Goal: Task Accomplishment & Management: Use online tool/utility

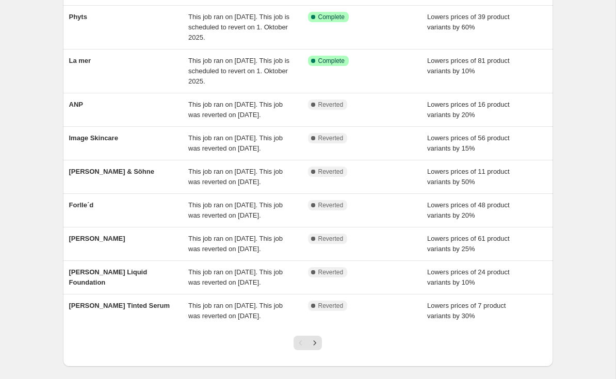
scroll to position [139, 0]
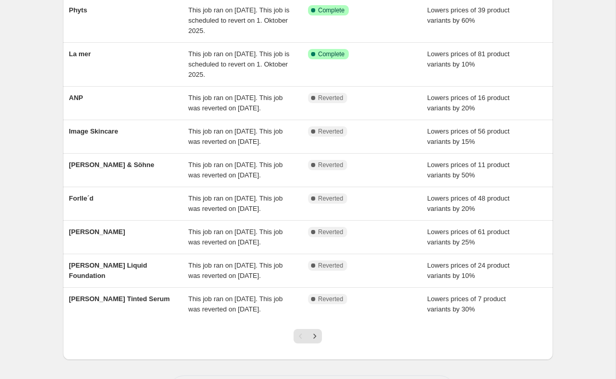
click at [90, 214] on div "Forlle´d" at bounding box center [129, 203] width 120 height 21
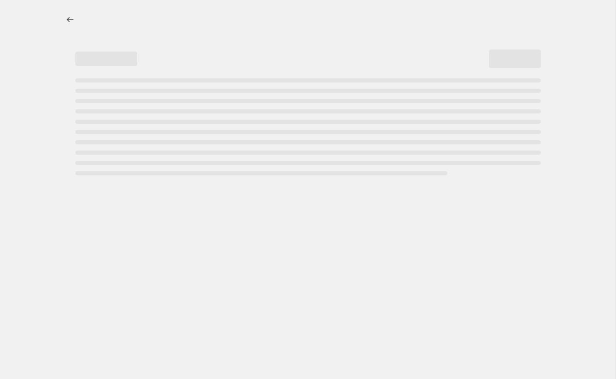
select select "percentage"
select select "remove"
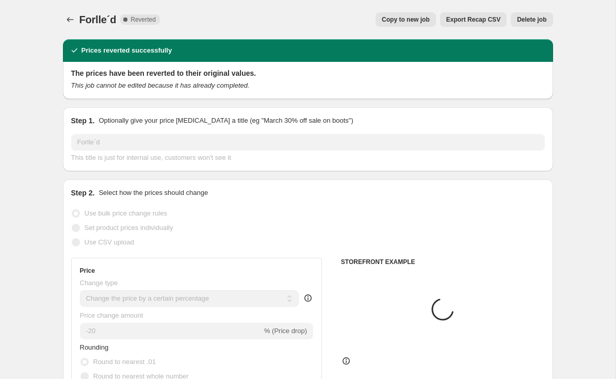
click at [412, 15] on button "Copy to new job" at bounding box center [406, 19] width 60 height 14
select select "percentage"
select select "remove"
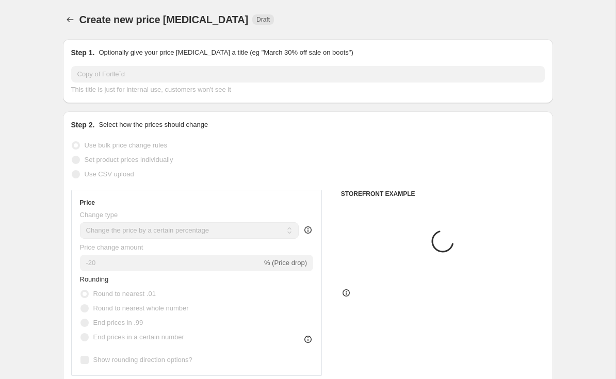
select select "vendor"
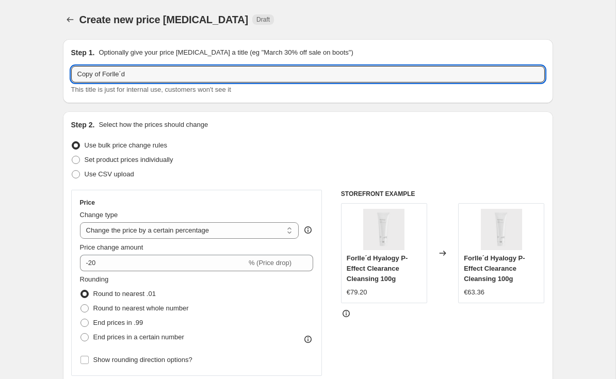
click at [105, 71] on input "Copy of Forlle´d" at bounding box center [308, 74] width 474 height 17
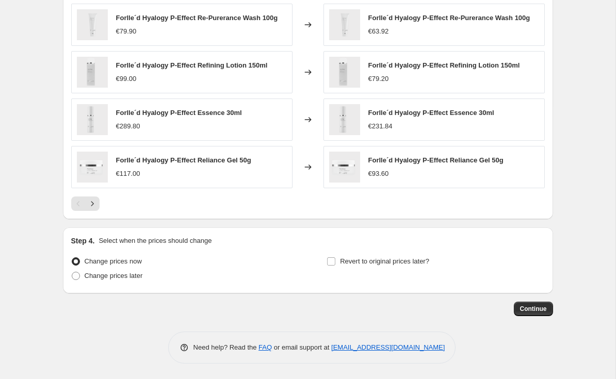
type input "Forlle´d"
click at [373, 260] on span "Revert to original prices later?" at bounding box center [384, 261] width 89 height 8
click at [335, 260] on input "Revert to original prices later?" at bounding box center [331, 261] width 8 height 8
checkbox input "true"
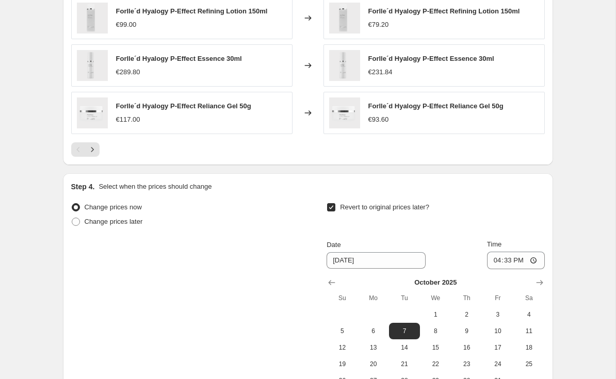
scroll to position [862, 0]
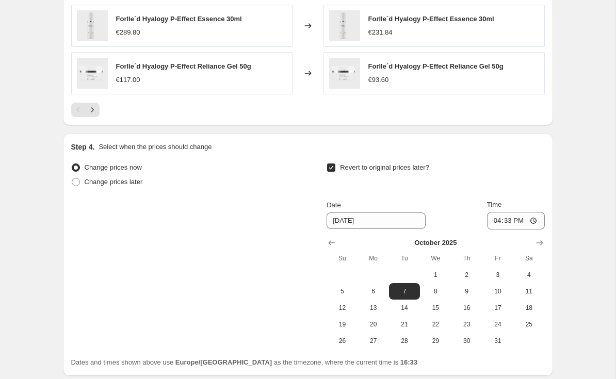
click at [437, 274] on span "1" at bounding box center [435, 275] width 23 height 8
type input "[DATE]"
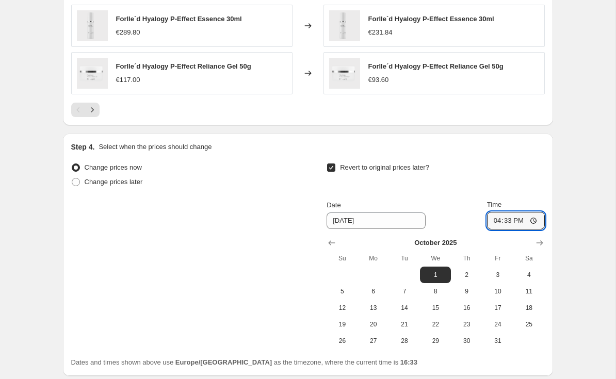
click at [524, 223] on input "16:33" at bounding box center [516, 221] width 58 height 18
type input "03:00"
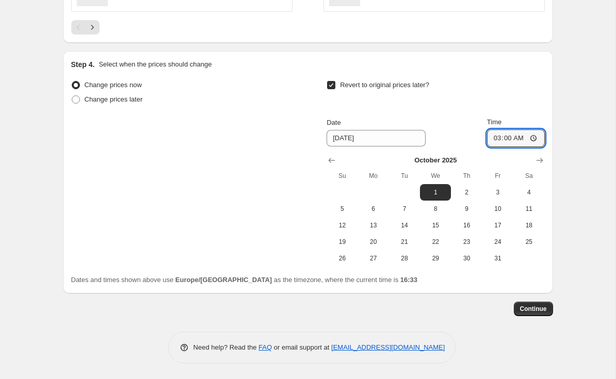
scroll to position [947, 0]
click at [536, 312] on span "Continue" at bounding box center [533, 309] width 27 height 8
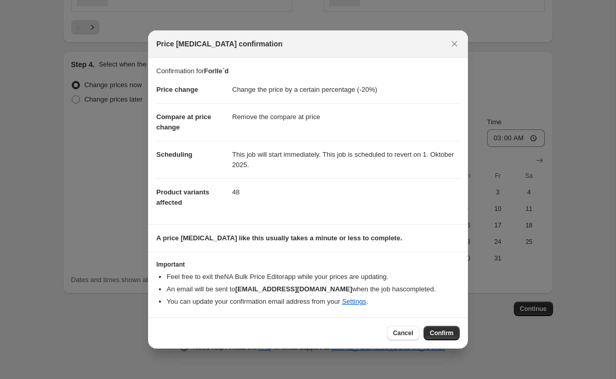
click at [438, 334] on span "Confirm" at bounding box center [442, 333] width 24 height 8
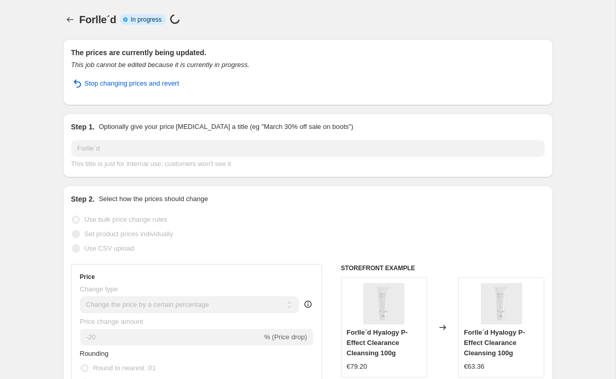
click at [74, 20] on icon "Price change jobs" at bounding box center [70, 19] width 10 height 10
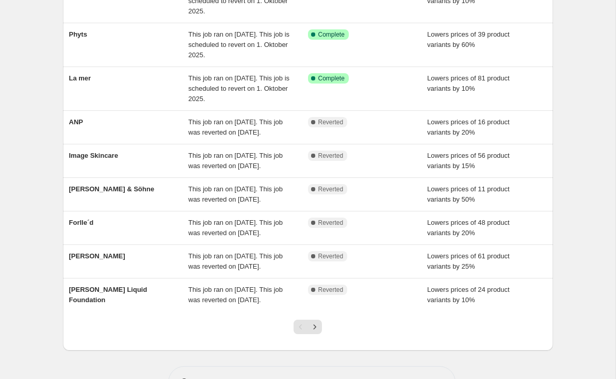
scroll to position [171, 0]
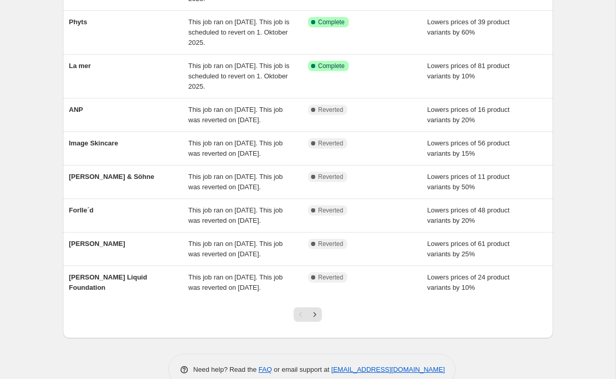
click at [79, 214] on span "Forlle´d" at bounding box center [81, 210] width 25 height 8
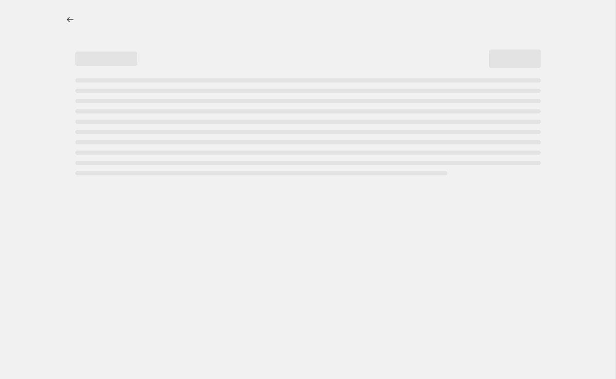
select select "percentage"
select select "remove"
select select "vendor"
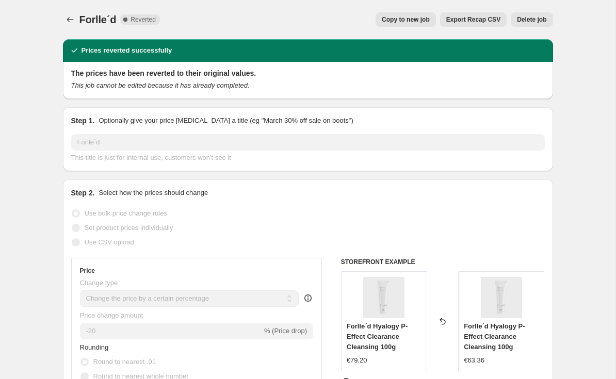
click at [72, 13] on button "Price change jobs" at bounding box center [70, 19] width 14 height 14
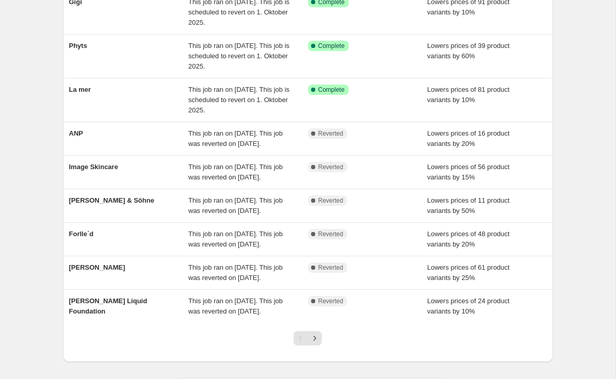
scroll to position [172, 0]
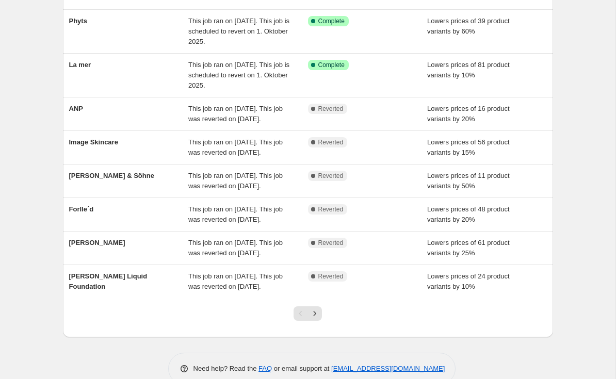
click at [92, 213] on span "Forlle´d" at bounding box center [81, 209] width 25 height 8
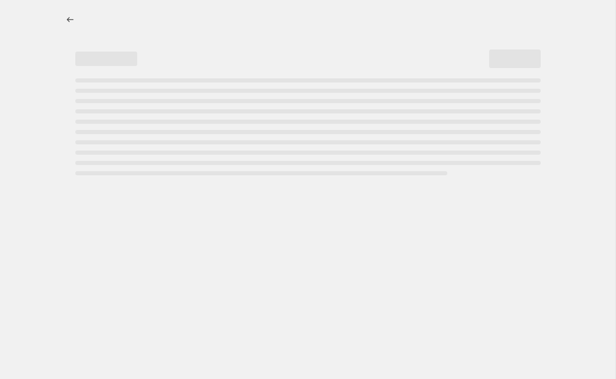
select select "percentage"
select select "remove"
select select "vendor"
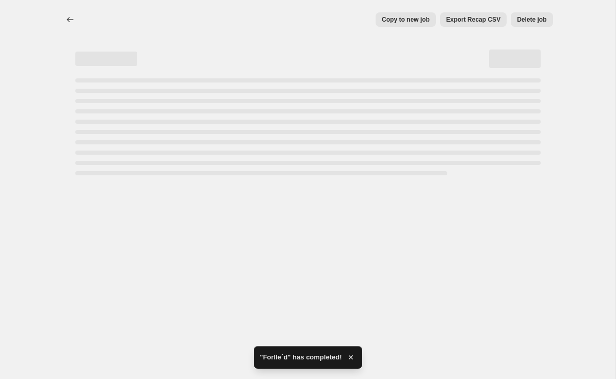
select select "percentage"
select select "remove"
select select "vendor"
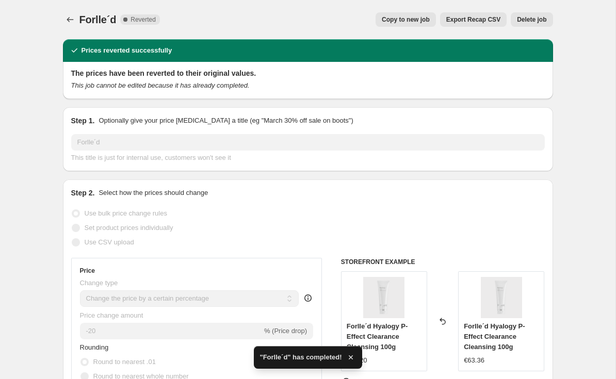
click at [528, 26] on button "Delete job" at bounding box center [532, 19] width 42 height 14
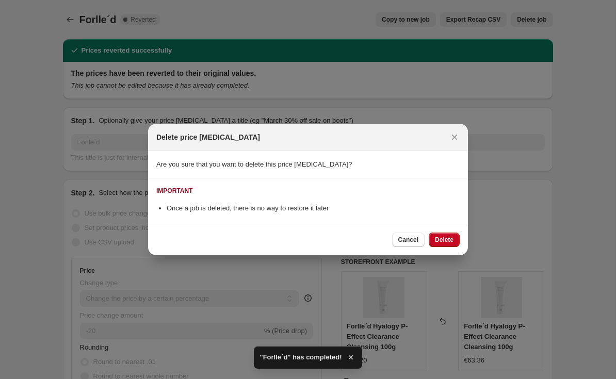
click at [531, 29] on div at bounding box center [308, 189] width 616 height 379
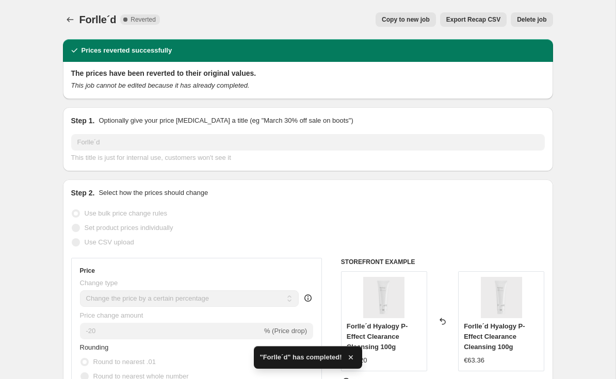
click at [531, 15] on button "Delete job" at bounding box center [532, 19] width 42 height 14
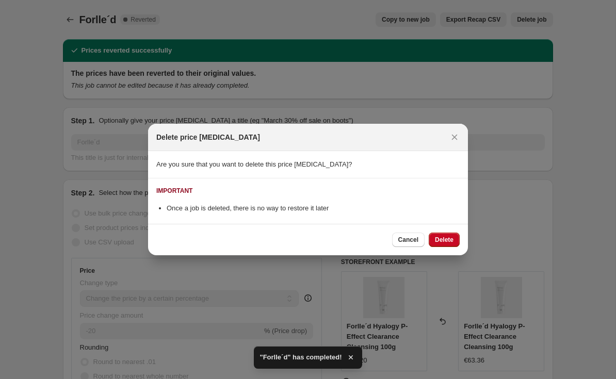
click at [440, 230] on div "Cancel Delete" at bounding box center [308, 239] width 320 height 31
click at [440, 239] on span "Delete" at bounding box center [444, 240] width 19 height 8
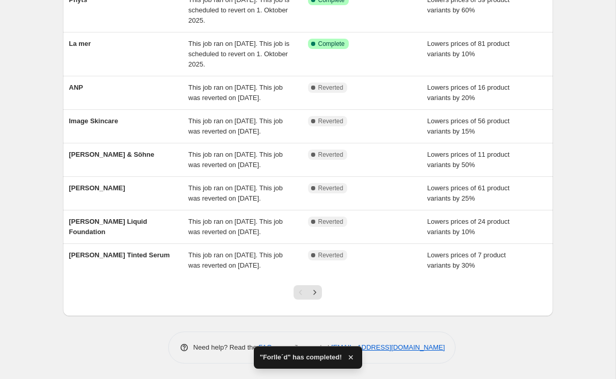
scroll to position [255, 0]
click at [119, 145] on div "[PERSON_NAME] & Söhne This job ran on [DATE]. This job was reverted on [DATE]. …" at bounding box center [308, 159] width 490 height 33
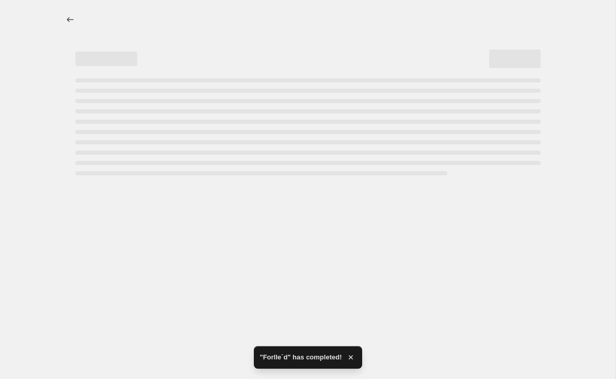
click at [68, 15] on icon "Price change jobs" at bounding box center [70, 19] width 10 height 10
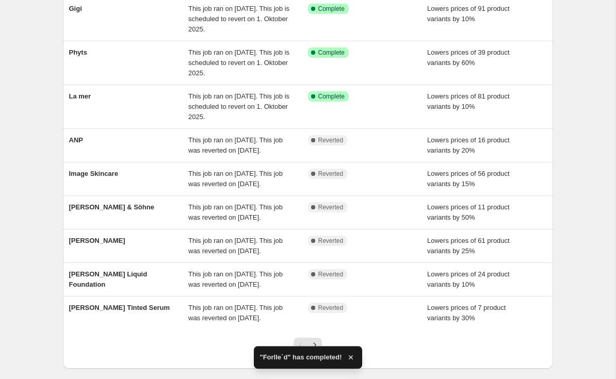
scroll to position [142, 0]
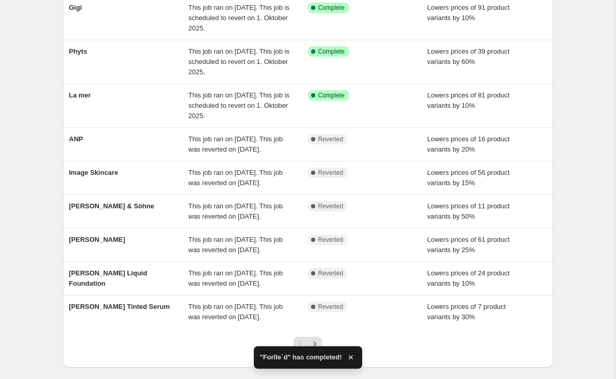
click at [109, 255] on div "[PERSON_NAME]" at bounding box center [129, 245] width 120 height 21
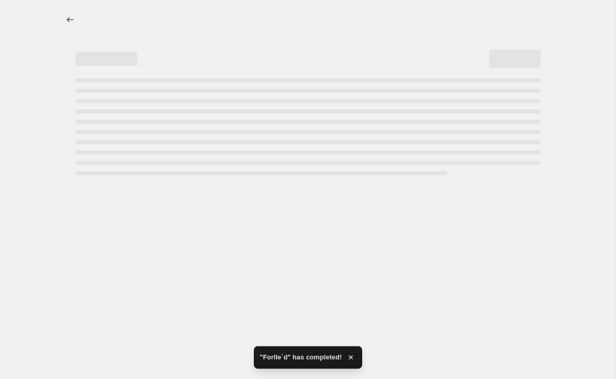
select select "percentage"
select select "vendor"
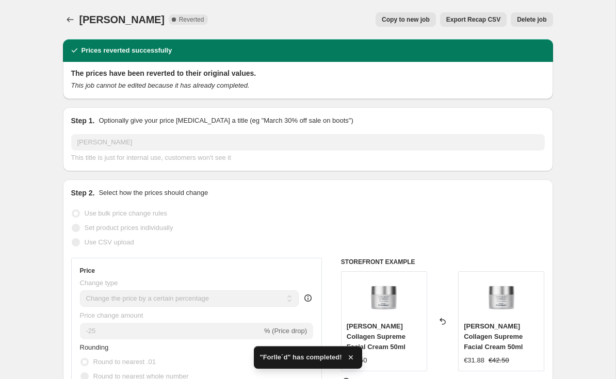
click at [412, 13] on button "Copy to new job" at bounding box center [406, 19] width 60 height 14
select select "percentage"
select select "vendor"
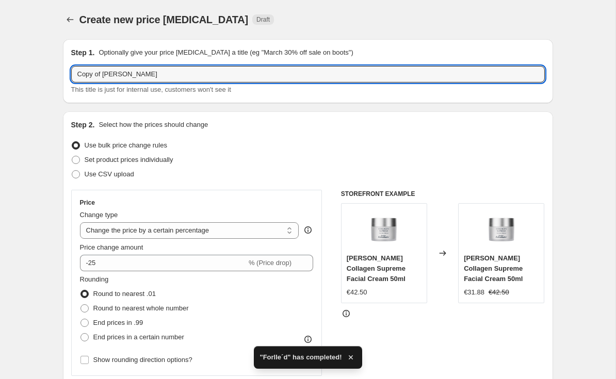
click at [108, 72] on input "Copy of [PERSON_NAME]" at bounding box center [308, 74] width 474 height 17
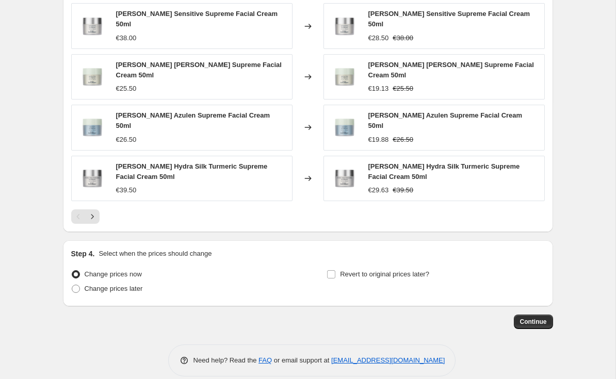
type input "[PERSON_NAME]"
click at [381, 267] on label "Revert to original prices later?" at bounding box center [378, 274] width 103 height 14
click at [335, 270] on input "Revert to original prices later?" at bounding box center [331, 274] width 8 height 8
checkbox input "true"
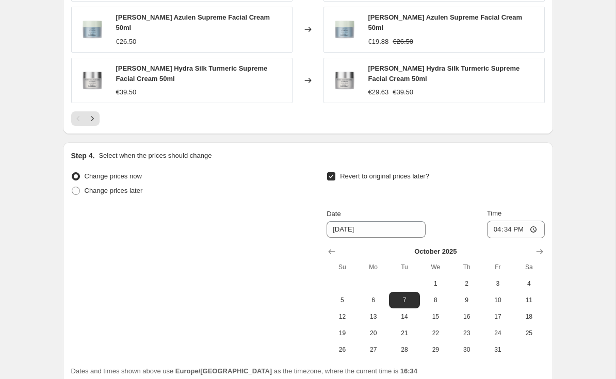
scroll to position [890, 0]
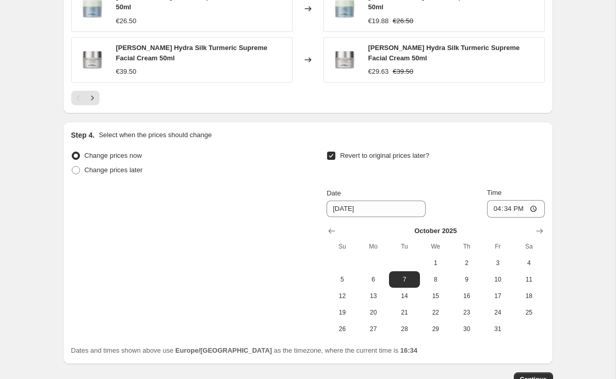
click at [440, 259] on span "1" at bounding box center [435, 263] width 23 height 8
type input "[DATE]"
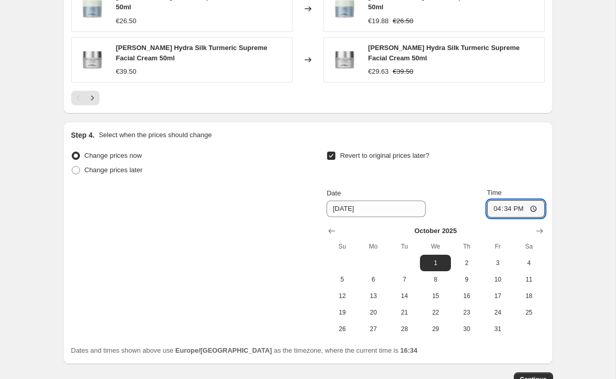
click at [524, 200] on input "16:34" at bounding box center [516, 209] width 58 height 18
type input "03:00"
click at [532, 376] on span "Continue" at bounding box center [533, 380] width 27 height 8
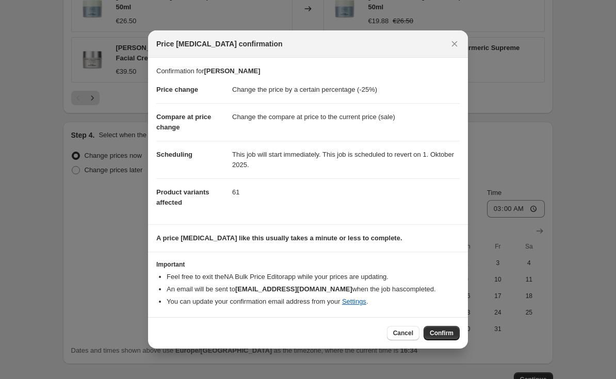
click at [445, 333] on span "Confirm" at bounding box center [442, 333] width 24 height 8
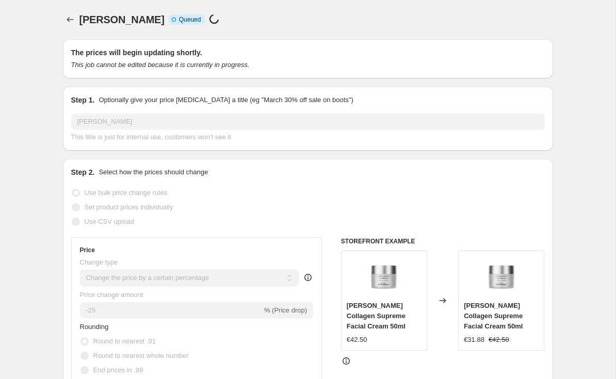
click at [70, 22] on icon "Price change jobs" at bounding box center [70, 19] width 10 height 10
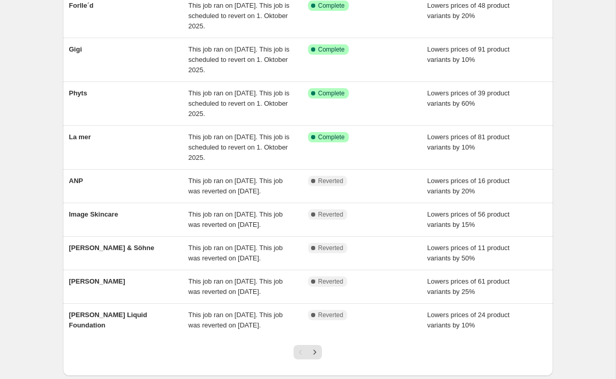
scroll to position [218, 0]
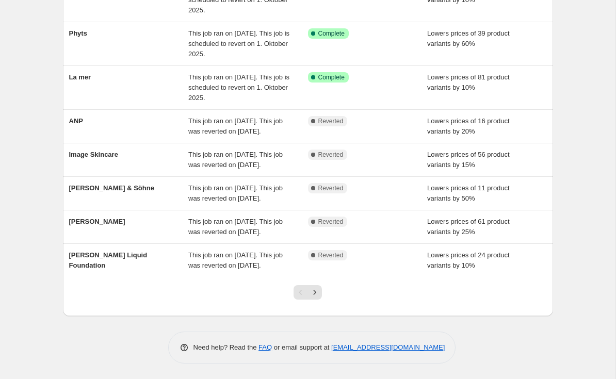
click at [75, 225] on span "[PERSON_NAME]" at bounding box center [97, 222] width 56 height 8
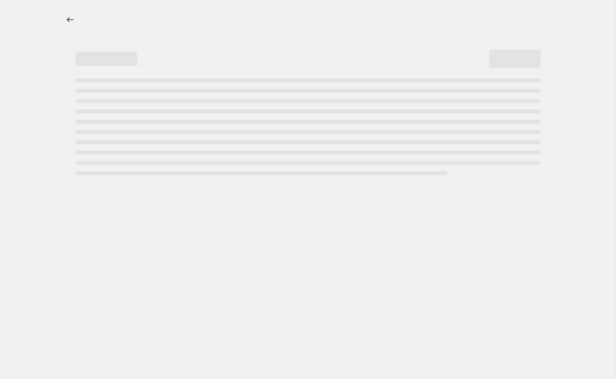
select select "percentage"
select select "vendor"
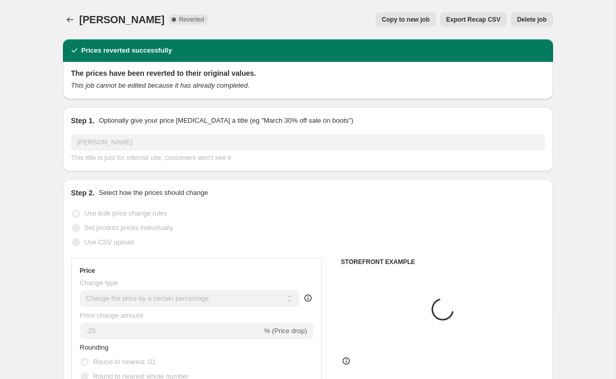
click at [527, 19] on span "Delete job" at bounding box center [531, 19] width 29 height 8
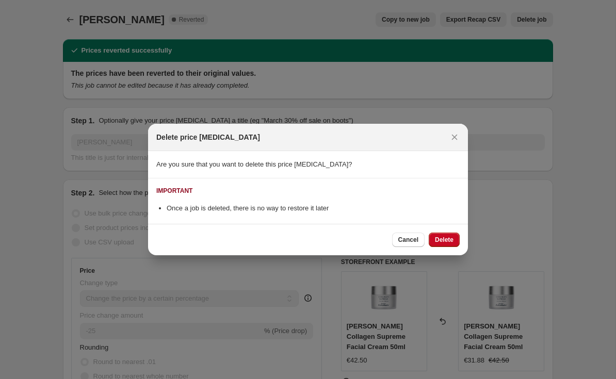
click at [451, 234] on button "Delete" at bounding box center [444, 240] width 31 height 14
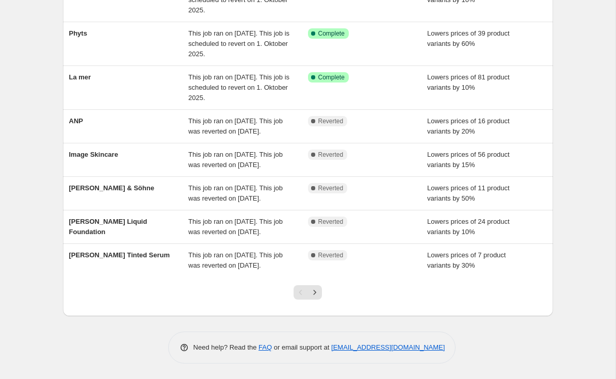
scroll to position [255, 0]
click at [90, 217] on div "[PERSON_NAME] Liquid Foundation" at bounding box center [129, 227] width 120 height 21
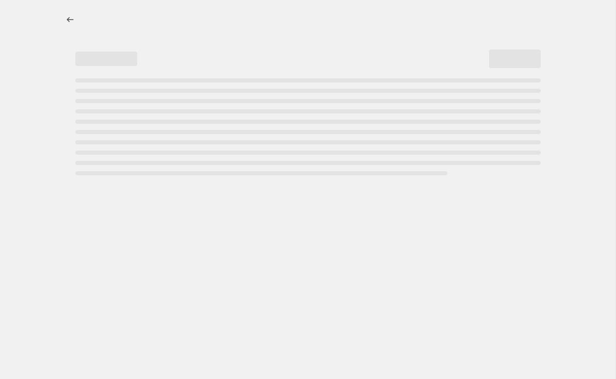
select select "percentage"
select select "tag"
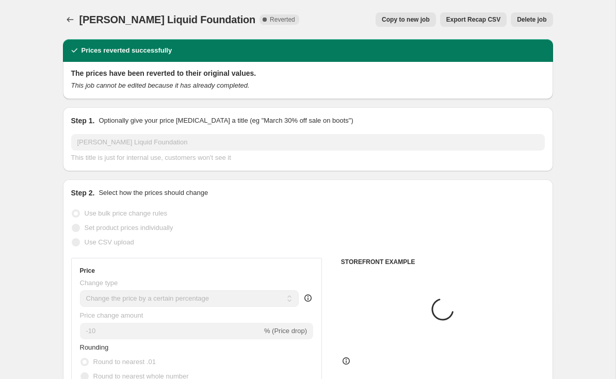
click at [415, 15] on button "Copy to new job" at bounding box center [406, 19] width 60 height 14
select select "percentage"
select select "tag"
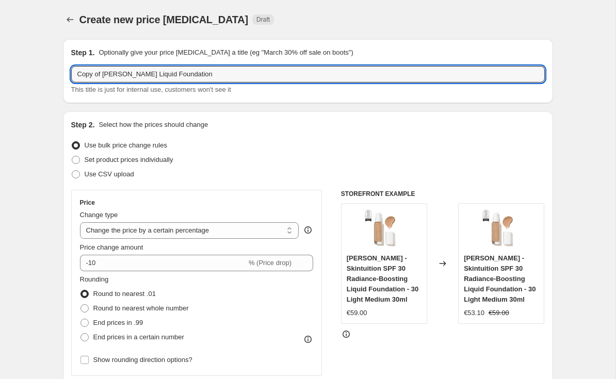
click at [103, 66] on input "Copy of [PERSON_NAME] Liquid Foundation" at bounding box center [308, 74] width 474 height 17
click at [113, 71] on input "Copy of [PERSON_NAME] Liquid Foundation" at bounding box center [308, 74] width 474 height 17
click at [103, 71] on input "Copy of [PERSON_NAME] Liquid Foundation" at bounding box center [308, 74] width 474 height 17
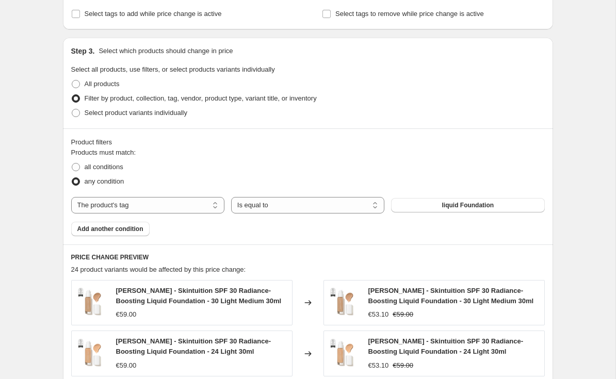
scroll to position [685, 0]
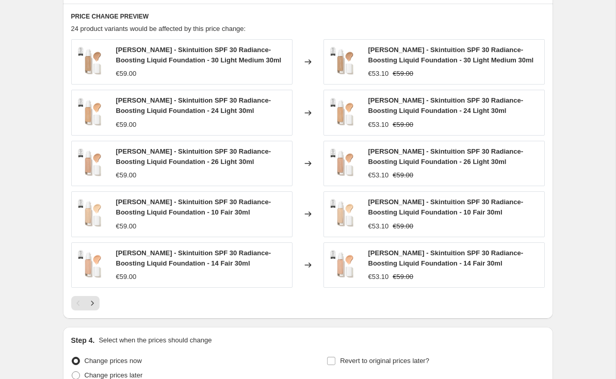
type input "[PERSON_NAME] Liquid Foundation"
click at [382, 356] on span "Revert to original prices later?" at bounding box center [384, 361] width 89 height 10
click at [335, 357] on input "Revert to original prices later?" at bounding box center [331, 361] width 8 height 8
checkbox input "true"
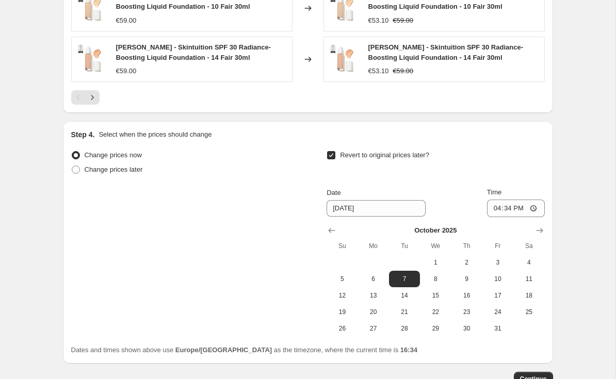
scroll to position [892, 0]
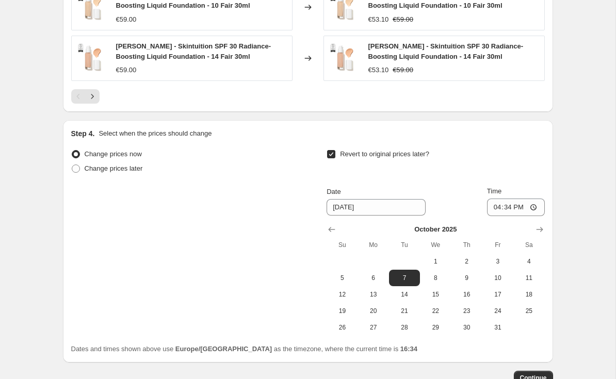
click at [440, 253] on button "1" at bounding box center [435, 261] width 31 height 17
type input "[DATE]"
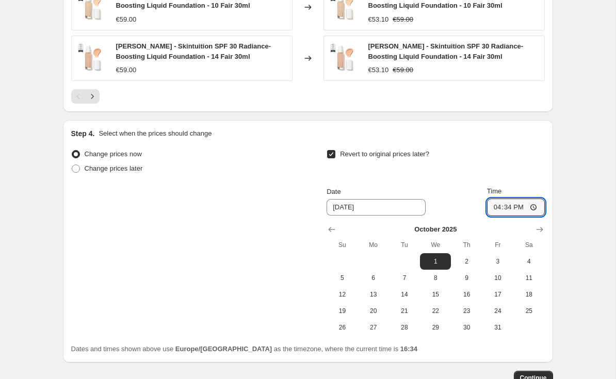
click at [523, 205] on input "16:34" at bounding box center [516, 208] width 58 height 18
type input "03:00"
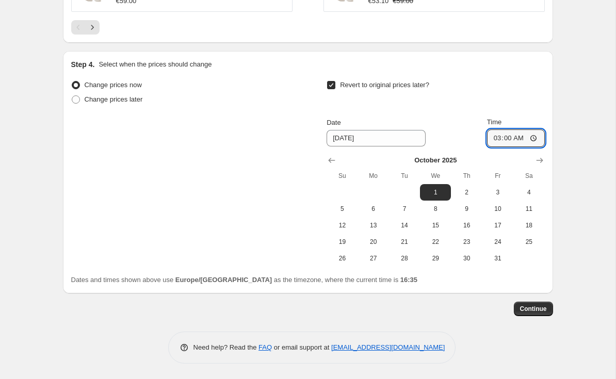
scroll to position [961, 0]
click at [532, 311] on span "Continue" at bounding box center [533, 309] width 27 height 8
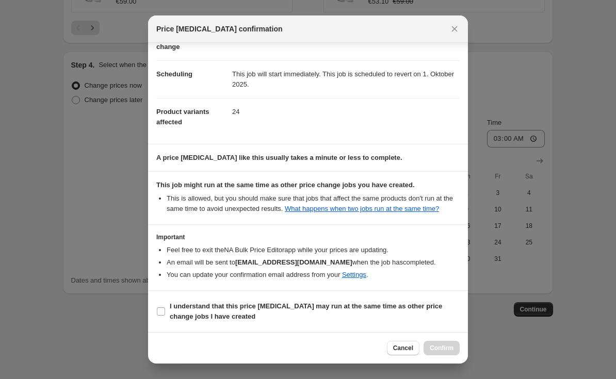
scroll to position [76, 0]
click at [360, 311] on span "I understand that this price [MEDICAL_DATA] may run at the same time as other p…" at bounding box center [315, 311] width 290 height 21
click at [165, 311] on input "I understand that this price [MEDICAL_DATA] may run at the same time as other p…" at bounding box center [161, 311] width 8 height 8
checkbox input "true"
click at [444, 347] on span "Confirm" at bounding box center [442, 348] width 24 height 8
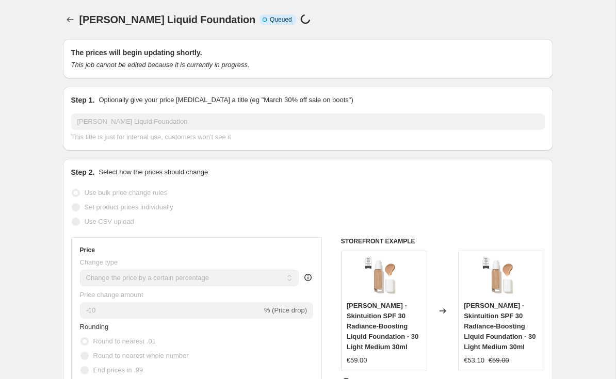
click at [68, 14] on button "Price change jobs" at bounding box center [70, 19] width 14 height 14
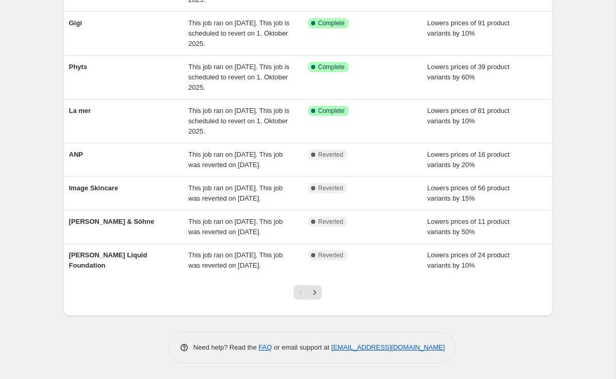
scroll to position [255, 0]
click at [139, 251] on span "[PERSON_NAME] Liquid Foundation" at bounding box center [108, 260] width 78 height 18
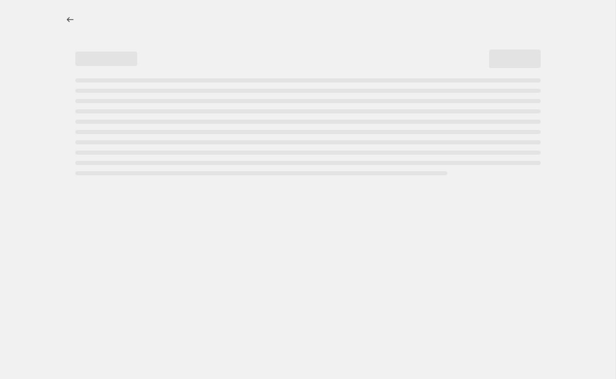
select select "percentage"
select select "tag"
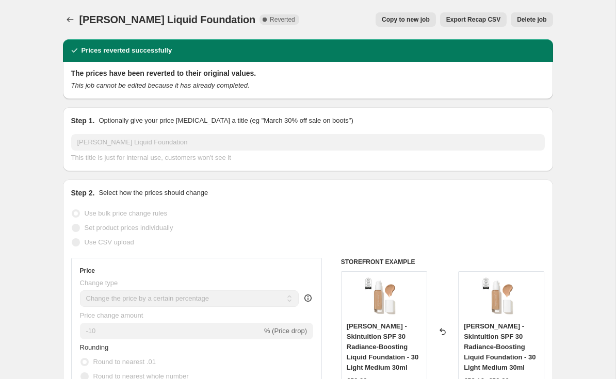
click at [527, 26] on button "Delete job" at bounding box center [532, 19] width 42 height 14
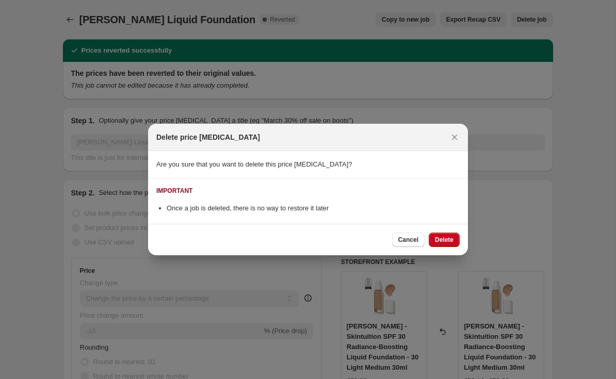
click at [446, 234] on button "Delete" at bounding box center [444, 240] width 31 height 14
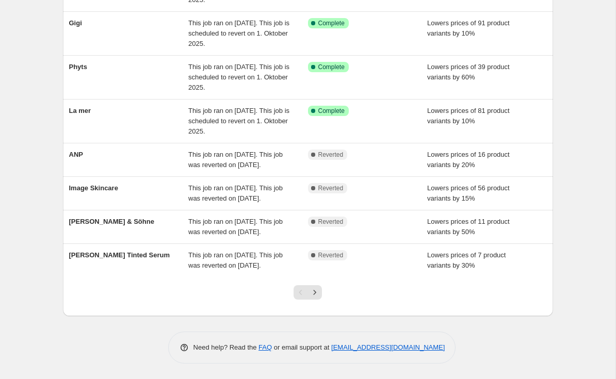
scroll to position [255, 0]
click at [135, 246] on div "NA Bulk Price Editor. This page is ready NA Bulk Price Editor Add new price [ME…" at bounding box center [307, 82] width 615 height 593
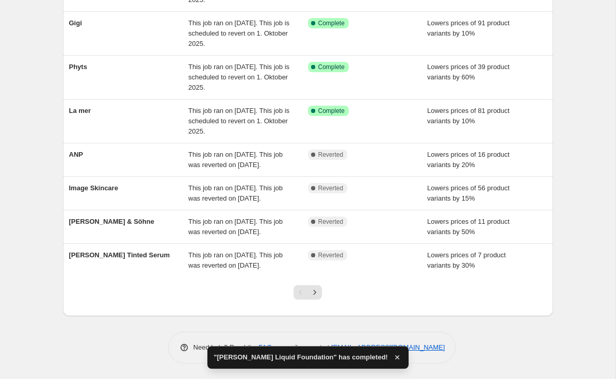
click at [146, 251] on span "[PERSON_NAME] Tinted Serum" at bounding box center [119, 255] width 101 height 8
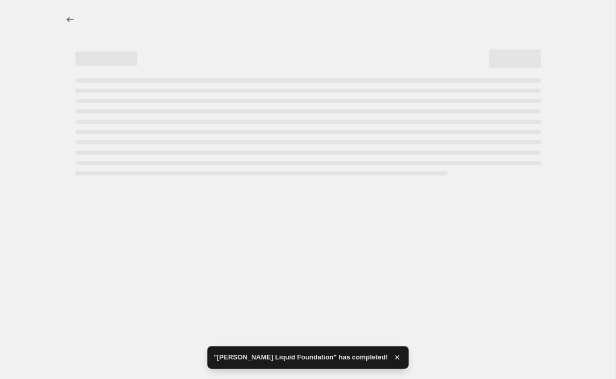
select select "percentage"
select select "tag"
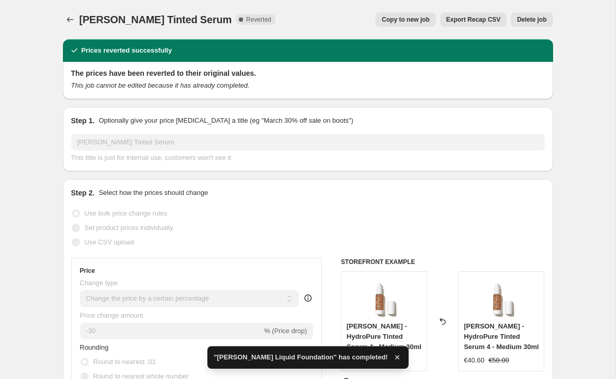
click at [409, 15] on button "Copy to new job" at bounding box center [406, 19] width 60 height 14
select select "percentage"
select select "tag"
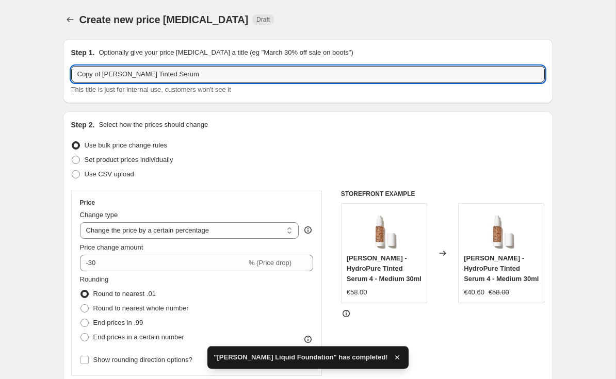
click at [103, 71] on input "Copy of [PERSON_NAME] Tinted Serum" at bounding box center [308, 74] width 474 height 17
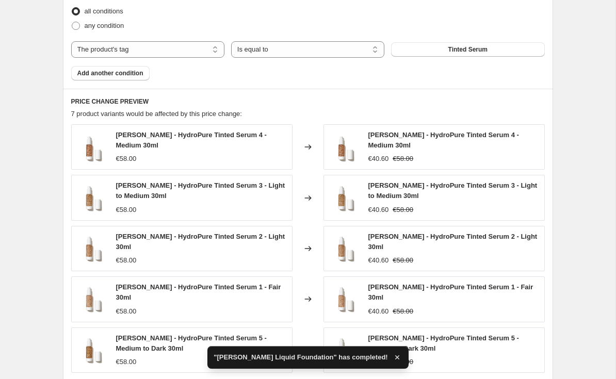
scroll to position [722, 0]
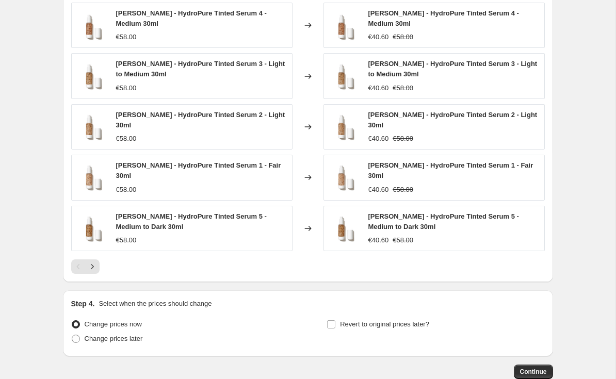
type input "[PERSON_NAME] Tinted Serum"
click at [385, 320] on span "Revert to original prices later?" at bounding box center [384, 324] width 89 height 8
click at [335, 320] on input "Revert to original prices later?" at bounding box center [331, 324] width 8 height 8
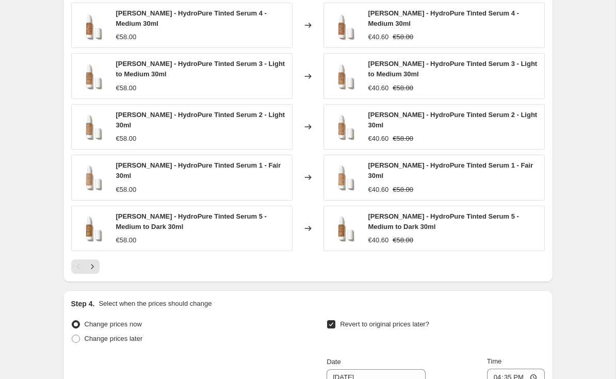
click at [394, 320] on span "Revert to original prices later?" at bounding box center [384, 324] width 89 height 8
click at [335, 320] on input "Revert to original prices later?" at bounding box center [331, 324] width 8 height 8
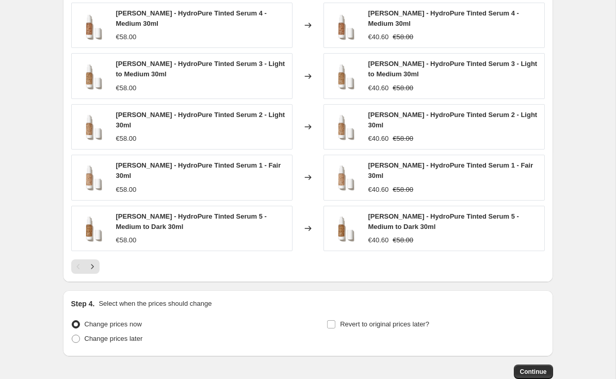
click at [394, 320] on span "Revert to original prices later?" at bounding box center [384, 324] width 89 height 8
click at [335, 320] on input "Revert to original prices later?" at bounding box center [331, 324] width 8 height 8
checkbox input "true"
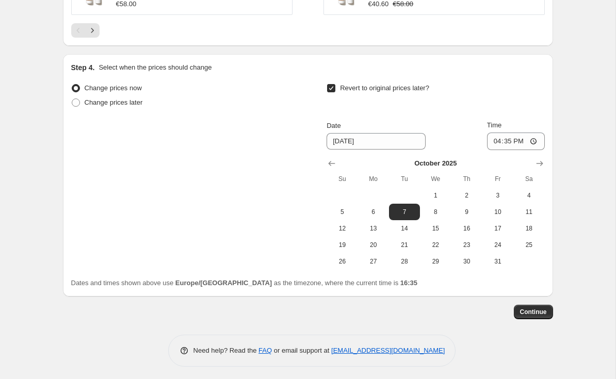
scroll to position [957, 0]
click at [438, 188] on button "1" at bounding box center [435, 196] width 31 height 17
type input "[DATE]"
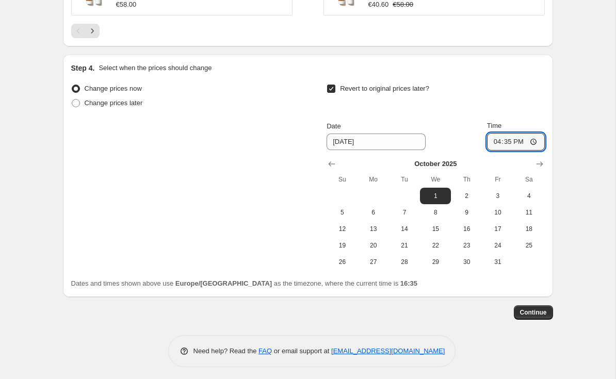
click at [522, 136] on input "16:35" at bounding box center [516, 142] width 58 height 18
type input "03:00"
click at [537, 308] on span "Continue" at bounding box center [533, 312] width 27 height 8
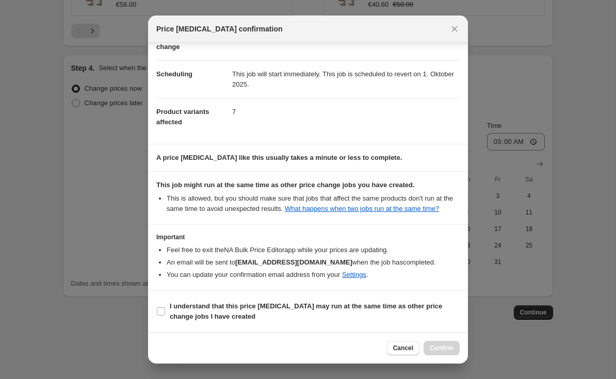
scroll to position [76, 0]
click at [199, 303] on b "I understand that this price [MEDICAL_DATA] may run at the same time as other p…" at bounding box center [306, 311] width 272 height 18
click at [165, 307] on input "I understand that this price [MEDICAL_DATA] may run at the same time as other p…" at bounding box center [161, 311] width 8 height 8
checkbox input "true"
click at [442, 348] on span "Confirm" at bounding box center [442, 348] width 24 height 8
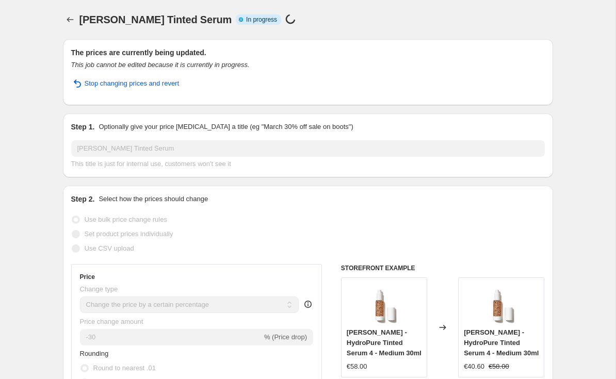
click at [74, 22] on icon "Price change jobs" at bounding box center [70, 19] width 10 height 10
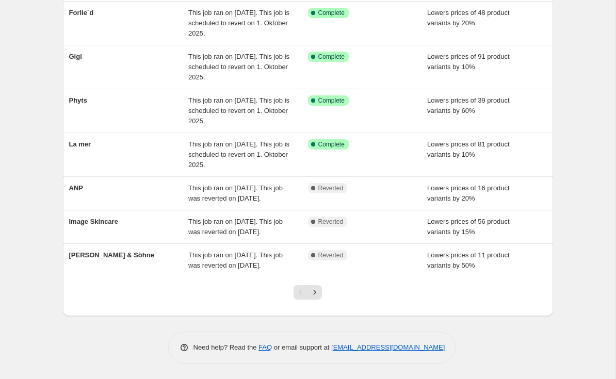
scroll to position [255, 0]
click at [314, 288] on icon "Next" at bounding box center [315, 292] width 10 height 10
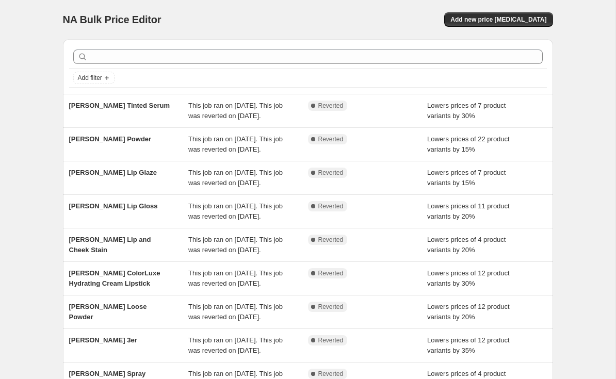
click at [109, 100] on div "[PERSON_NAME] Tinted Serum This job ran on [DATE]. This job was reverted on [DA…" at bounding box center [308, 110] width 490 height 33
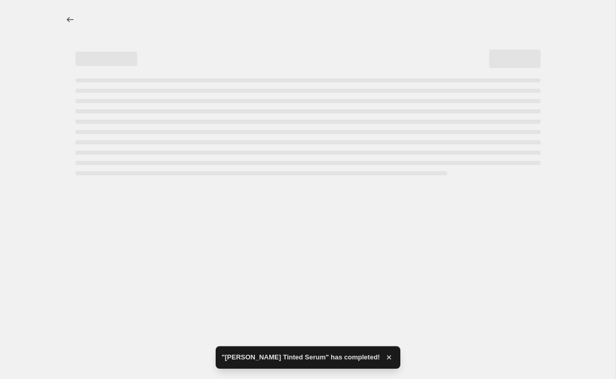
select select "percentage"
select select "tag"
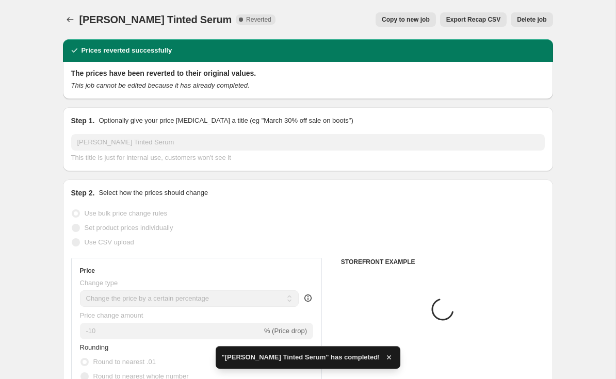
click at [539, 23] on span "Delete job" at bounding box center [531, 19] width 29 height 8
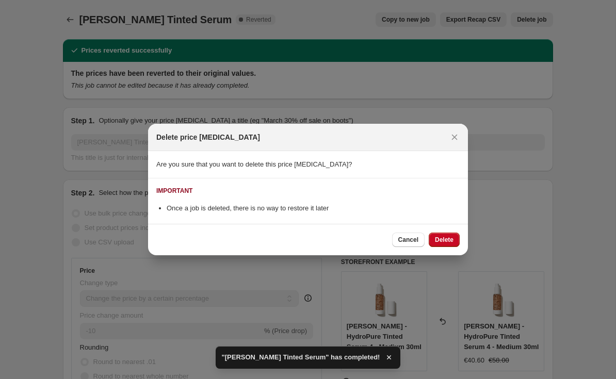
click at [449, 236] on span "Delete" at bounding box center [444, 240] width 19 height 8
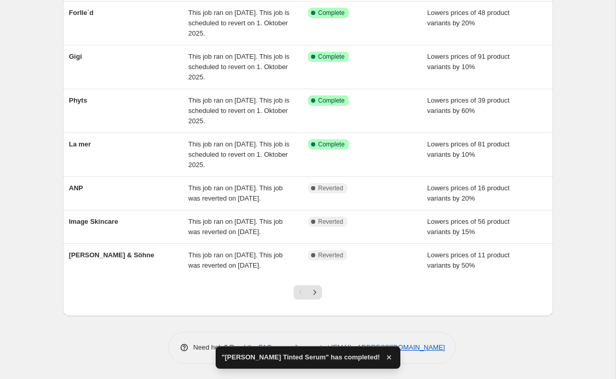
scroll to position [255, 0]
click at [317, 292] on icon "Next" at bounding box center [315, 292] width 10 height 10
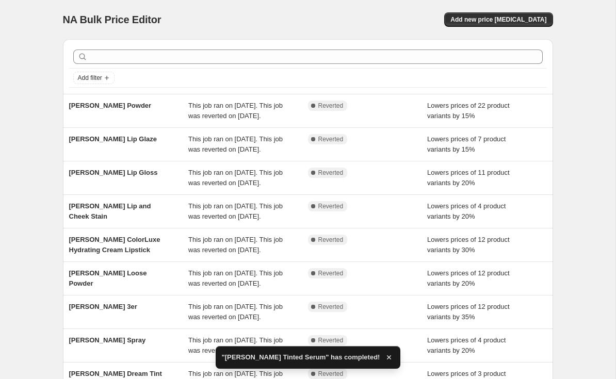
click at [120, 176] on span "[PERSON_NAME] Lip Gloss" at bounding box center [113, 173] width 89 height 8
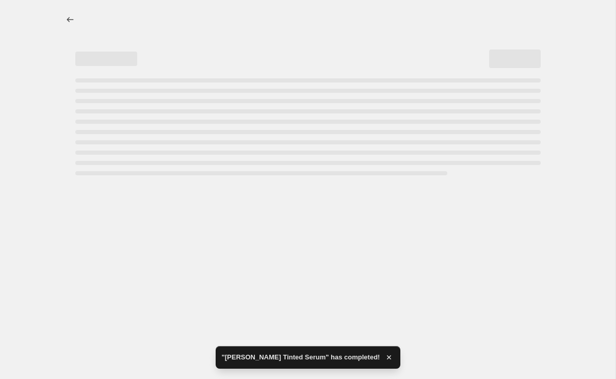
select select "percentage"
select select "tag"
select select "vendor"
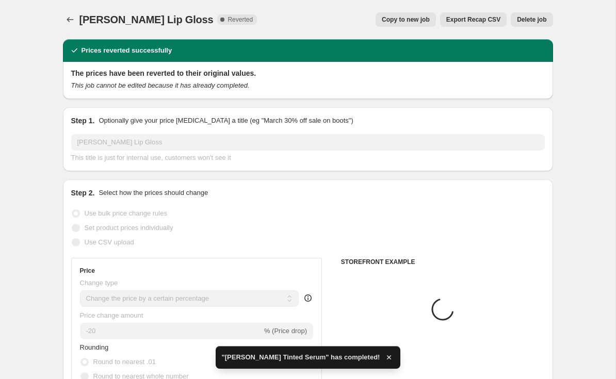
click at [411, 15] on button "Copy to new job" at bounding box center [406, 19] width 60 height 14
select select "percentage"
select select "tag"
select select "vendor"
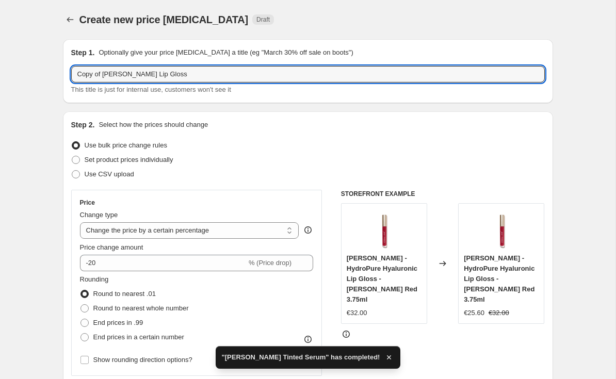
click at [104, 73] on input "Copy of [PERSON_NAME] Lip Gloss" at bounding box center [308, 74] width 474 height 17
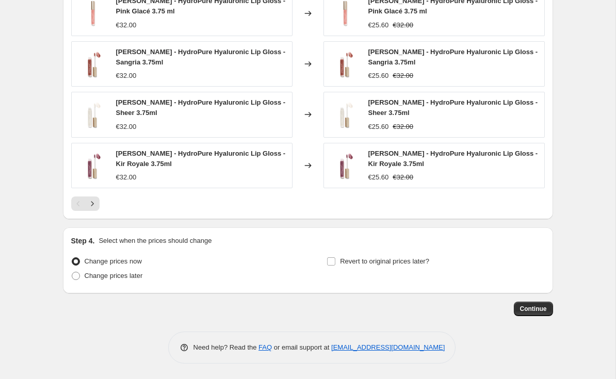
type input "[PERSON_NAME] Lip Gloss"
click at [381, 259] on span "Revert to original prices later?" at bounding box center [384, 261] width 89 height 8
click at [335, 259] on input "Revert to original prices later?" at bounding box center [331, 261] width 8 height 8
checkbox input "true"
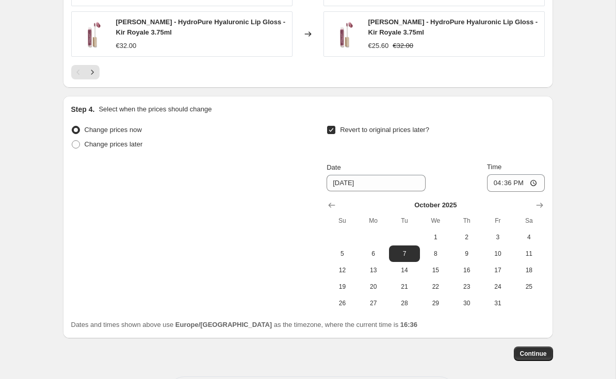
scroll to position [938, 0]
click at [436, 237] on span "1" at bounding box center [435, 238] width 23 height 8
type input "[DATE]"
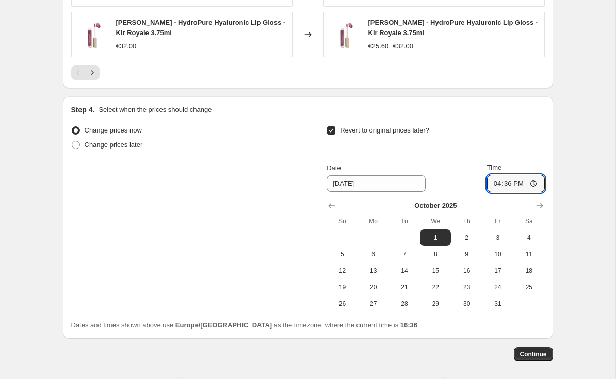
click at [520, 184] on input "16:36" at bounding box center [516, 184] width 58 height 18
type input "03:00"
click at [541, 355] on span "Continue" at bounding box center [533, 354] width 27 height 8
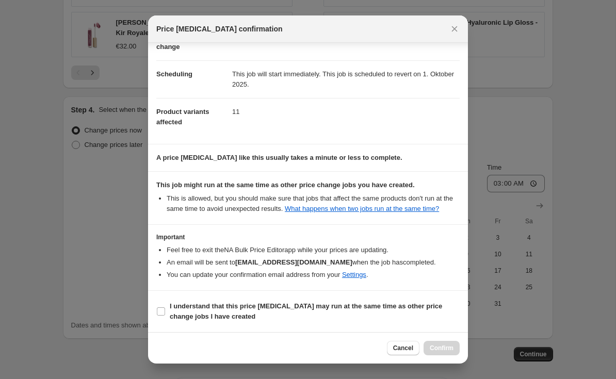
scroll to position [76, 0]
click at [196, 305] on b "I understand that this price [MEDICAL_DATA] may run at the same time as other p…" at bounding box center [306, 311] width 272 height 18
click at [165, 307] on input "I understand that this price [MEDICAL_DATA] may run at the same time as other p…" at bounding box center [161, 311] width 8 height 8
checkbox input "true"
click at [436, 348] on span "Confirm" at bounding box center [442, 348] width 24 height 8
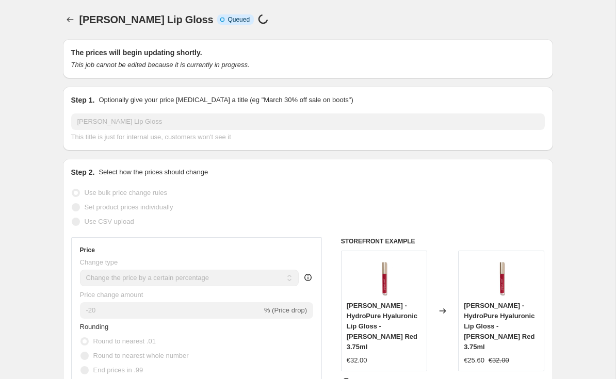
click at [80, 16] on span "[PERSON_NAME] Lip Gloss" at bounding box center [146, 19] width 134 height 11
click at [75, 14] on button "Price change jobs" at bounding box center [70, 19] width 14 height 14
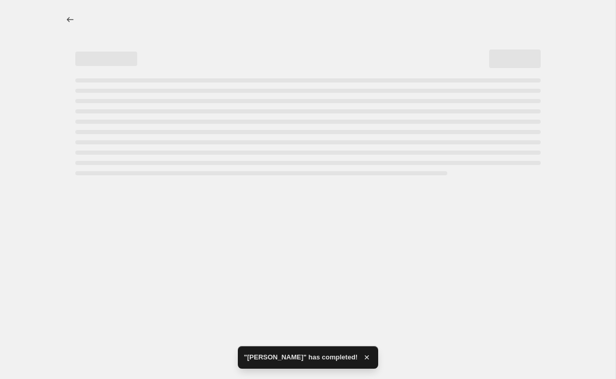
select select "percentage"
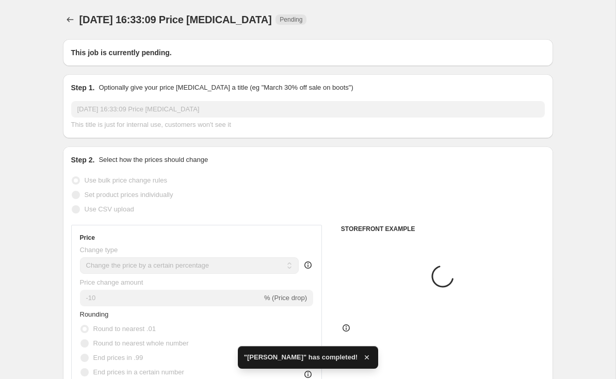
type input "Forlle´d"
select select "remove"
radio input "false"
radio input "true"
checkbox input "true"
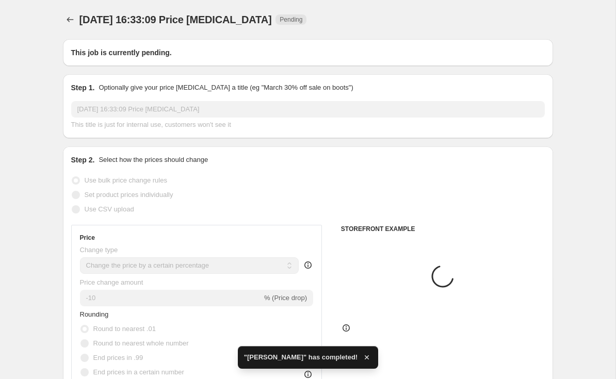
select select "vendor"
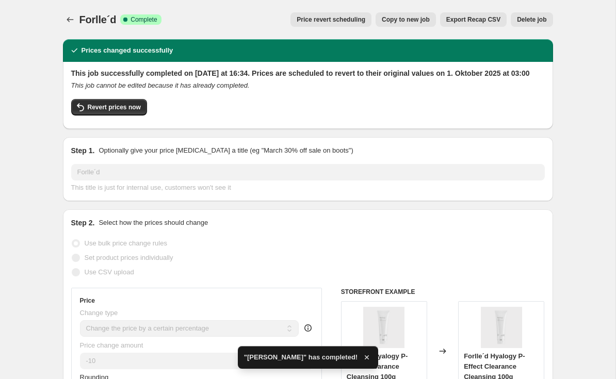
click at [72, 19] on icon "Price change jobs" at bounding box center [70, 19] width 10 height 10
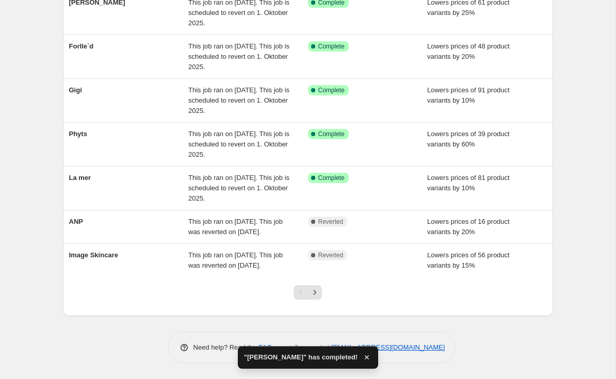
scroll to position [255, 0]
click at [319, 289] on icon "Next" at bounding box center [315, 292] width 10 height 10
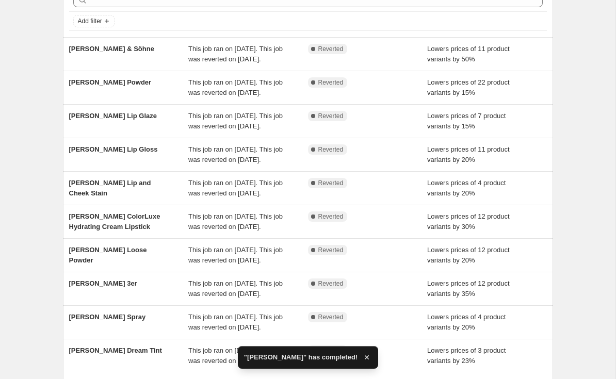
scroll to position [61, 0]
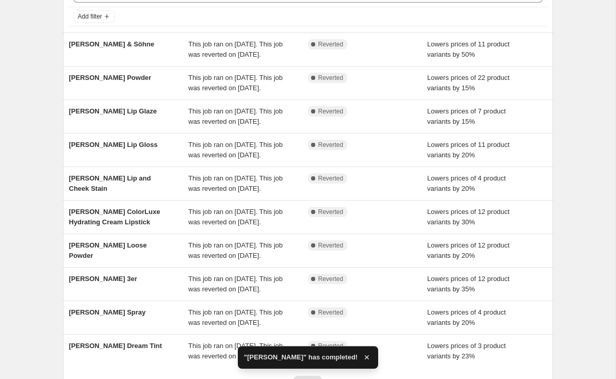
click at [105, 149] on span "[PERSON_NAME] Lip Gloss" at bounding box center [113, 145] width 89 height 8
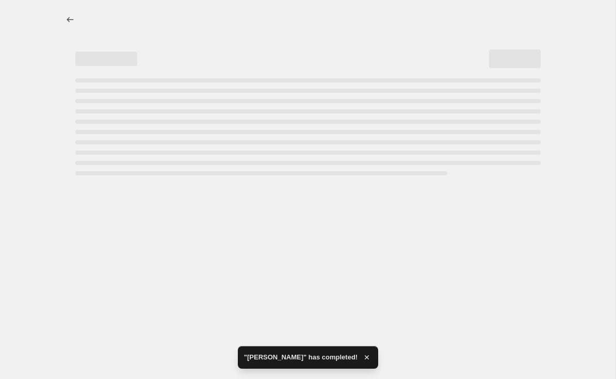
select select "percentage"
select select "tag"
select select "vendor"
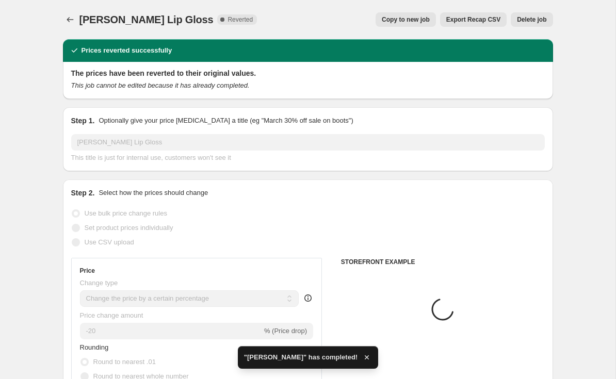
click at [531, 25] on button "Delete job" at bounding box center [532, 19] width 42 height 14
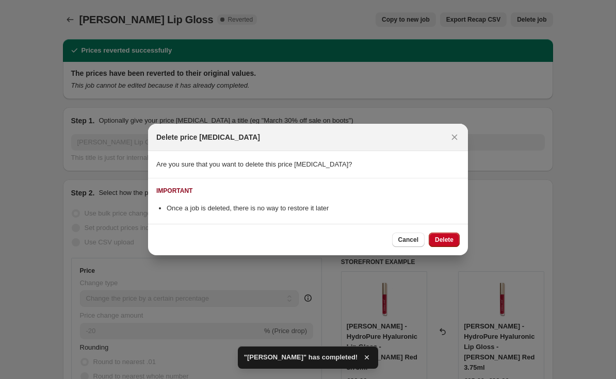
click at [454, 237] on button "Delete" at bounding box center [444, 240] width 31 height 14
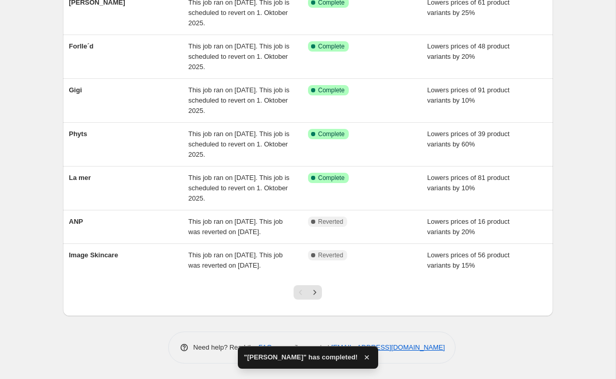
scroll to position [255, 0]
click at [317, 292] on icon "Next" at bounding box center [315, 292] width 10 height 10
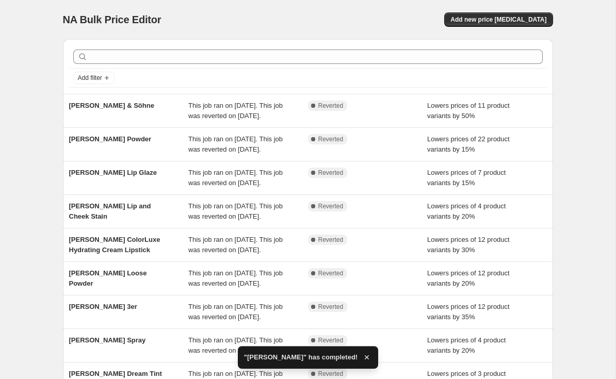
click at [113, 176] on span "[PERSON_NAME] Lip Glaze" at bounding box center [113, 173] width 88 height 8
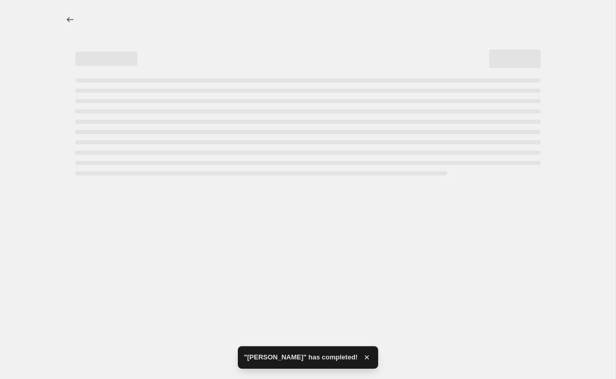
select select "percentage"
select select "tag"
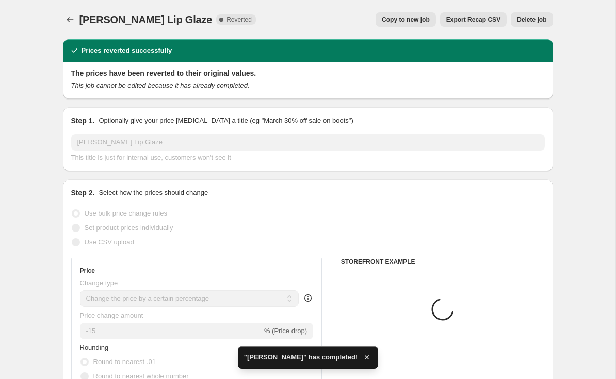
click at [416, 18] on span "Copy to new job" at bounding box center [406, 19] width 48 height 8
select select "percentage"
select select "tag"
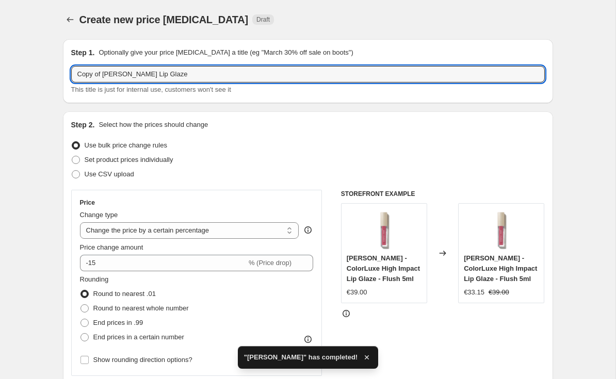
click at [108, 74] on input "Copy of [PERSON_NAME] Lip Glaze" at bounding box center [308, 74] width 474 height 17
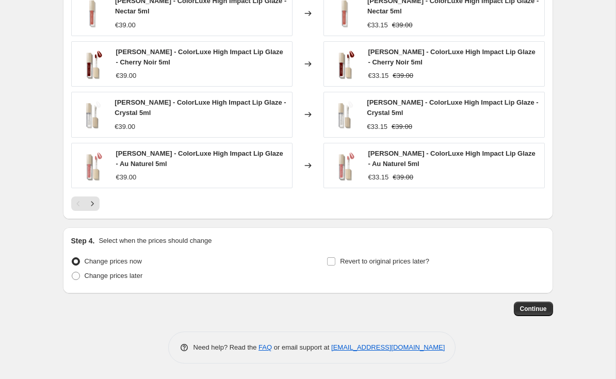
scroll to position [785, 0]
type input "[PERSON_NAME] Lip Glaze"
click at [373, 263] on span "Revert to original prices later?" at bounding box center [384, 261] width 89 height 8
click at [335, 263] on input "Revert to original prices later?" at bounding box center [331, 261] width 8 height 8
checkbox input "true"
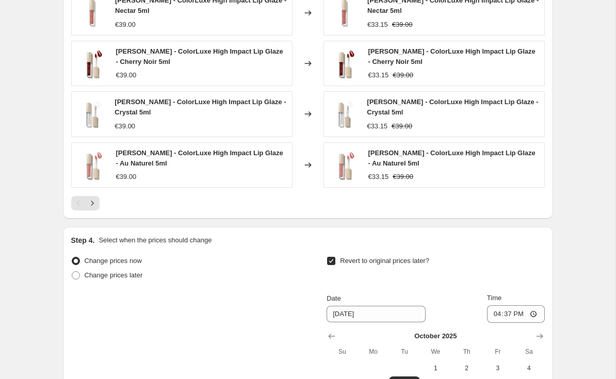
click at [443, 354] on span "We" at bounding box center [435, 352] width 23 height 8
click at [443, 355] on span "We" at bounding box center [435, 352] width 23 height 8
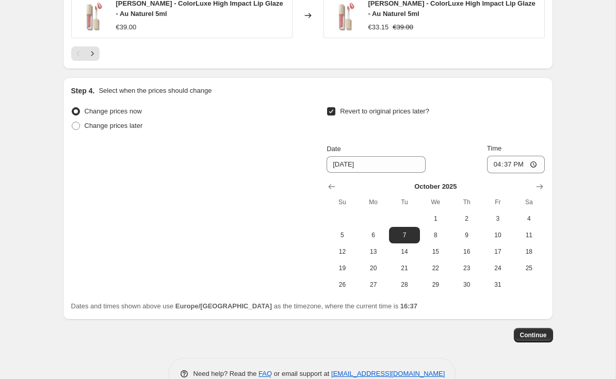
scroll to position [941, 0]
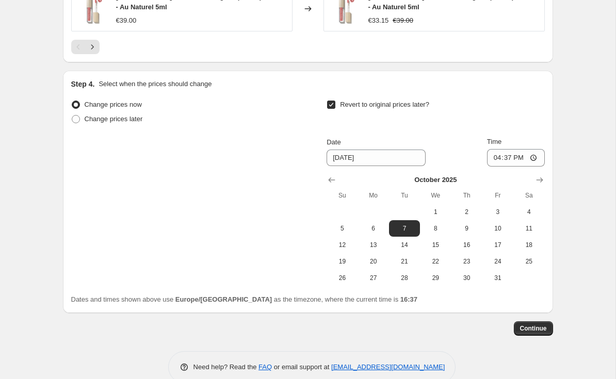
click at [441, 211] on span "1" at bounding box center [435, 212] width 23 height 8
type input "[DATE]"
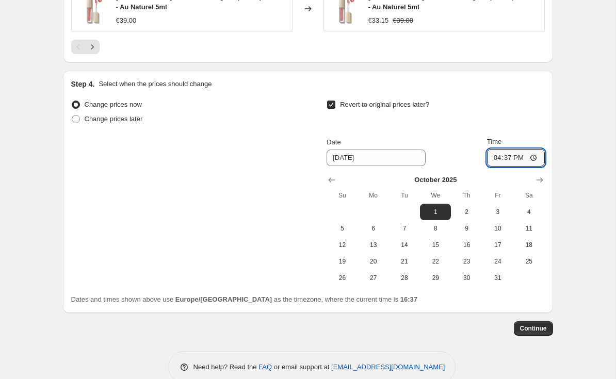
click at [524, 157] on input "16:37" at bounding box center [516, 158] width 58 height 18
type input "03:00"
click at [540, 321] on button "Continue" at bounding box center [533, 328] width 39 height 14
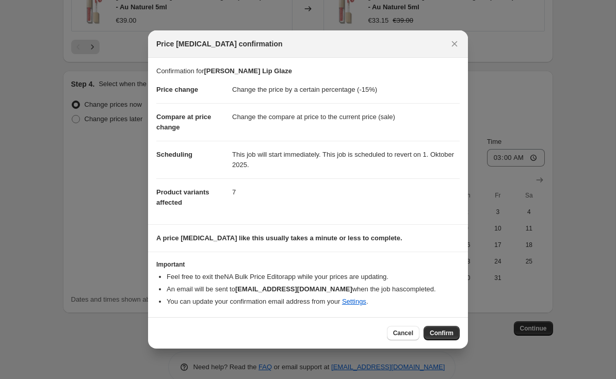
click at [446, 334] on span "Confirm" at bounding box center [442, 333] width 24 height 8
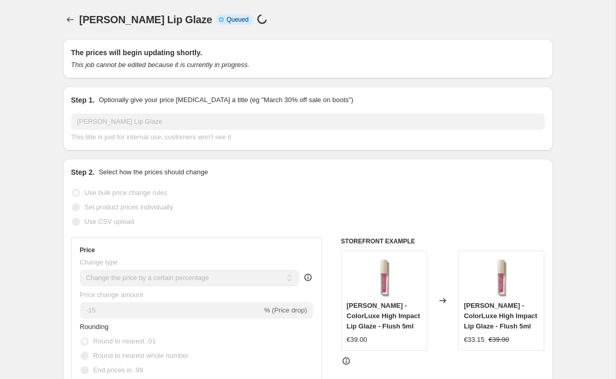
click at [68, 13] on button "Price change jobs" at bounding box center [70, 19] width 14 height 14
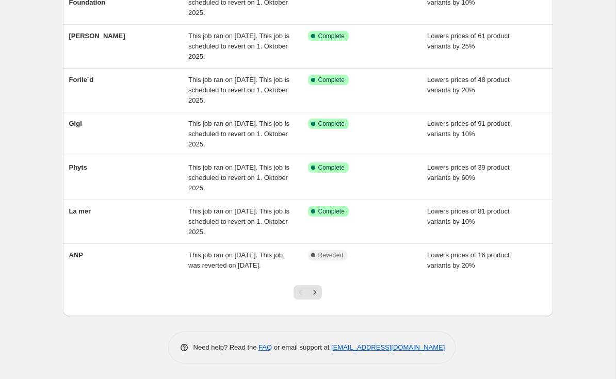
scroll to position [255, 0]
click at [320, 290] on button "Next" at bounding box center [314, 292] width 14 height 14
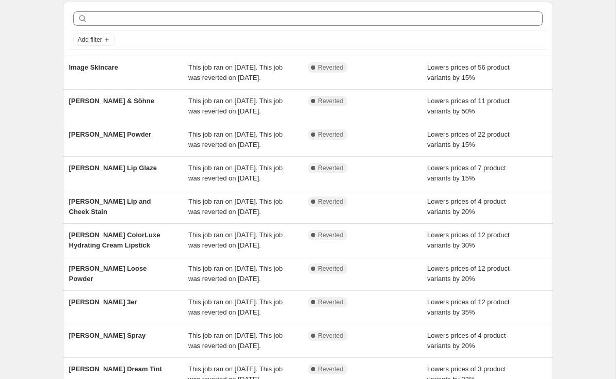
scroll to position [86, 0]
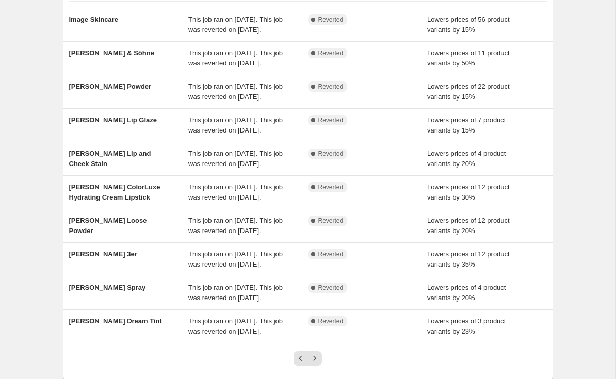
click at [103, 142] on div "[PERSON_NAME] [PERSON_NAME] This job ran on [DATE]. This job was reverted on [D…" at bounding box center [308, 125] width 490 height 33
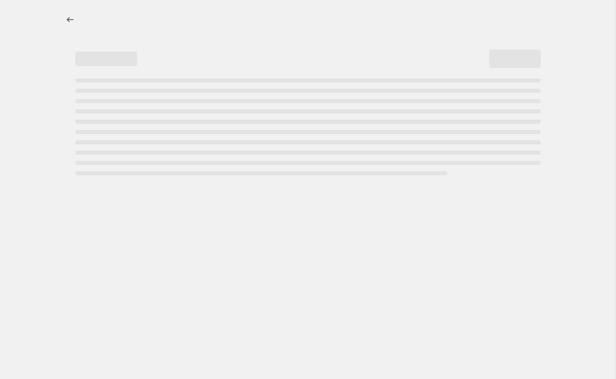
select select "percentage"
select select "tag"
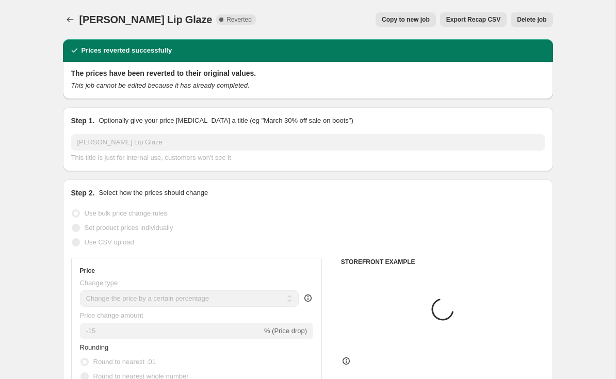
click at [532, 17] on span "Delete job" at bounding box center [531, 19] width 29 height 8
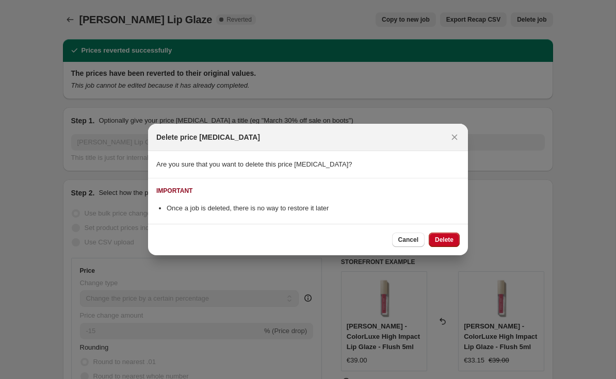
click at [457, 242] on button "Delete" at bounding box center [444, 240] width 31 height 14
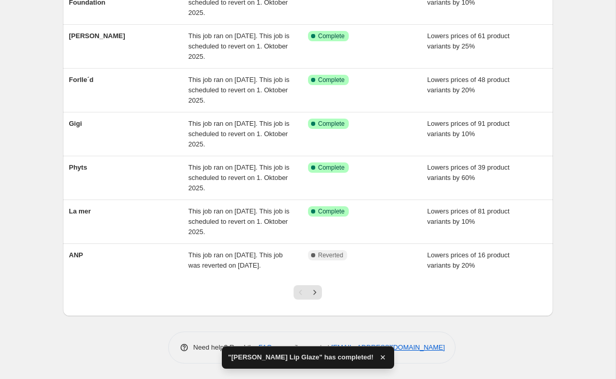
scroll to position [255, 0]
click at [316, 291] on icon "Next" at bounding box center [315, 292] width 10 height 10
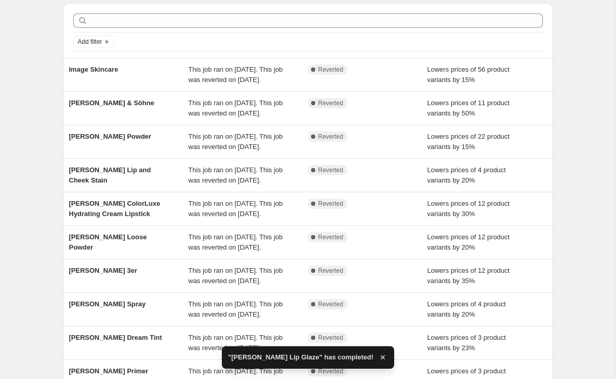
scroll to position [74, 0]
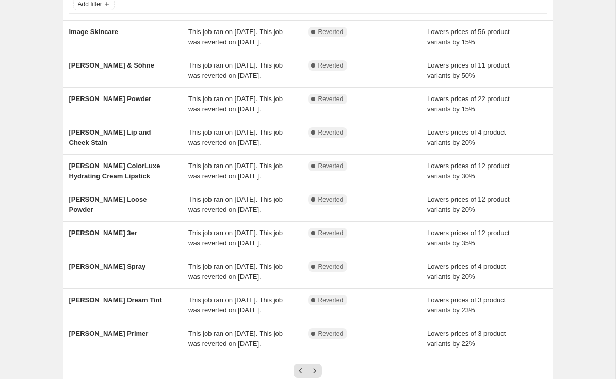
click at [106, 103] on span "[PERSON_NAME] Powder" at bounding box center [110, 99] width 83 height 8
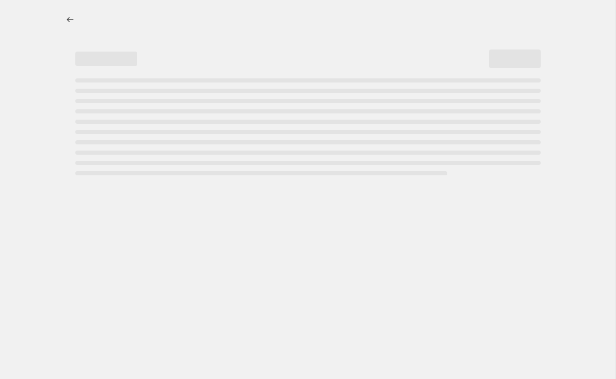
select select "percentage"
select select "tag"
select select "vendor"
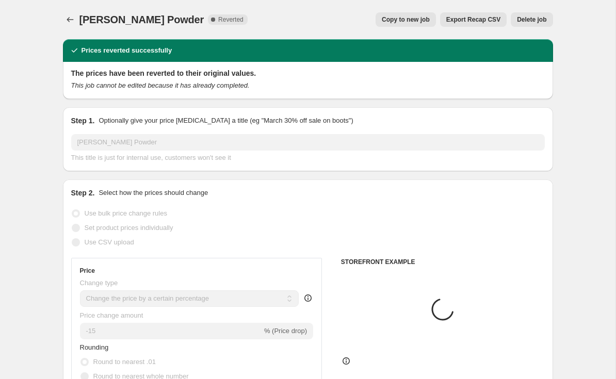
click at [418, 13] on button "Copy to new job" at bounding box center [406, 19] width 60 height 14
select select "percentage"
select select "tag"
select select "vendor"
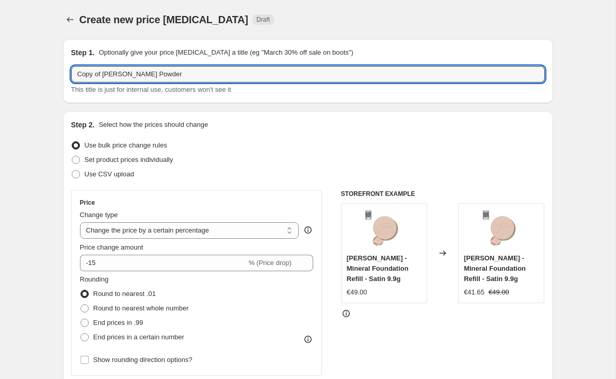
click at [110, 72] on input "Copy of [PERSON_NAME] Powder" at bounding box center [308, 74] width 474 height 17
click at [109, 73] on input "Copy of [PERSON_NAME] Powder" at bounding box center [308, 74] width 474 height 17
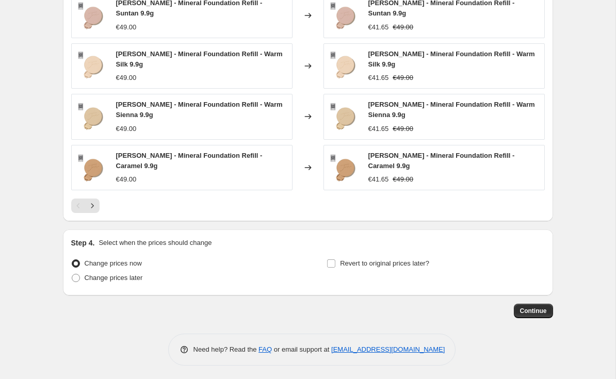
scroll to position [805, 0]
type input "[PERSON_NAME] Powder"
click at [382, 262] on span "Revert to original prices later?" at bounding box center [384, 264] width 89 height 8
click at [335, 262] on input "Revert to original prices later?" at bounding box center [331, 264] width 8 height 8
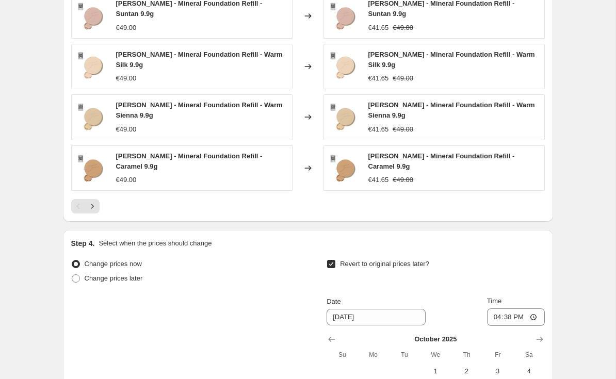
click at [399, 259] on span "Revert to original prices later?" at bounding box center [384, 264] width 89 height 10
click at [335, 260] on input "Revert to original prices later?" at bounding box center [331, 264] width 8 height 8
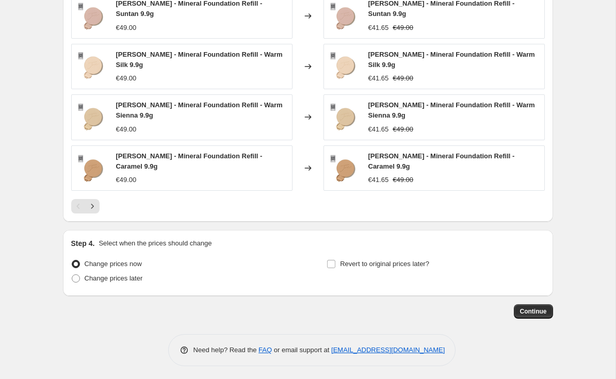
click at [419, 260] on span "Revert to original prices later?" at bounding box center [384, 264] width 89 height 8
click at [335, 260] on input "Revert to original prices later?" at bounding box center [331, 264] width 8 height 8
checkbox input "true"
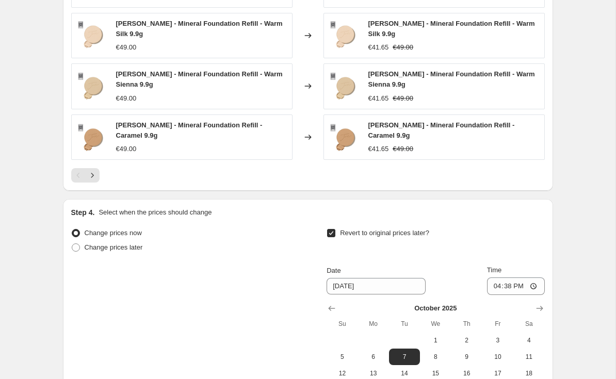
scroll to position [898, 0]
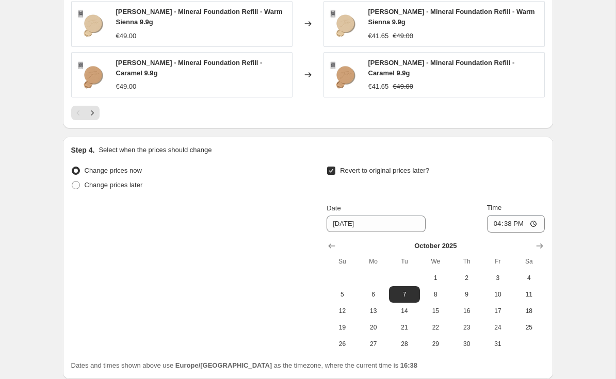
click at [438, 274] on span "1" at bounding box center [435, 278] width 23 height 8
type input "[DATE]"
click at [528, 216] on input "16:38" at bounding box center [516, 224] width 58 height 18
type input "03:00"
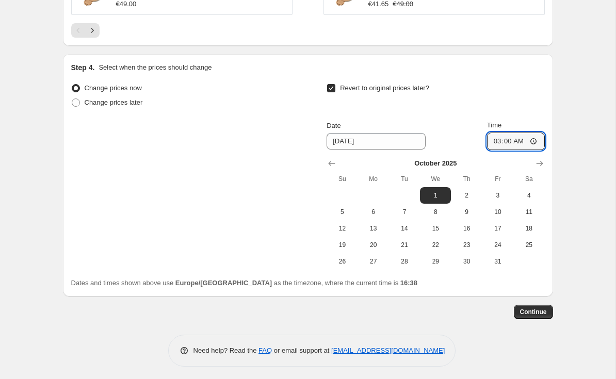
scroll to position [980, 0]
click at [539, 312] on span "Continue" at bounding box center [533, 312] width 27 height 8
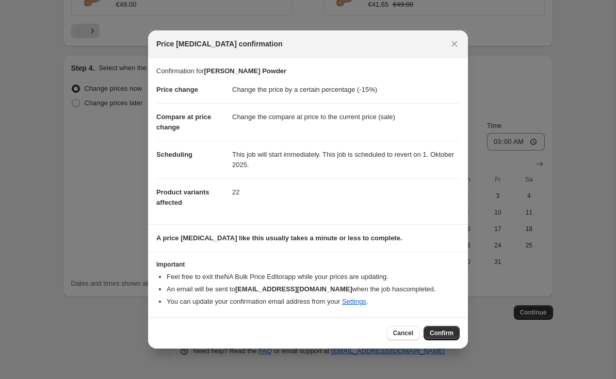
click at [446, 333] on span "Confirm" at bounding box center [442, 333] width 24 height 8
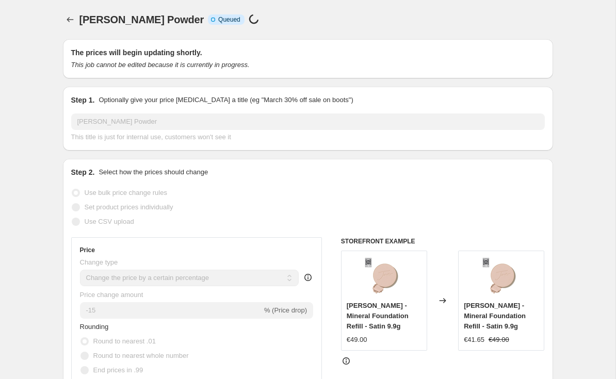
click at [82, 17] on span "[PERSON_NAME] Powder" at bounding box center [141, 19] width 125 height 11
click at [79, 7] on div "[PERSON_NAME] Powder. This page is ready [PERSON_NAME] Powder Info Incomplete Q…" at bounding box center [308, 19] width 490 height 39
click at [78, 7] on div "[PERSON_NAME] Powder. This page is ready [PERSON_NAME] Powder Info Incomplete Q…" at bounding box center [308, 19] width 490 height 39
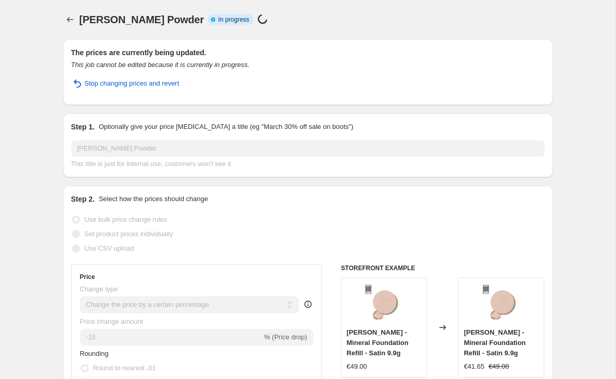
click at [77, 20] on button "Price change jobs" at bounding box center [70, 19] width 14 height 14
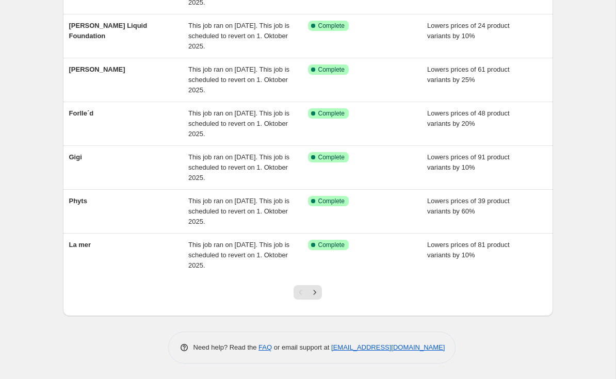
scroll to position [255, 0]
click at [318, 287] on button "Next" at bounding box center [314, 292] width 14 height 14
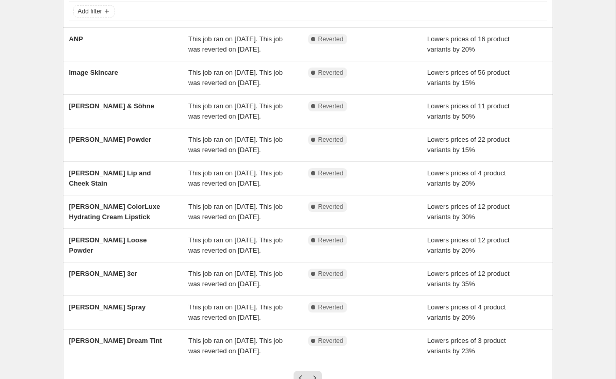
scroll to position [75, 0]
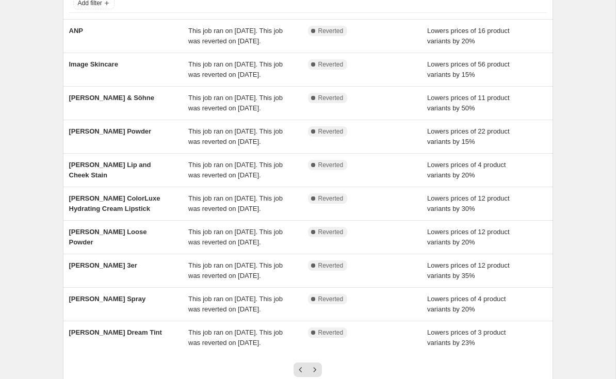
click at [101, 147] on div "[PERSON_NAME] Powder" at bounding box center [129, 136] width 120 height 21
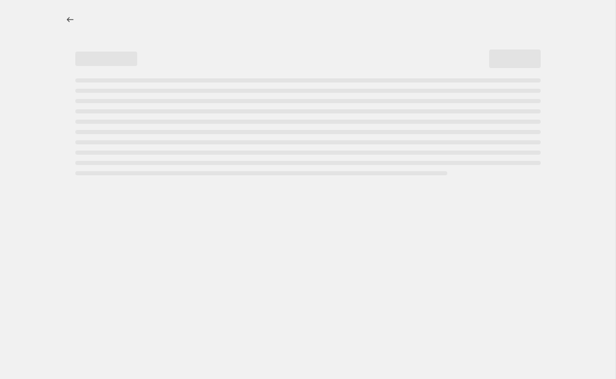
select select "percentage"
select select "tag"
select select "vendor"
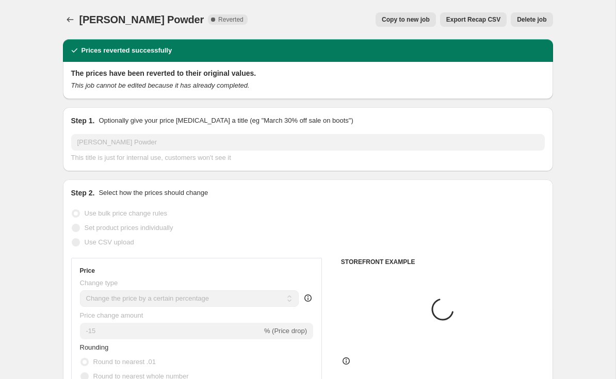
click at [538, 18] on span "Delete job" at bounding box center [531, 19] width 29 height 8
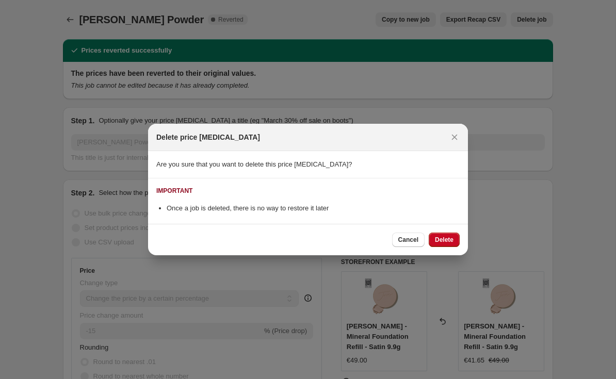
click at [458, 233] on button "Delete" at bounding box center [444, 240] width 31 height 14
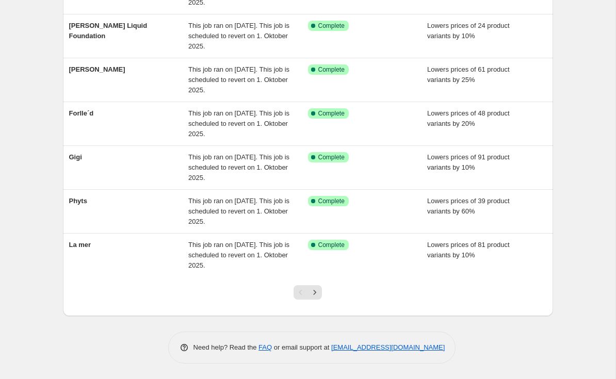
scroll to position [255, 0]
click at [317, 288] on icon "Next" at bounding box center [315, 292] width 10 height 10
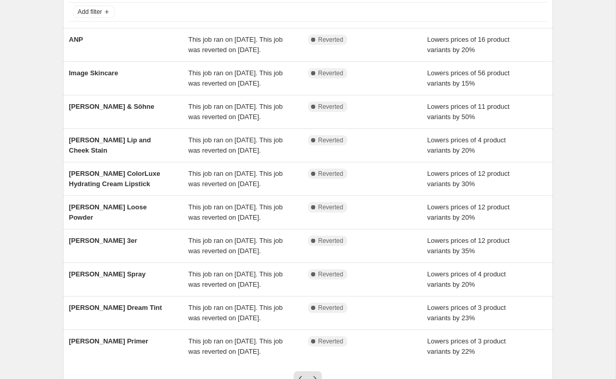
scroll to position [66, 0]
click at [124, 129] on div "[PERSON_NAME] & Söhne This job ran on [DATE]. This job was reverted on [DATE]. …" at bounding box center [308, 112] width 490 height 33
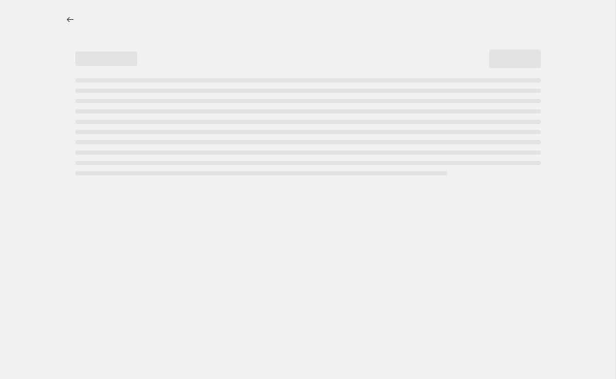
click at [76, 17] on button "Price change jobs" at bounding box center [70, 19] width 14 height 14
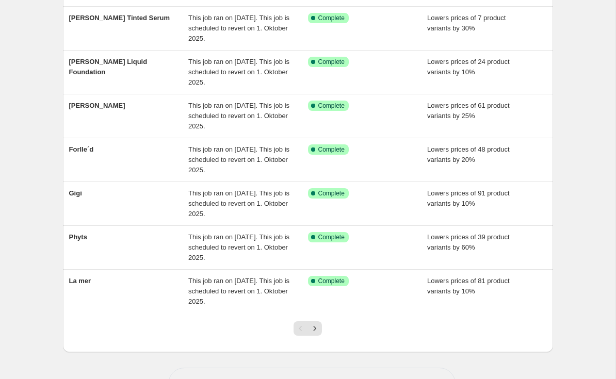
click at [319, 323] on icon "Next" at bounding box center [315, 328] width 10 height 10
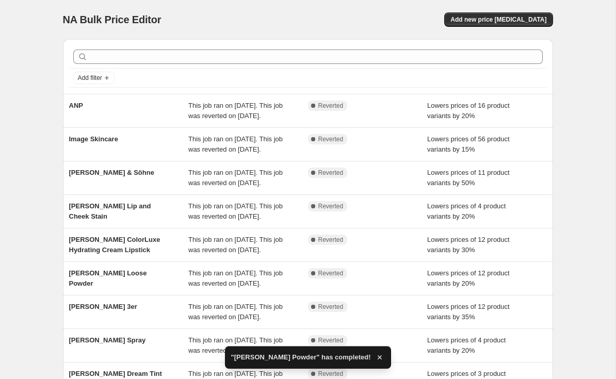
click at [114, 222] on div "[PERSON_NAME] Lip and Cheek Stain" at bounding box center [129, 211] width 120 height 21
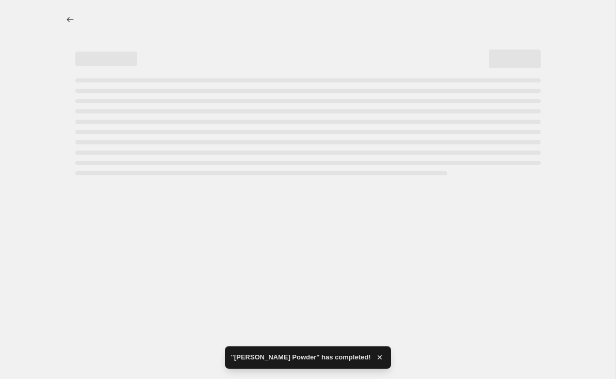
select select "percentage"
select select "tag"
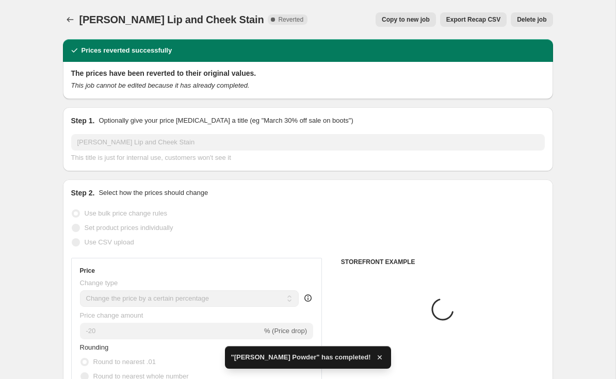
click at [418, 18] on span "Copy to new job" at bounding box center [406, 19] width 48 height 8
select select "percentage"
select select "tag"
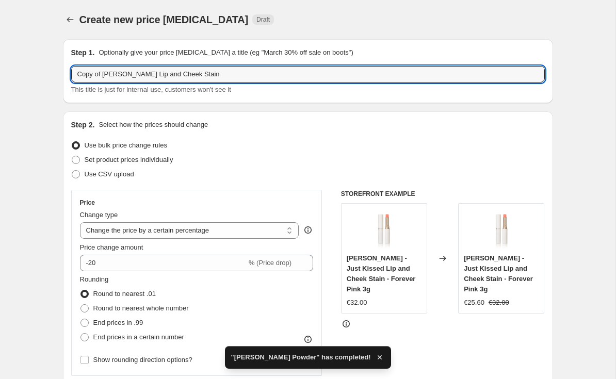
click at [106, 70] on input "Copy of [PERSON_NAME] Lip and Cheek Stain" at bounding box center [308, 74] width 474 height 17
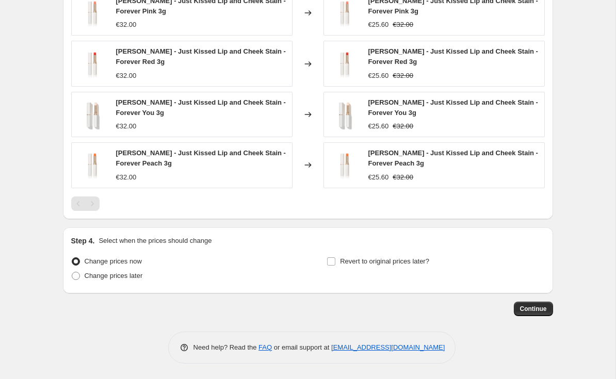
scroll to position [735, 0]
type input "[PERSON_NAME] Lip and Cheek Stain"
click at [401, 257] on span "Revert to original prices later?" at bounding box center [384, 261] width 89 height 8
click at [335, 257] on input "Revert to original prices later?" at bounding box center [331, 261] width 8 height 8
checkbox input "true"
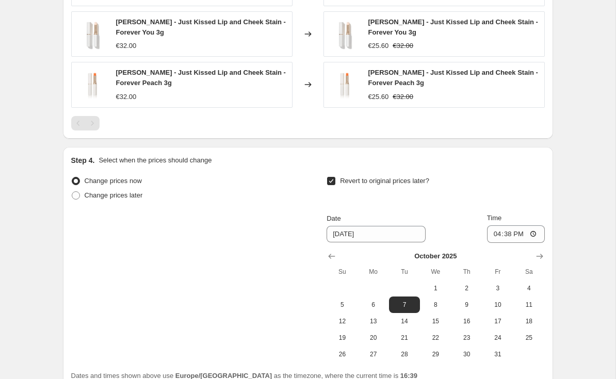
scroll to position [818, 0]
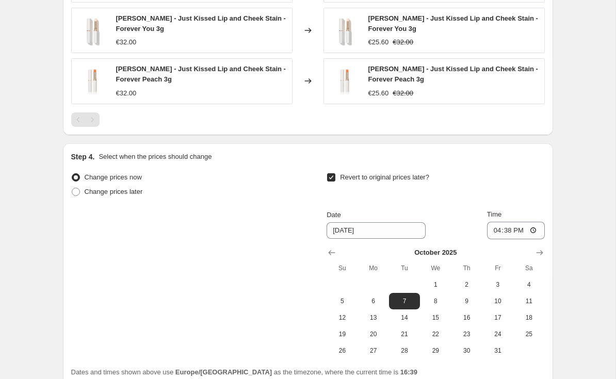
click at [438, 282] on span "1" at bounding box center [435, 285] width 23 height 8
type input "[DATE]"
click at [527, 231] on input "16:38" at bounding box center [516, 231] width 58 height 18
type input "03:38"
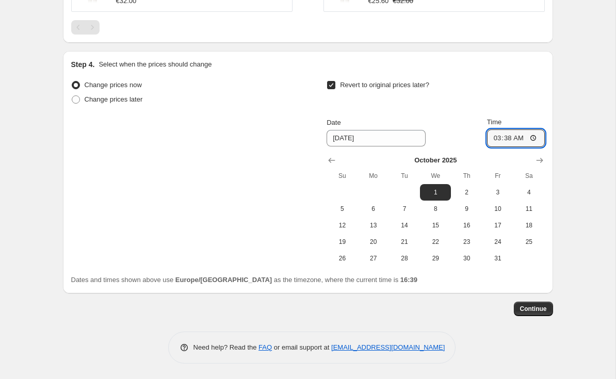
scroll to position [910, 0]
click at [533, 310] on span "Continue" at bounding box center [533, 309] width 27 height 8
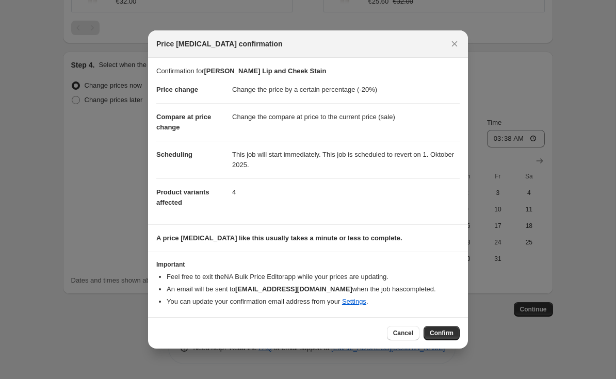
click at [451, 42] on icon "Close" at bounding box center [454, 44] width 10 height 10
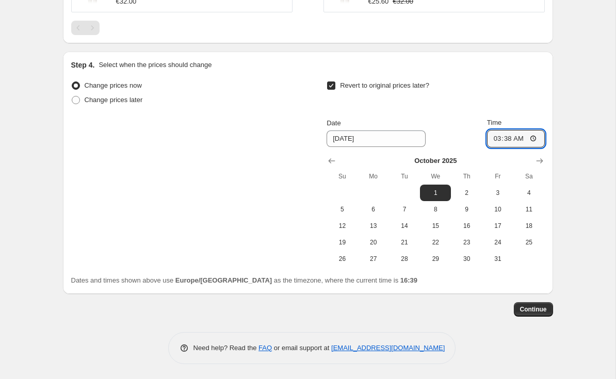
click at [518, 146] on input "03:38" at bounding box center [516, 139] width 58 height 18
click at [535, 306] on span "Continue" at bounding box center [533, 309] width 27 height 8
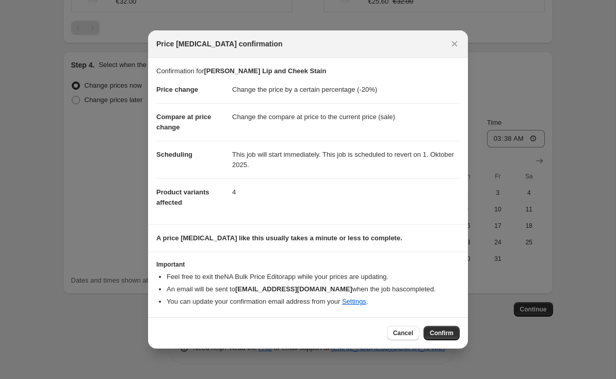
click at [444, 335] on span "Confirm" at bounding box center [442, 333] width 24 height 8
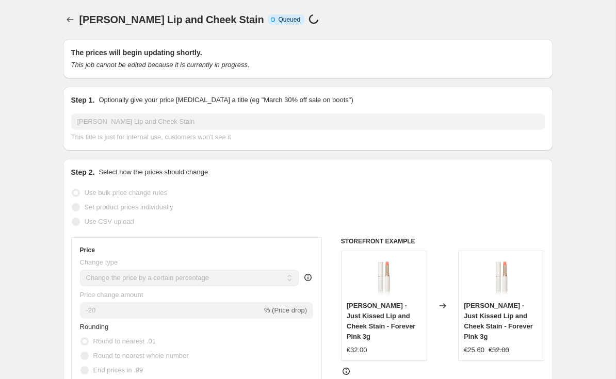
scroll to position [-1, 0]
click at [73, 21] on icon "Price change jobs" at bounding box center [70, 19] width 10 height 10
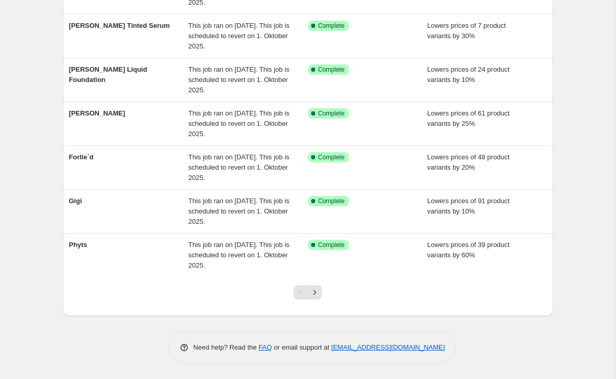
scroll to position [255, 0]
click at [317, 294] on icon "Next" at bounding box center [315, 292] width 10 height 10
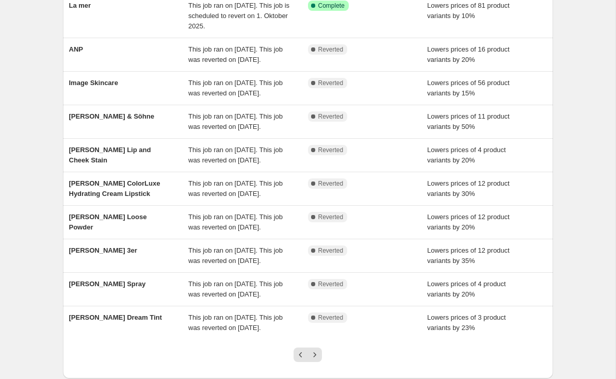
scroll to position [138, 0]
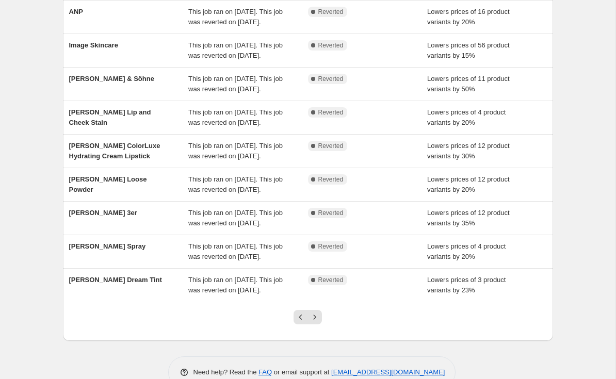
click at [112, 126] on span "[PERSON_NAME] Lip and Cheek Stain" at bounding box center [110, 117] width 82 height 18
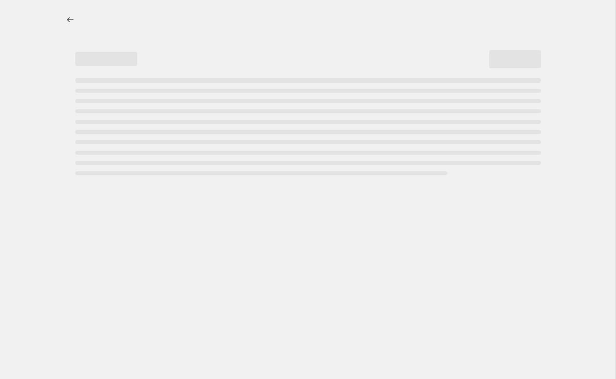
select select "percentage"
select select "tag"
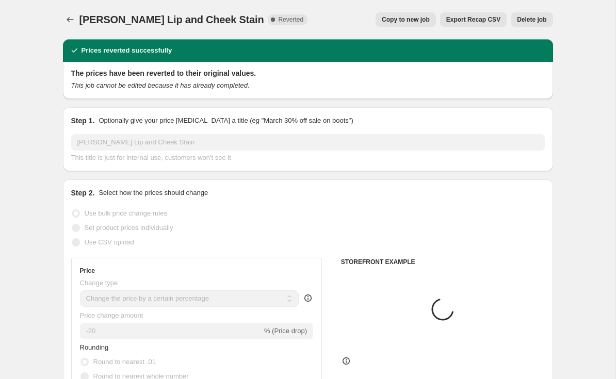
click at [531, 17] on span "Delete job" at bounding box center [531, 19] width 29 height 8
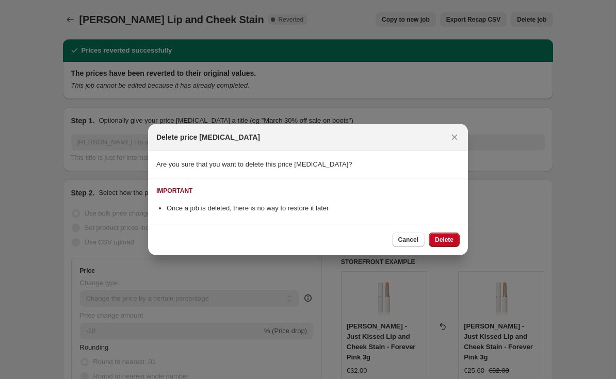
click at [449, 244] on button "Delete" at bounding box center [444, 240] width 31 height 14
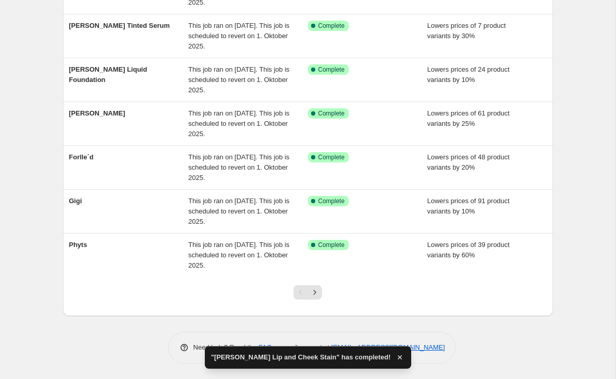
scroll to position [255, 0]
click at [317, 291] on icon "Next" at bounding box center [315, 292] width 10 height 10
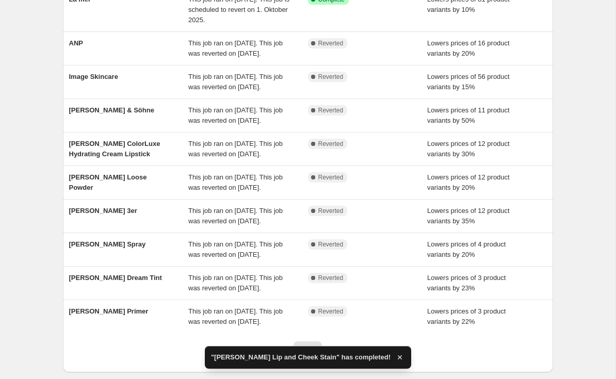
scroll to position [118, 0]
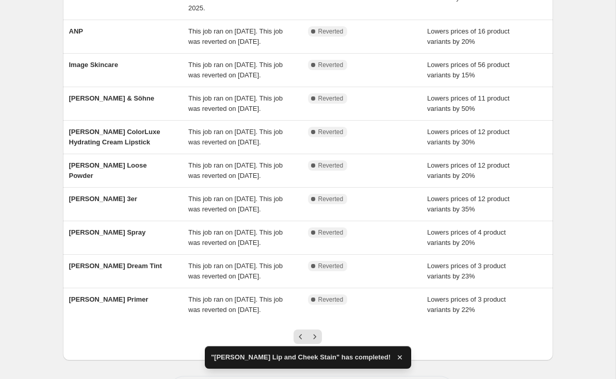
click at [110, 146] on span "[PERSON_NAME] ColorLuxe Hydrating Cream Lipstick" at bounding box center [114, 137] width 91 height 18
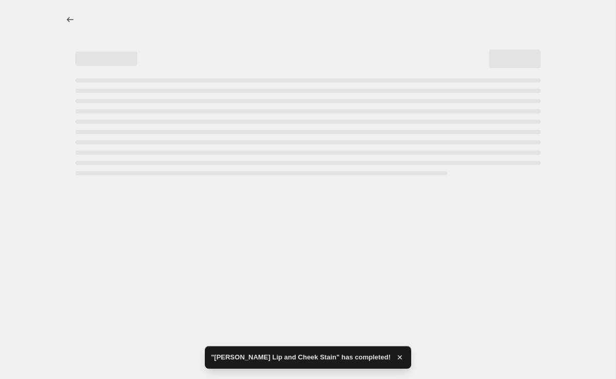
select select "percentage"
select select "tag"
select select "vendor"
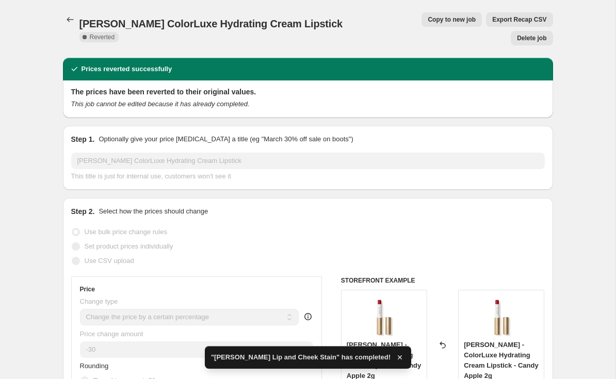
click at [417, 9] on div "[PERSON_NAME] ColorLuxe Hydrating Cream Lipstick. This page is ready [PERSON_NA…" at bounding box center [308, 29] width 490 height 58
click at [428, 21] on span "Copy to new job" at bounding box center [452, 19] width 48 height 8
select select "percentage"
select select "tag"
select select "vendor"
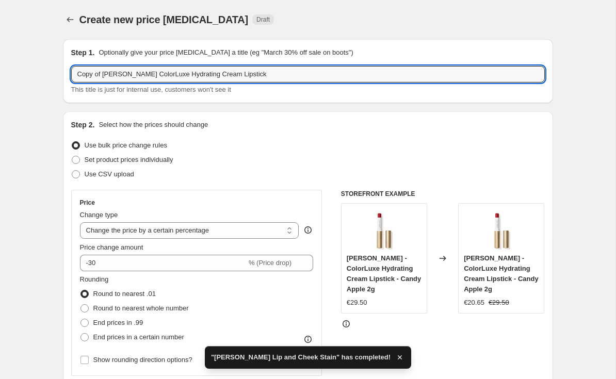
click at [105, 73] on input "Copy of [PERSON_NAME] ColorLuxe Hydrating Cream Lipstick" at bounding box center [308, 74] width 474 height 17
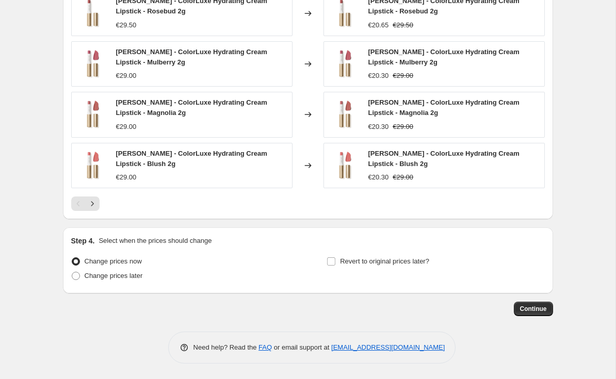
scroll to position [808, 0]
type input "[PERSON_NAME] ColorLuxe Hydrating Cream Lipstick"
click at [383, 260] on span "Revert to original prices later?" at bounding box center [384, 261] width 89 height 8
click at [335, 260] on input "Revert to original prices later?" at bounding box center [331, 261] width 8 height 8
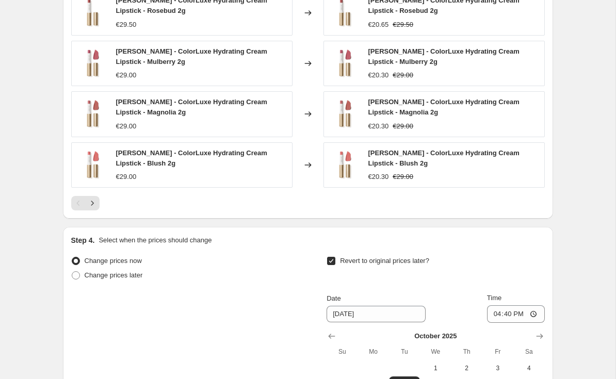
click at [387, 257] on span "Revert to original prices later?" at bounding box center [384, 261] width 89 height 8
click at [335, 257] on input "Revert to original prices later?" at bounding box center [331, 261] width 8 height 8
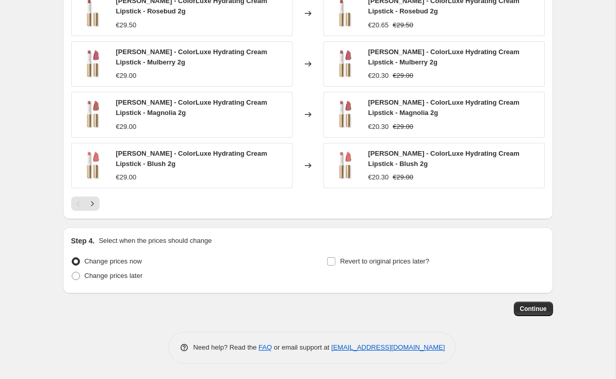
click at [402, 260] on span "Revert to original prices later?" at bounding box center [384, 261] width 89 height 8
click at [335, 260] on input "Revert to original prices later?" at bounding box center [331, 261] width 8 height 8
checkbox input "true"
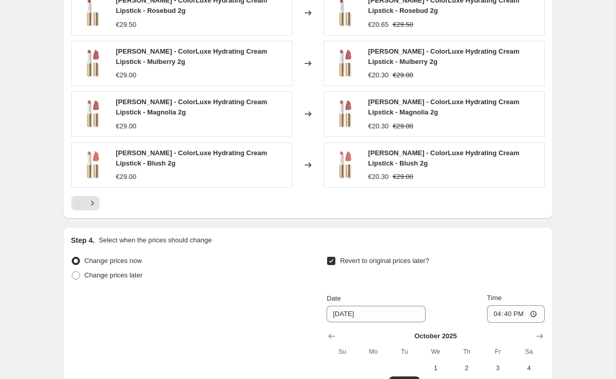
click at [434, 361] on button "1" at bounding box center [435, 368] width 31 height 17
type input "[DATE]"
click at [524, 310] on input "16:40" at bounding box center [516, 314] width 58 height 18
type input "03:00"
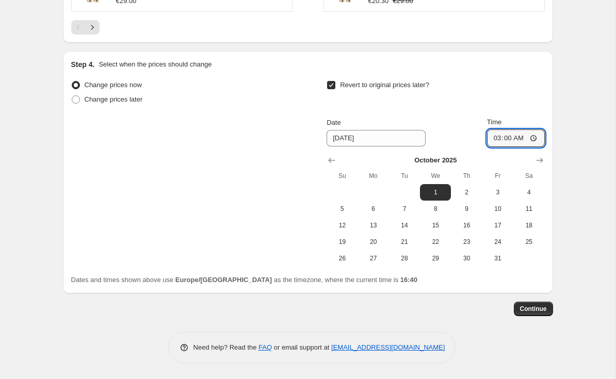
scroll to position [983, 0]
click at [536, 313] on span "Continue" at bounding box center [533, 309] width 27 height 8
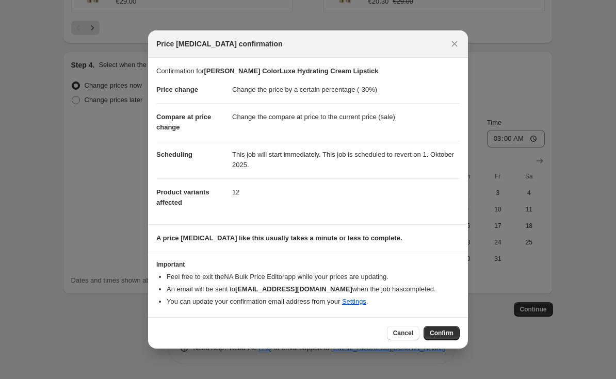
click at [441, 331] on span "Confirm" at bounding box center [442, 333] width 24 height 8
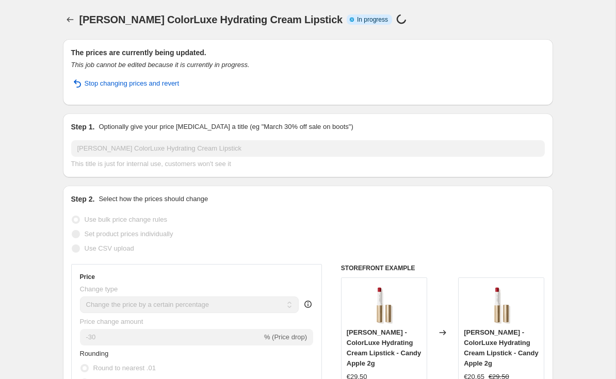
click at [72, 14] on button "Price change jobs" at bounding box center [70, 19] width 14 height 14
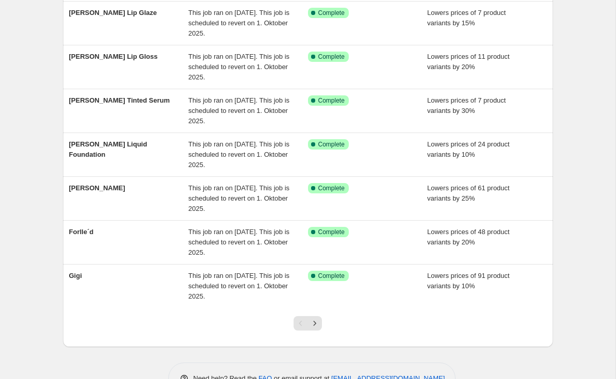
click at [320, 316] on button "Next" at bounding box center [314, 323] width 14 height 14
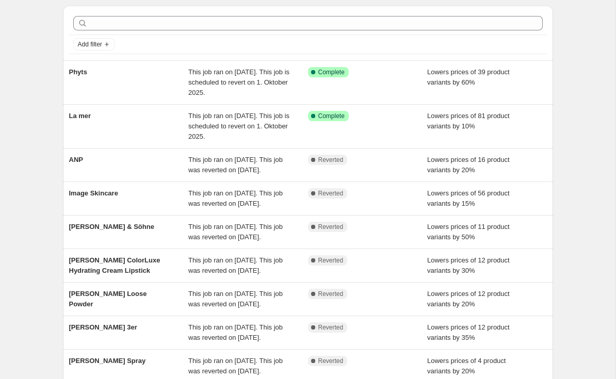
scroll to position [83, 0]
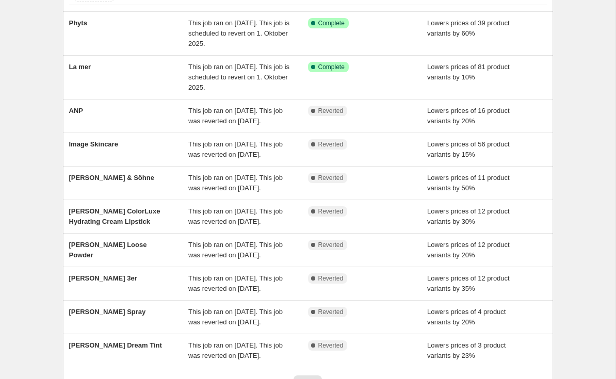
click at [117, 225] on span "[PERSON_NAME] ColorLuxe Hydrating Cream Lipstick" at bounding box center [114, 216] width 91 height 18
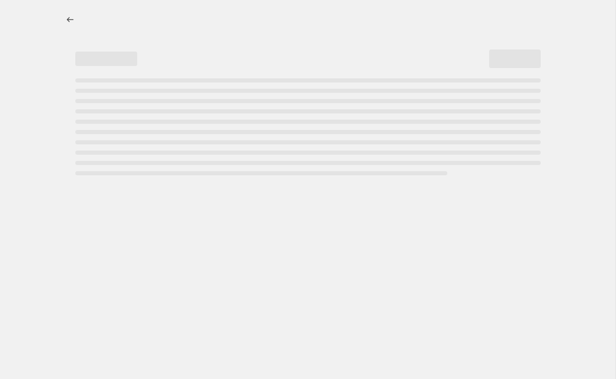
select select "percentage"
select select "tag"
select select "vendor"
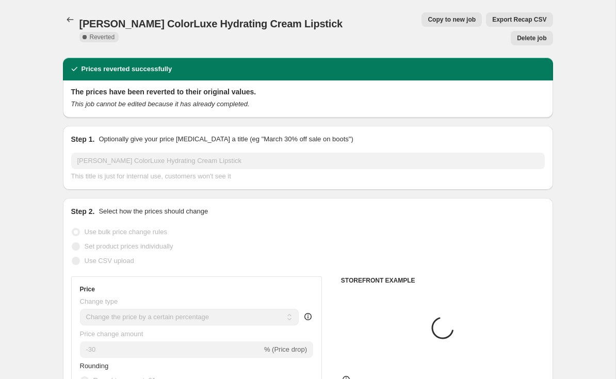
click at [532, 31] on button "Delete job" at bounding box center [532, 38] width 42 height 14
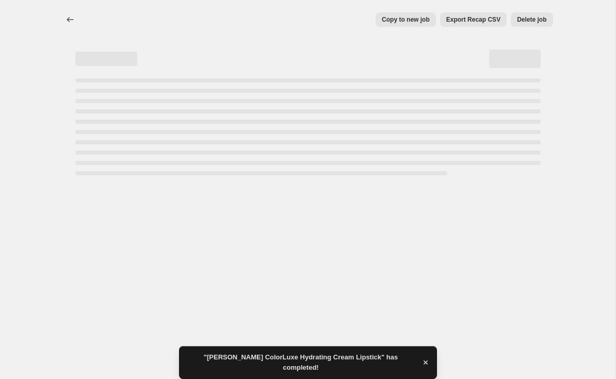
select select "percentage"
select select "tag"
select select "vendor"
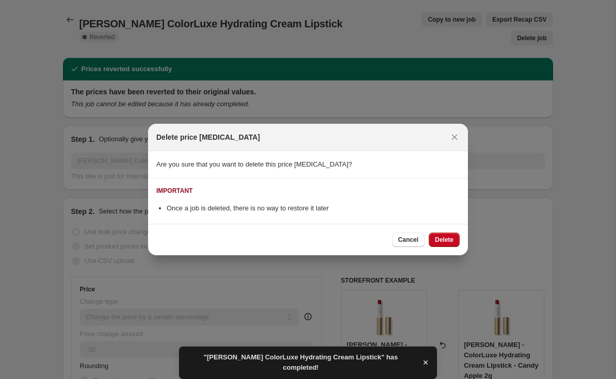
click at [450, 235] on button "Delete" at bounding box center [444, 240] width 31 height 14
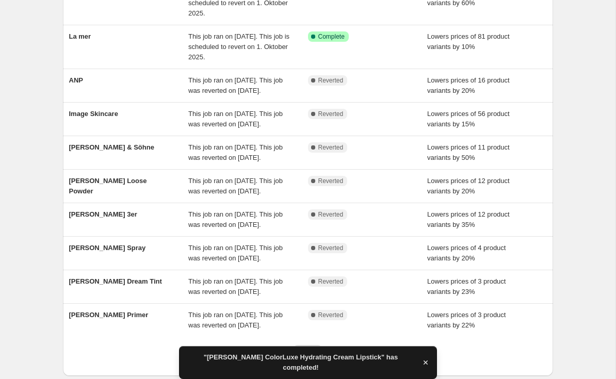
scroll to position [114, 0]
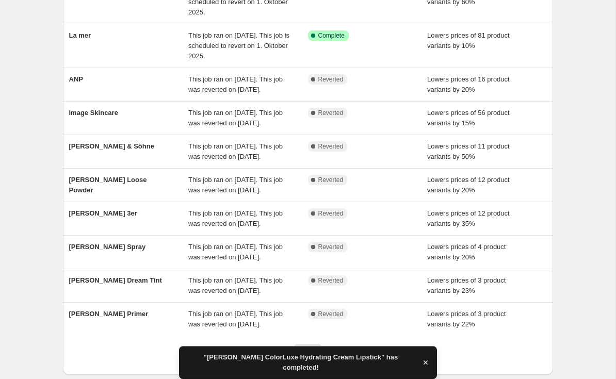
click at [134, 196] on div "[PERSON_NAME] Loose Powder" at bounding box center [129, 185] width 120 height 21
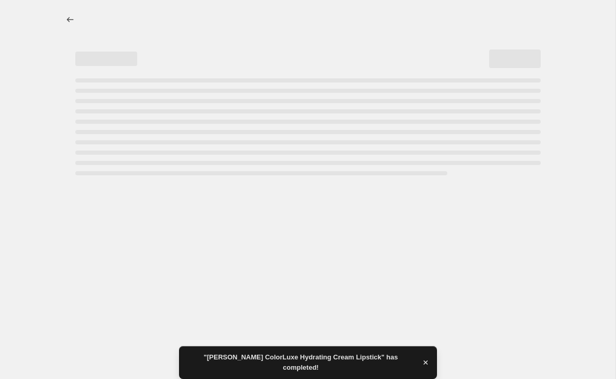
select select "percentage"
select select "tag"
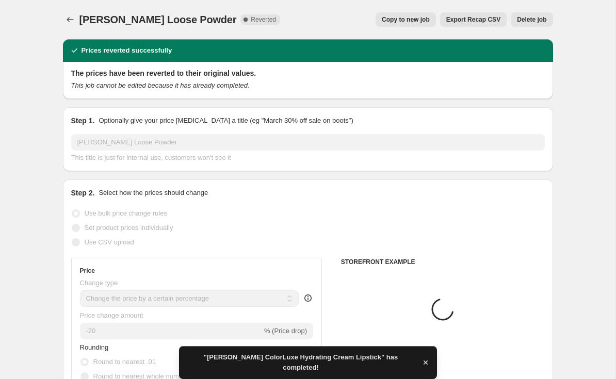
click at [415, 18] on span "Copy to new job" at bounding box center [406, 19] width 48 height 8
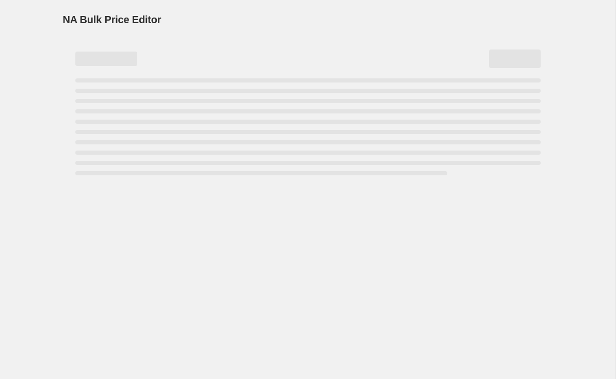
select select "percentage"
select select "tag"
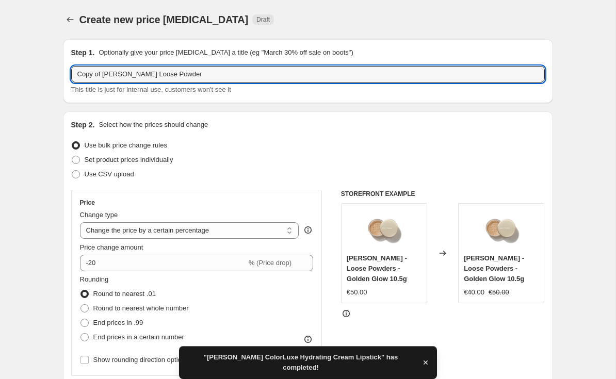
click at [106, 72] on input "Copy of [PERSON_NAME] Loose Powder" at bounding box center [308, 74] width 474 height 17
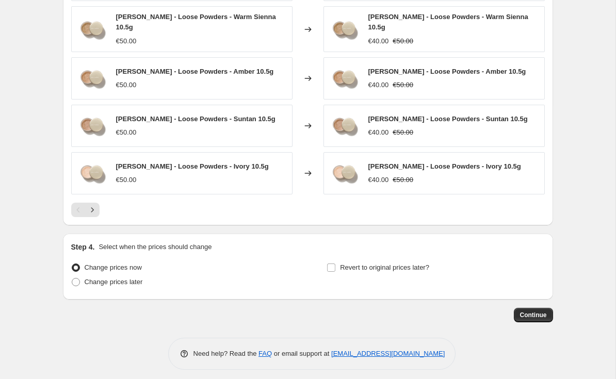
type input "[PERSON_NAME] Loose Powder"
click at [396, 264] on span "Revert to original prices later?" at bounding box center [384, 268] width 89 height 8
click at [335, 264] on input "Revert to original prices later?" at bounding box center [331, 268] width 8 height 8
checkbox input "true"
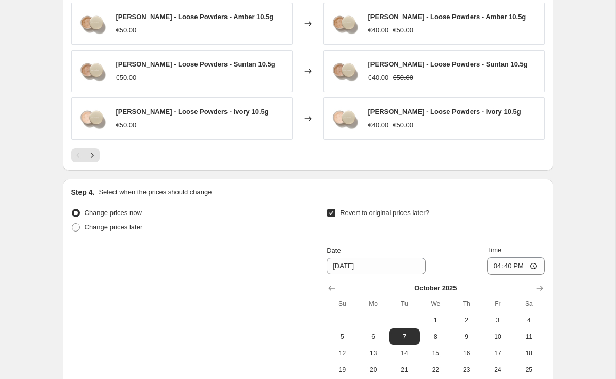
scroll to position [848, 0]
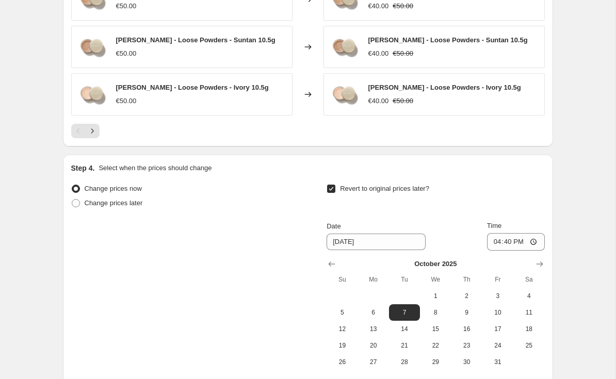
click at [440, 292] on span "1" at bounding box center [435, 296] width 23 height 8
type input "[DATE]"
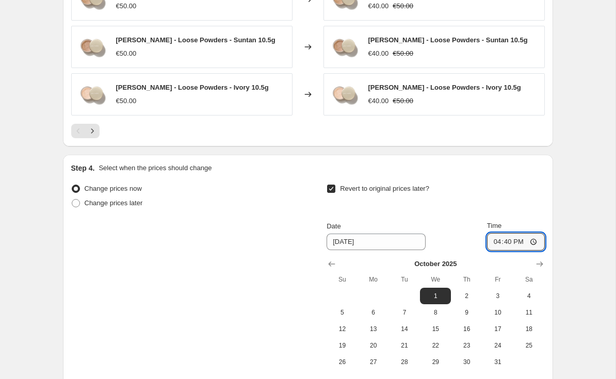
click at [524, 235] on input "16:40" at bounding box center [516, 242] width 58 height 18
type input "03:00"
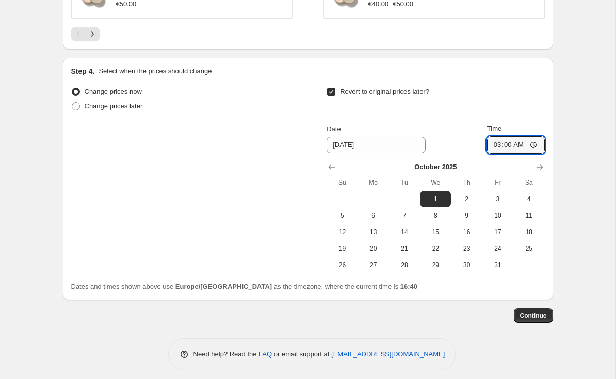
scroll to position [944, 0]
click at [542, 312] on span "Continue" at bounding box center [533, 316] width 27 height 8
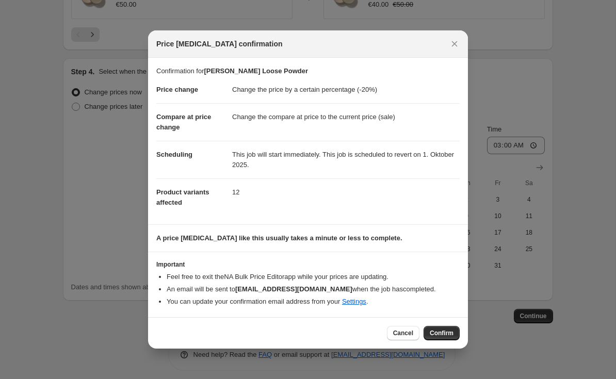
click at [438, 329] on button "Confirm" at bounding box center [442, 333] width 36 height 14
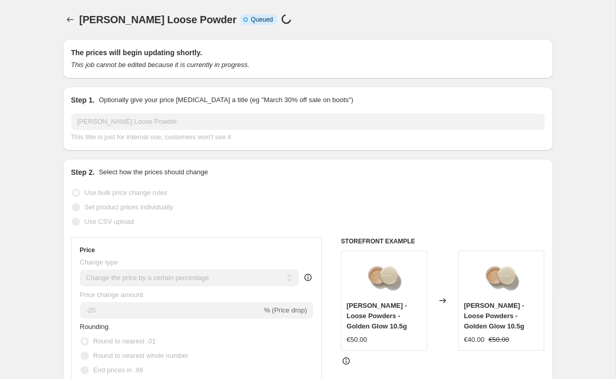
click at [68, 17] on icon "Price change jobs" at bounding box center [70, 19] width 10 height 10
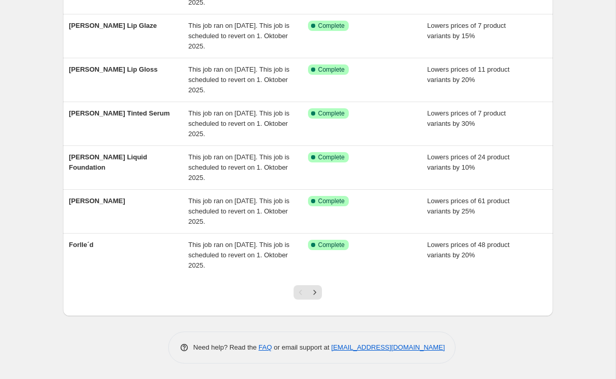
scroll to position [255, 0]
click at [317, 288] on icon "Next" at bounding box center [315, 292] width 10 height 10
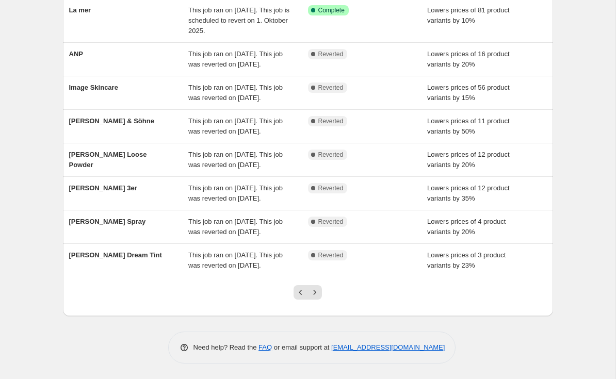
scroll to position [217, 0]
click at [97, 151] on span "[PERSON_NAME] Loose Powder" at bounding box center [108, 160] width 78 height 18
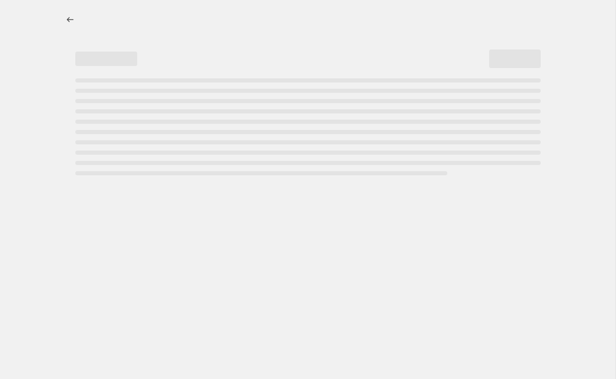
select select "percentage"
select select "tag"
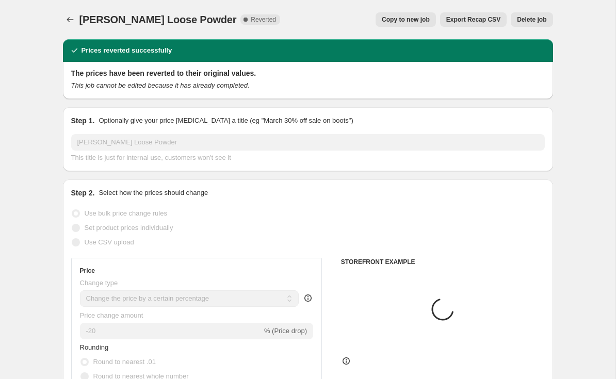
click at [534, 19] on span "Delete job" at bounding box center [531, 19] width 29 height 8
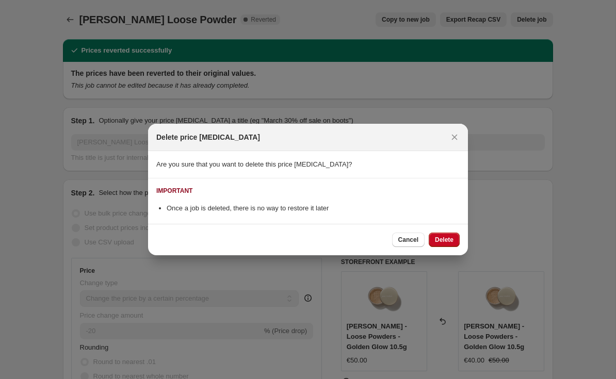
click at [453, 236] on span "Delete" at bounding box center [444, 240] width 19 height 8
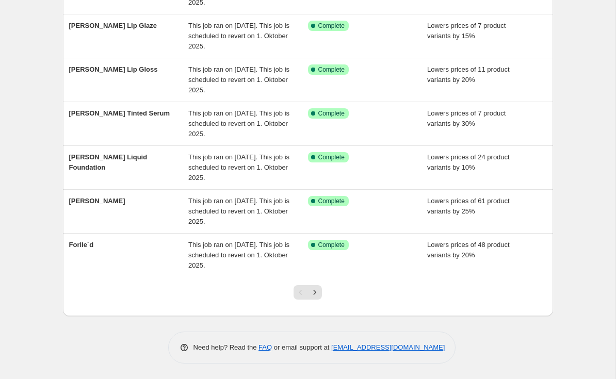
scroll to position [256, 0]
click at [318, 290] on icon "Next" at bounding box center [315, 292] width 10 height 10
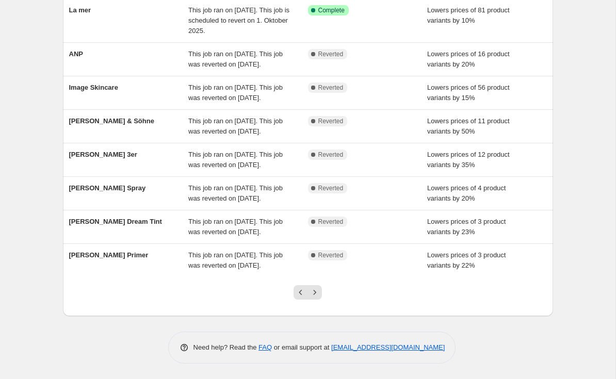
scroll to position [255, 0]
click at [105, 218] on span "[PERSON_NAME] Dream Tint" at bounding box center [115, 222] width 93 height 8
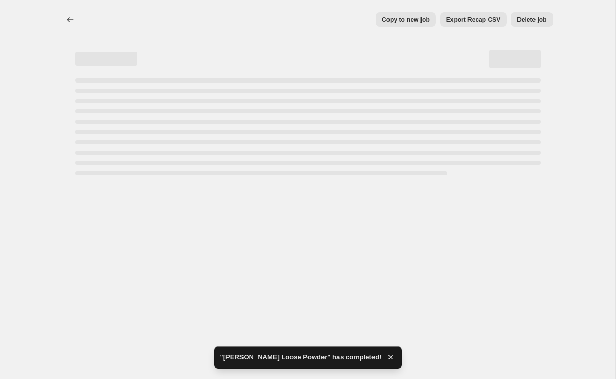
select select "percentage"
select select "vendor"
select select "tag"
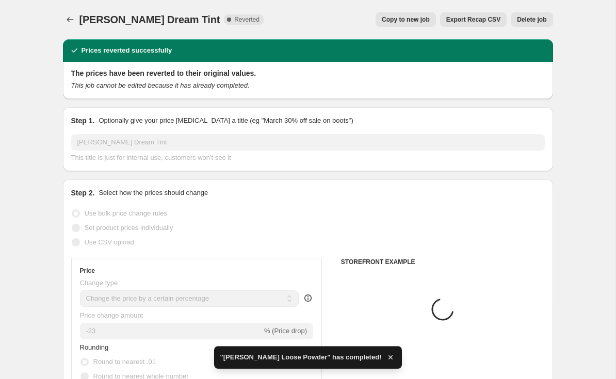
click at [408, 15] on button "Copy to new job" at bounding box center [406, 19] width 60 height 14
select select "percentage"
select select "vendor"
select select "tag"
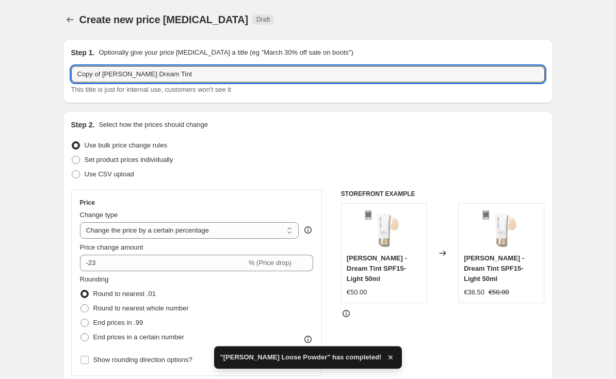
click at [108, 70] on input "Copy of [PERSON_NAME] Dream Tint" at bounding box center [308, 74] width 474 height 17
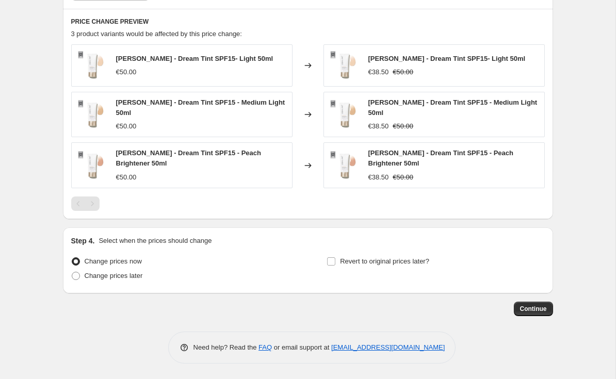
type input "[PERSON_NAME] Dream Tint"
click at [391, 257] on span "Revert to original prices later?" at bounding box center [384, 261] width 89 height 8
click at [335, 257] on input "Revert to original prices later?" at bounding box center [331, 261] width 8 height 8
checkbox input "true"
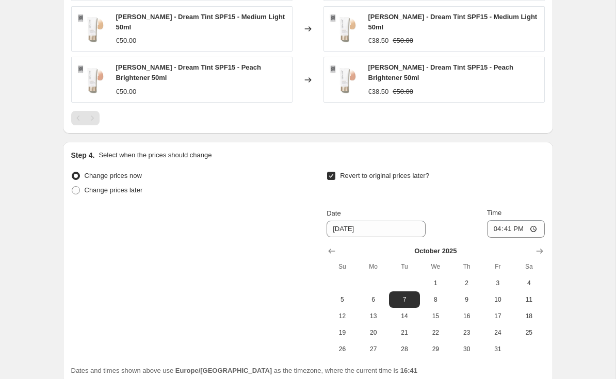
scroll to position [796, 0]
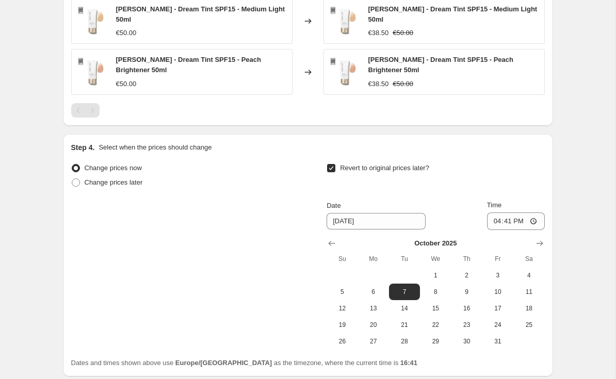
click at [439, 267] on button "1" at bounding box center [435, 275] width 31 height 17
type input "[DATE]"
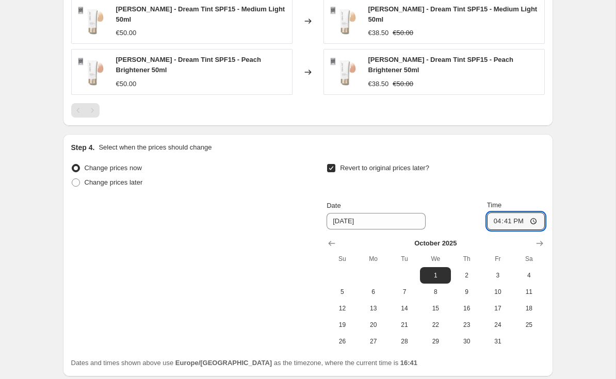
click at [520, 220] on input "16:41" at bounding box center [516, 222] width 58 height 18
type input "03:00"
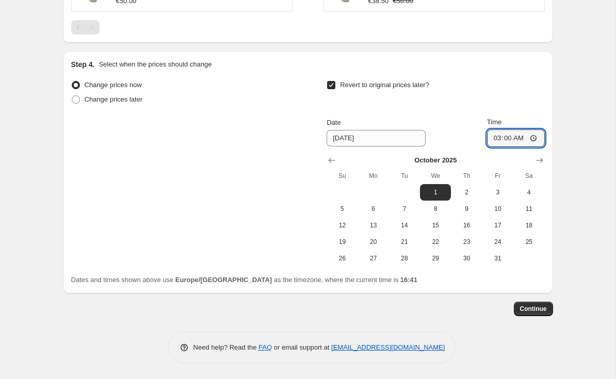
scroll to position [878, 0]
click at [538, 310] on span "Continue" at bounding box center [533, 309] width 27 height 8
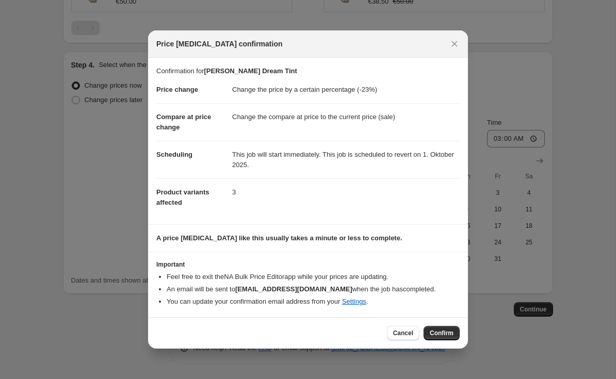
click at [438, 331] on span "Confirm" at bounding box center [442, 333] width 24 height 8
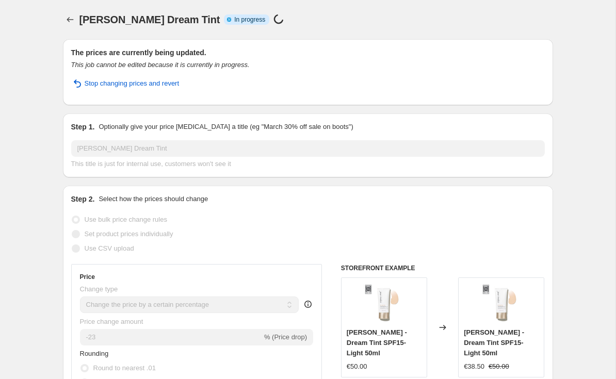
click at [70, 19] on icon "Price change jobs" at bounding box center [70, 19] width 10 height 10
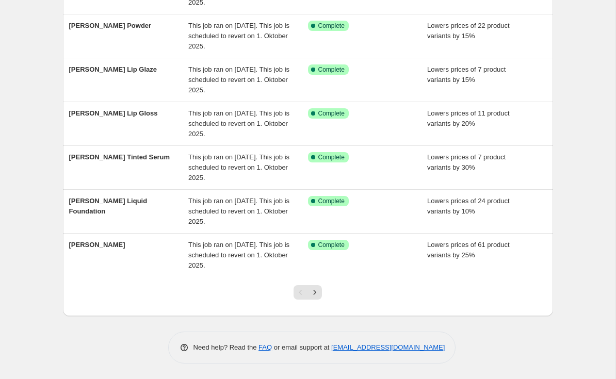
scroll to position [255, 0]
click at [320, 294] on button "Next" at bounding box center [314, 292] width 14 height 14
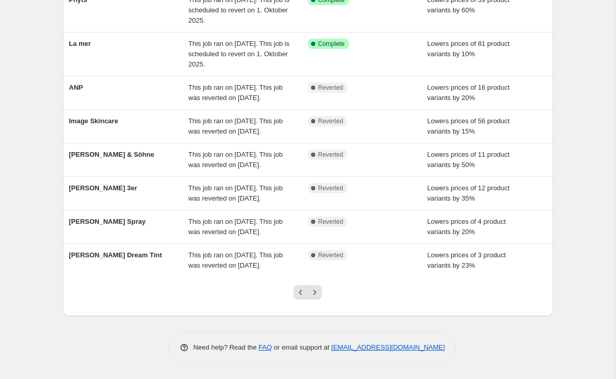
click at [132, 251] on span "[PERSON_NAME] Dream Tint" at bounding box center [115, 255] width 93 height 8
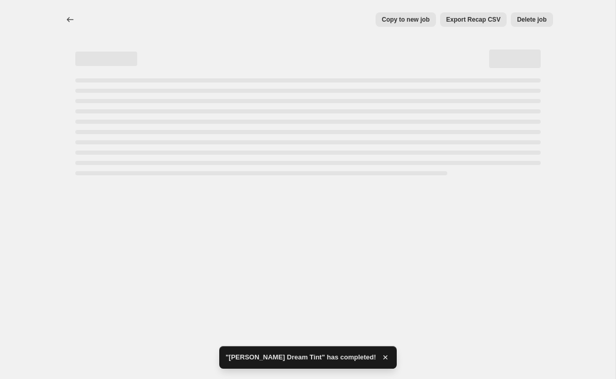
select select "percentage"
select select "vendor"
select select "tag"
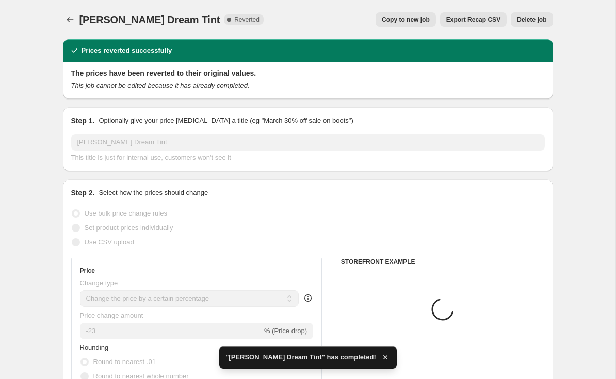
click at [535, 21] on span "Delete job" at bounding box center [531, 19] width 29 height 8
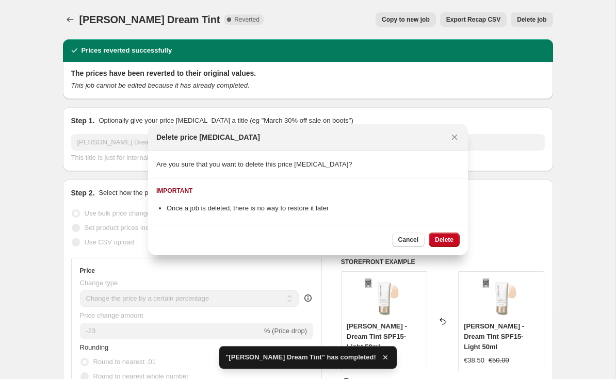
click at [453, 240] on button "Delete" at bounding box center [444, 240] width 31 height 14
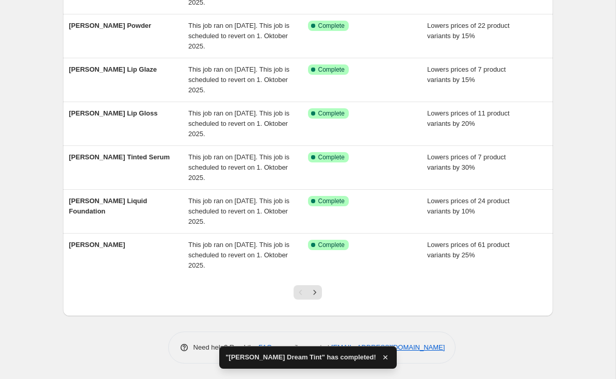
click at [317, 291] on icon "Next" at bounding box center [315, 292] width 10 height 10
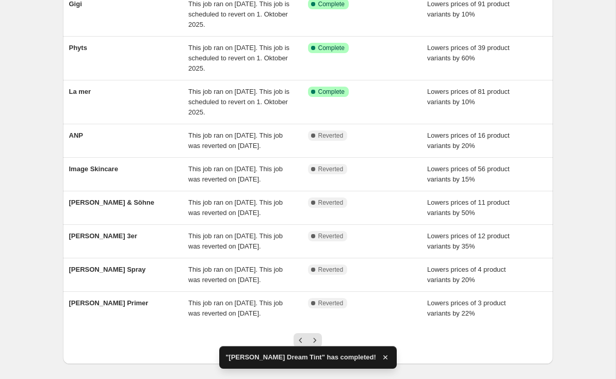
click at [123, 298] on div "[PERSON_NAME] Primer" at bounding box center [129, 308] width 120 height 21
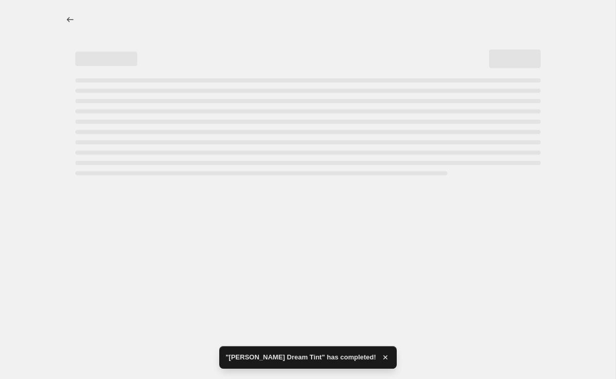
select select "percentage"
select select "tag"
select select "vendor"
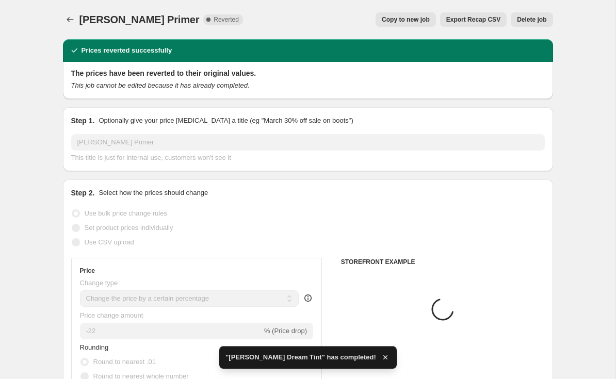
click at [421, 15] on button "Copy to new job" at bounding box center [406, 19] width 60 height 14
select select "percentage"
select select "tag"
select select "vendor"
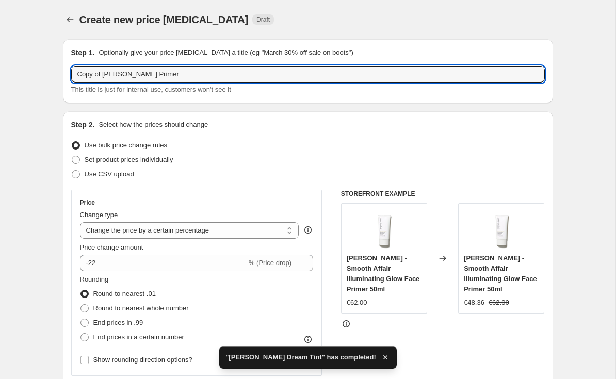
click at [109, 69] on input "Copy of [PERSON_NAME] Primer" at bounding box center [308, 74] width 474 height 17
click at [103, 73] on input "Copy of [PERSON_NAME] Primer" at bounding box center [308, 74] width 474 height 17
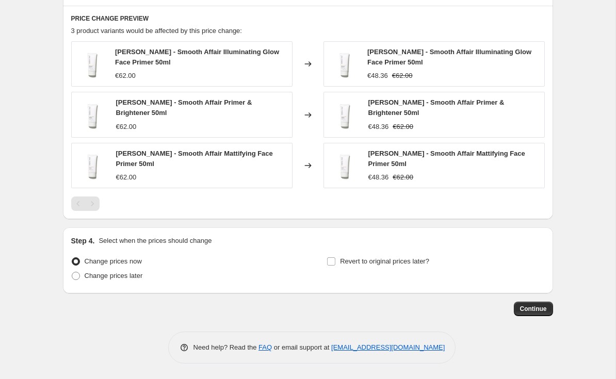
scroll to position [706, 0]
type input "[PERSON_NAME] Primer"
click at [372, 259] on span "Revert to original prices later?" at bounding box center [384, 261] width 89 height 8
click at [335, 259] on input "Revert to original prices later?" at bounding box center [331, 261] width 8 height 8
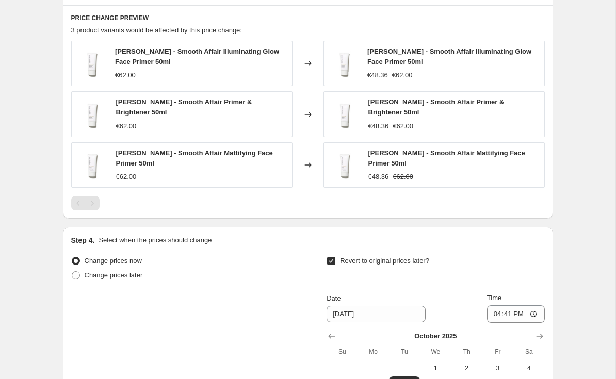
click at [384, 264] on span "Revert to original prices later?" at bounding box center [384, 261] width 89 height 8
click at [335, 264] on input "Revert to original prices later?" at bounding box center [331, 261] width 8 height 8
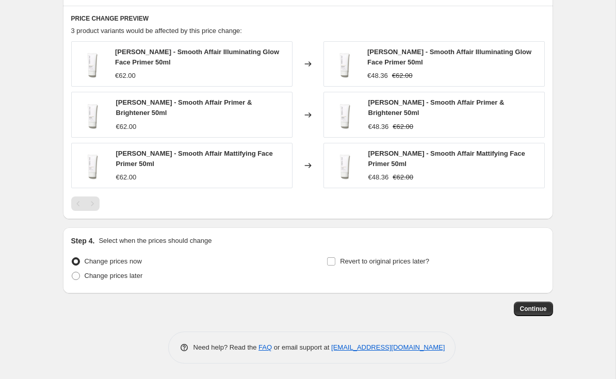
click at [396, 259] on span "Revert to original prices later?" at bounding box center [384, 261] width 89 height 8
click at [335, 259] on input "Revert to original prices later?" at bounding box center [331, 261] width 8 height 8
checkbox input "true"
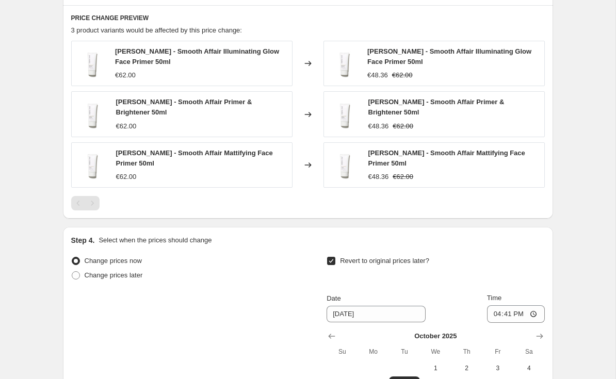
click at [438, 366] on span "1" at bounding box center [435, 368] width 23 height 8
type input "[DATE]"
click at [524, 311] on input "16:41" at bounding box center [516, 314] width 58 height 18
type input "03:00"
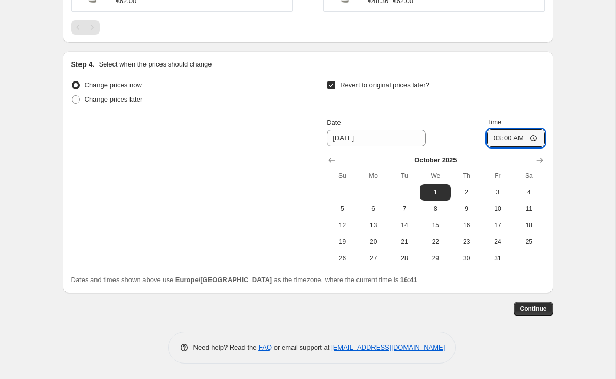
scroll to position [882, 0]
click at [535, 310] on span "Continue" at bounding box center [533, 309] width 27 height 8
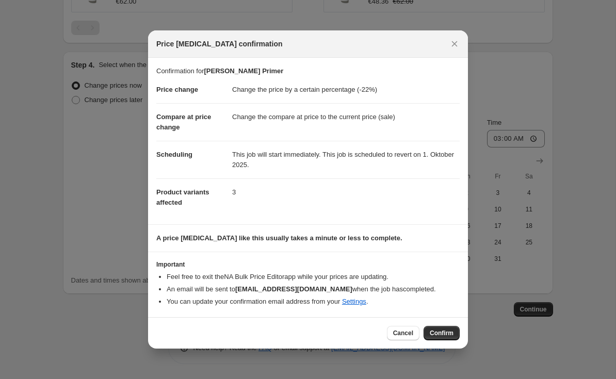
click at [437, 330] on span "Confirm" at bounding box center [442, 333] width 24 height 8
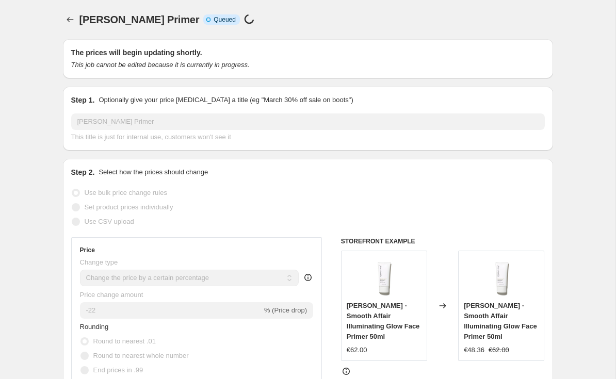
scroll to position [-1, 0]
click at [66, 15] on icon "Price change jobs" at bounding box center [70, 19] width 10 height 10
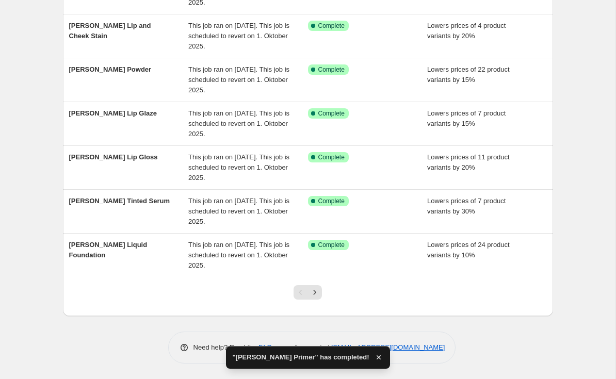
click at [317, 292] on icon "Next" at bounding box center [315, 292] width 10 height 10
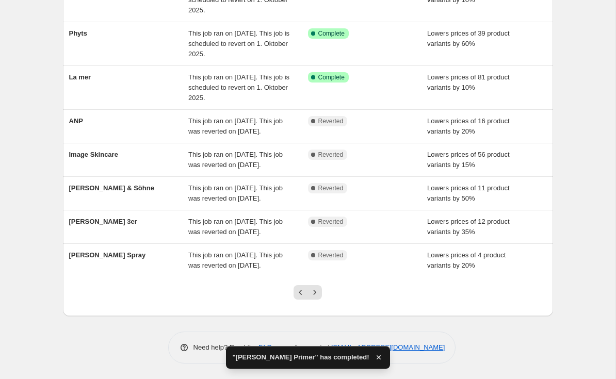
click at [319, 288] on icon "Next" at bounding box center [315, 292] width 10 height 10
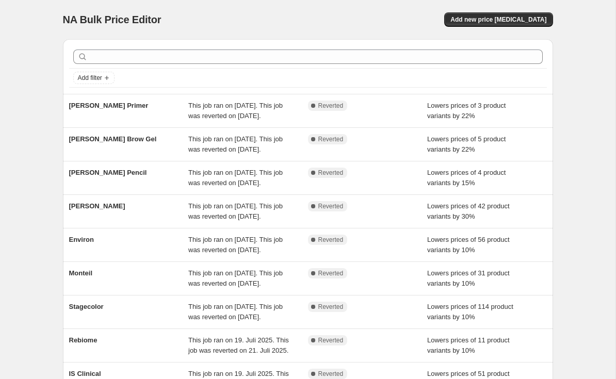
click at [94, 102] on span "[PERSON_NAME] Primer" at bounding box center [108, 106] width 79 height 8
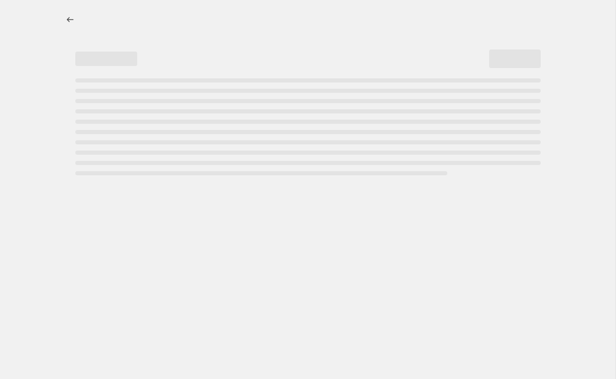
select select "percentage"
select select "tag"
select select "vendor"
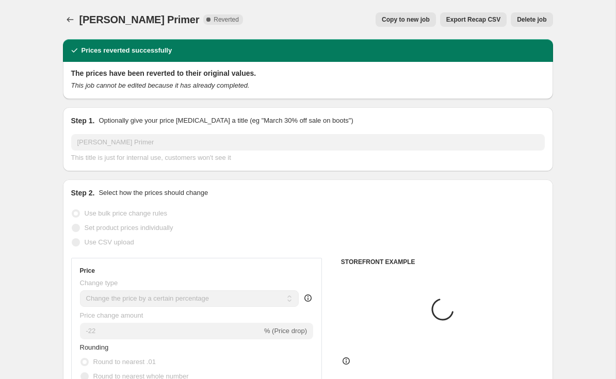
click at [538, 18] on span "Delete job" at bounding box center [531, 19] width 29 height 8
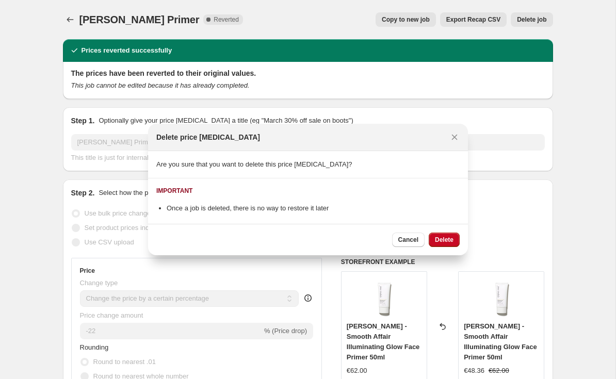
click at [452, 242] on span "Delete" at bounding box center [444, 240] width 19 height 8
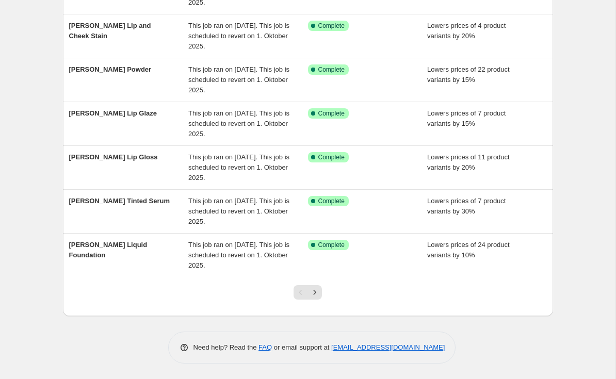
scroll to position [256, 0]
click at [317, 291] on icon "Next" at bounding box center [315, 292] width 10 height 10
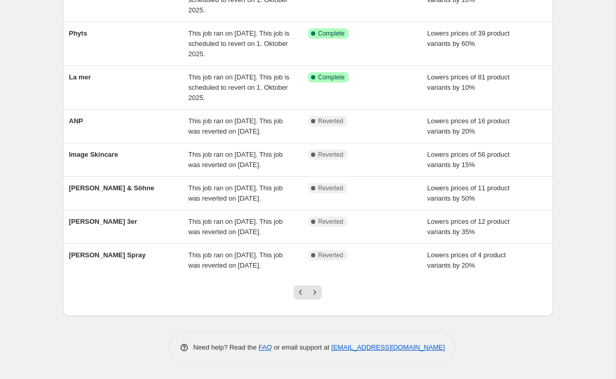
click at [117, 251] on span "[PERSON_NAME] Spray" at bounding box center [107, 255] width 77 height 8
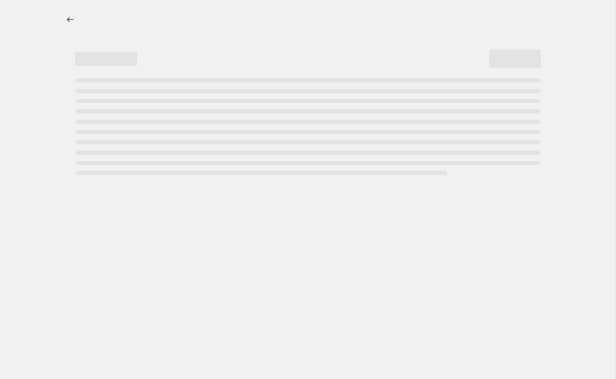
select select "percentage"
select select "tag"
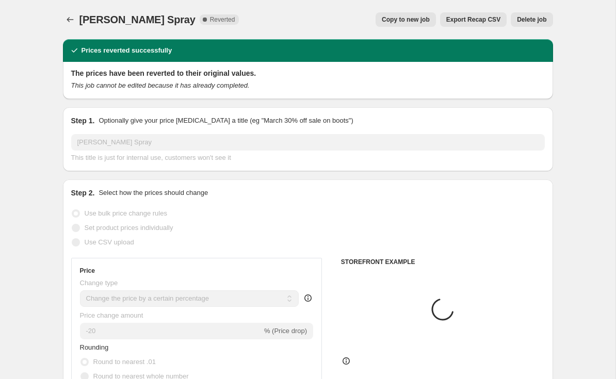
click at [416, 20] on span "Copy to new job" at bounding box center [406, 19] width 48 height 8
select select "percentage"
select select "tag"
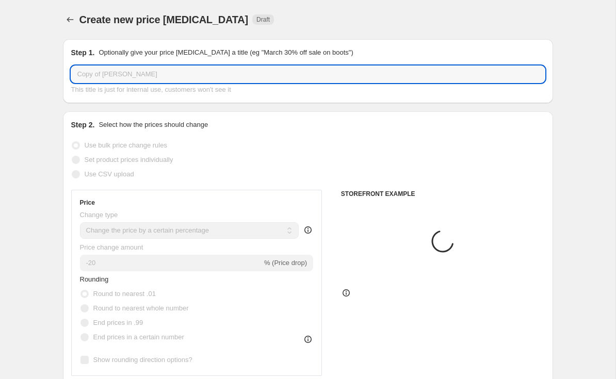
click at [107, 73] on input "Copy of [PERSON_NAME]" at bounding box center [308, 74] width 474 height 17
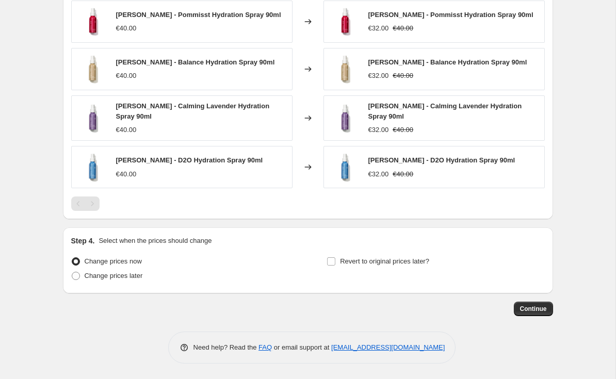
type input "[PERSON_NAME] Spray"
click at [383, 258] on span "Revert to original prices later?" at bounding box center [384, 261] width 89 height 8
click at [335, 258] on input "Revert to original prices later?" at bounding box center [331, 261] width 8 height 8
checkbox input "true"
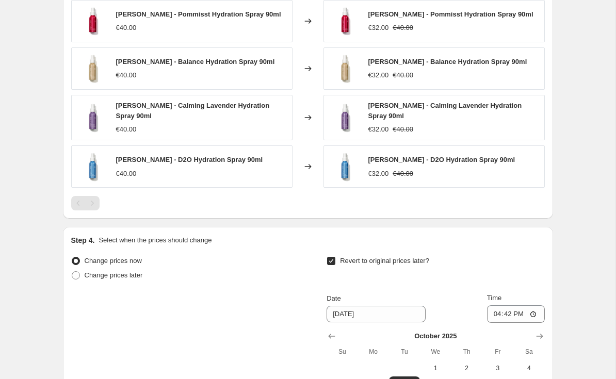
click at [439, 360] on button "1" at bounding box center [435, 368] width 31 height 17
type input "[DATE]"
click at [516, 313] on input "16:42" at bounding box center [516, 314] width 58 height 18
type input "03:00"
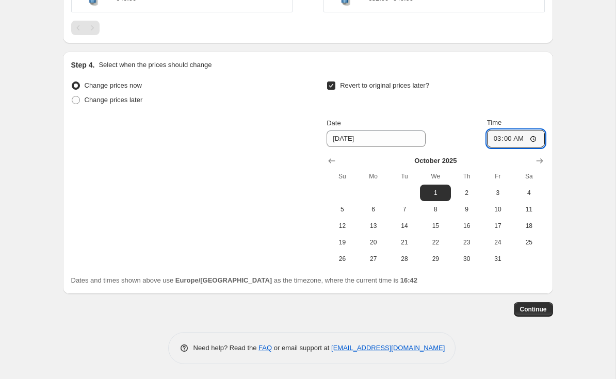
click at [525, 310] on span "Continue" at bounding box center [533, 309] width 27 height 8
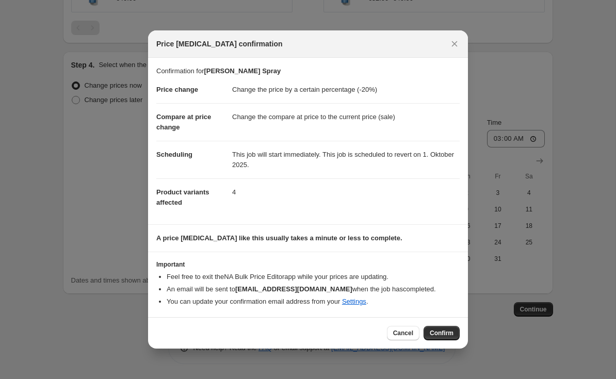
click at [439, 332] on span "Confirm" at bounding box center [442, 333] width 24 height 8
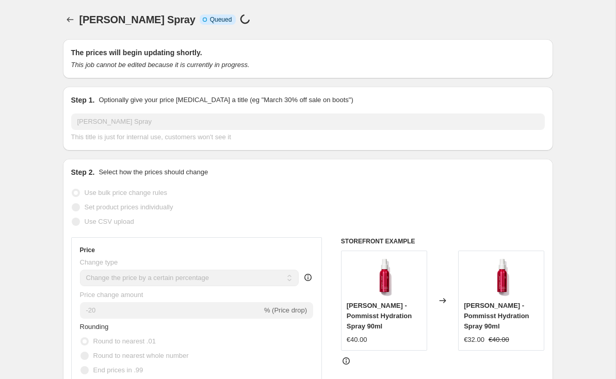
click at [69, 14] on button "Price change jobs" at bounding box center [70, 19] width 14 height 14
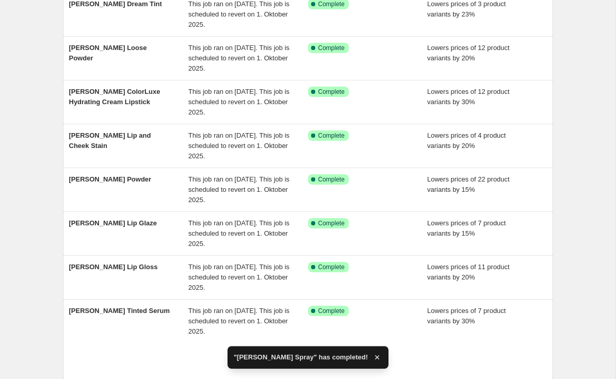
click at [316, 353] on icon "Next" at bounding box center [315, 358] width 10 height 10
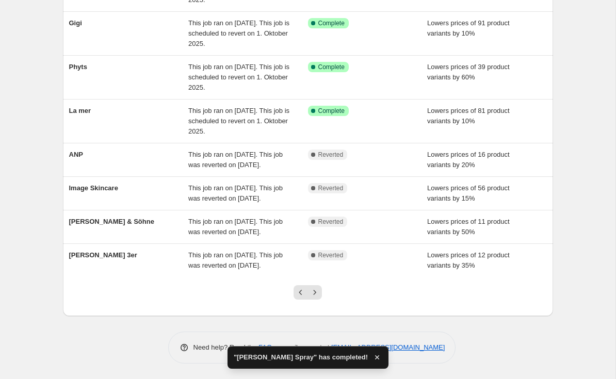
click at [314, 285] on button "Next" at bounding box center [314, 292] width 14 height 14
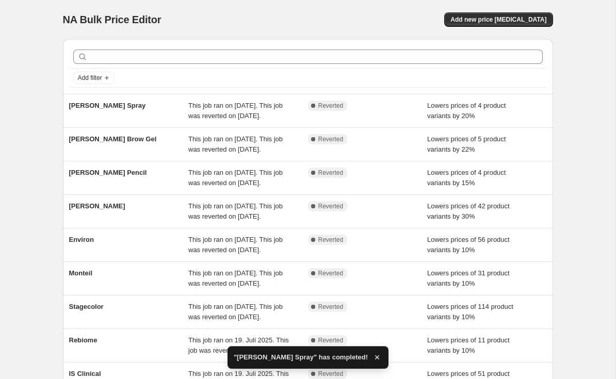
click at [86, 102] on span "[PERSON_NAME] Spray" at bounding box center [107, 106] width 77 height 8
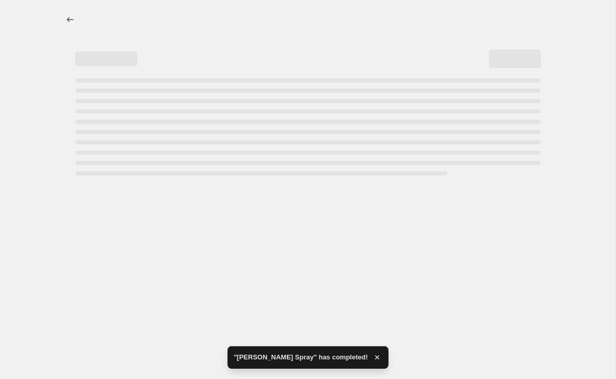
select select "percentage"
select select "tag"
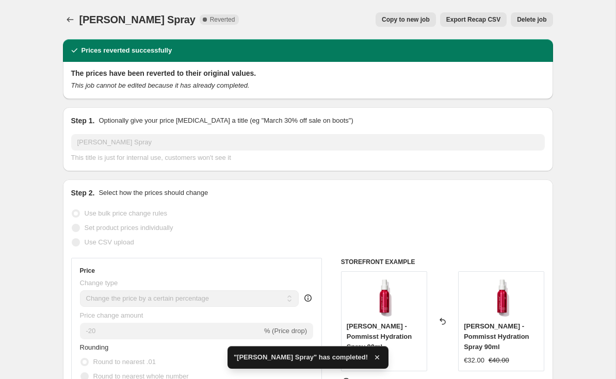
click at [536, 19] on span "Delete job" at bounding box center [531, 19] width 29 height 8
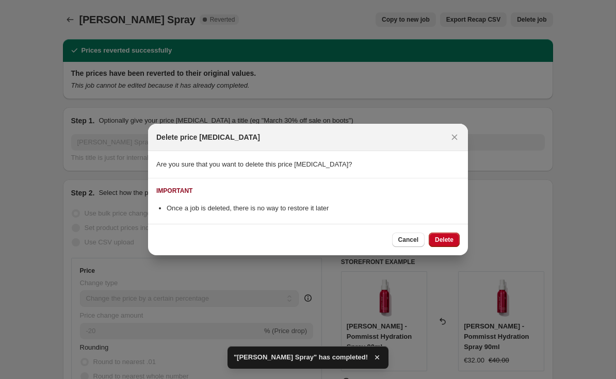
click at [447, 238] on span "Delete" at bounding box center [444, 240] width 19 height 8
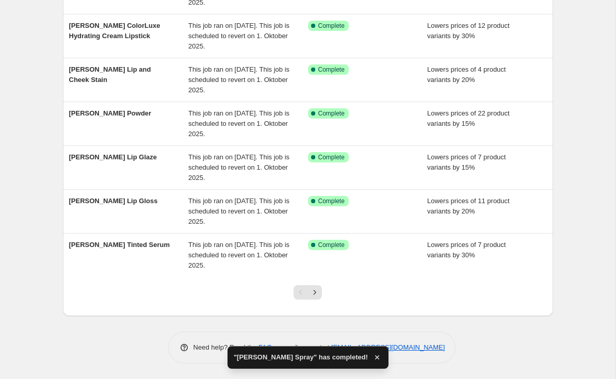
click at [315, 292] on icon "Next" at bounding box center [315, 292] width 10 height 10
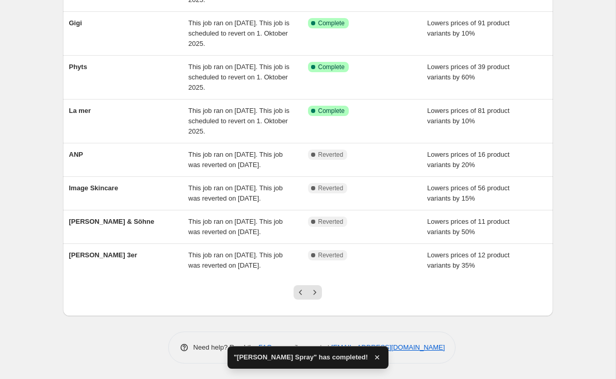
click at [92, 233] on div "[PERSON_NAME] & Söhne This job ran on [DATE]. This job was reverted on [DATE]. …" at bounding box center [308, 226] width 490 height 33
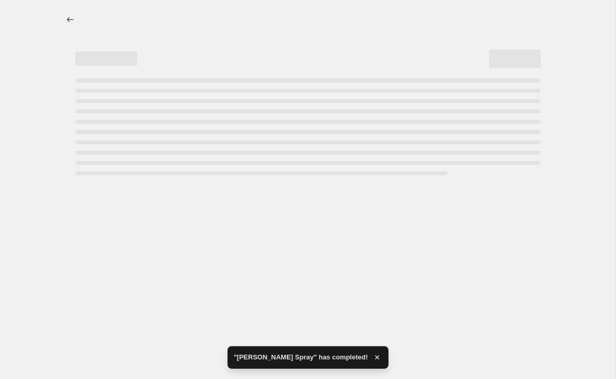
select select "percentage"
select select "vendor"
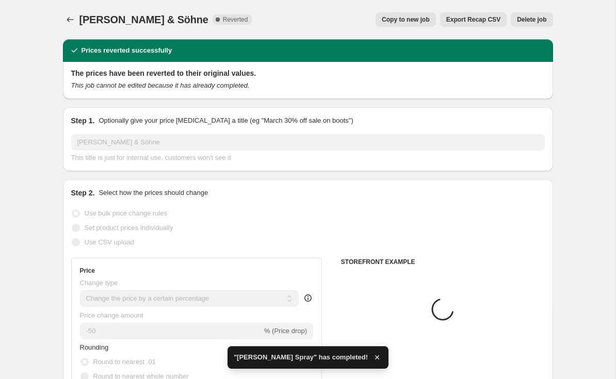
click at [416, 18] on span "Copy to new job" at bounding box center [406, 19] width 48 height 8
select select "percentage"
select select "vendor"
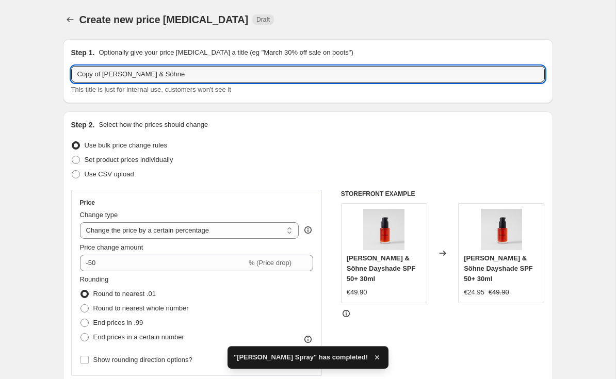
click at [104, 73] on input "Copy of [PERSON_NAME] & Söhne" at bounding box center [308, 74] width 474 height 17
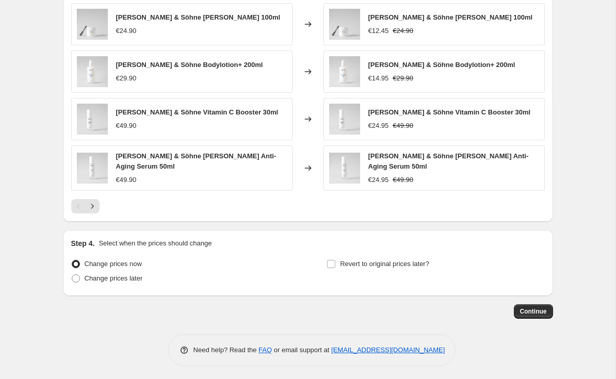
type input "[PERSON_NAME] & Söhne"
click at [384, 260] on span "Revert to original prices later?" at bounding box center [384, 264] width 89 height 8
click at [335, 260] on input "Revert to original prices later?" at bounding box center [331, 264] width 8 height 8
checkbox input "true"
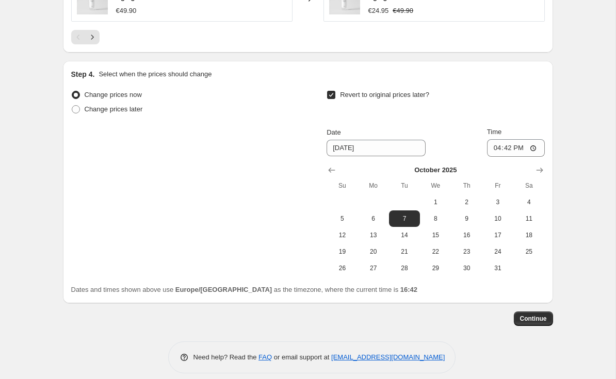
click at [436, 198] on span "1" at bounding box center [435, 202] width 23 height 8
type input "[DATE]"
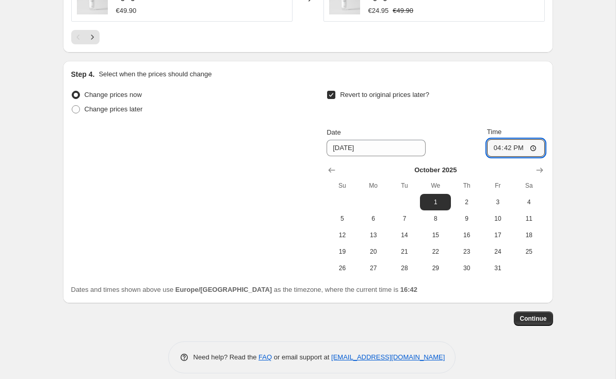
click at [523, 148] on input "16:42" at bounding box center [516, 148] width 58 height 18
type input "03:00"
click at [535, 312] on button "Continue" at bounding box center [533, 319] width 39 height 14
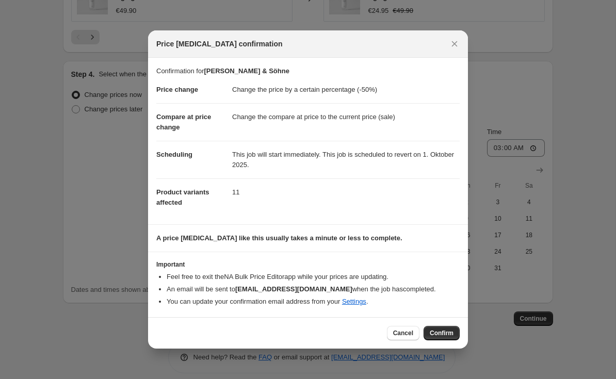
click at [440, 334] on span "Confirm" at bounding box center [442, 333] width 24 height 8
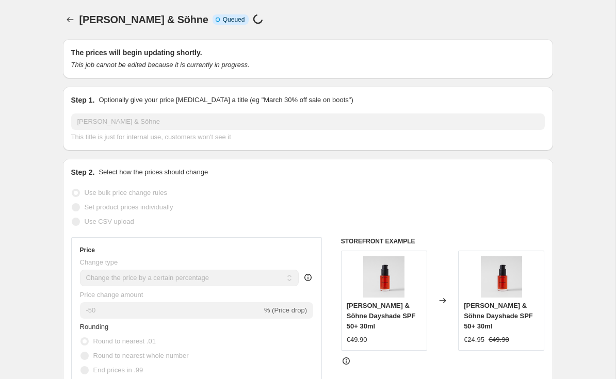
click at [70, 20] on icon "Price change jobs" at bounding box center [70, 19] width 10 height 10
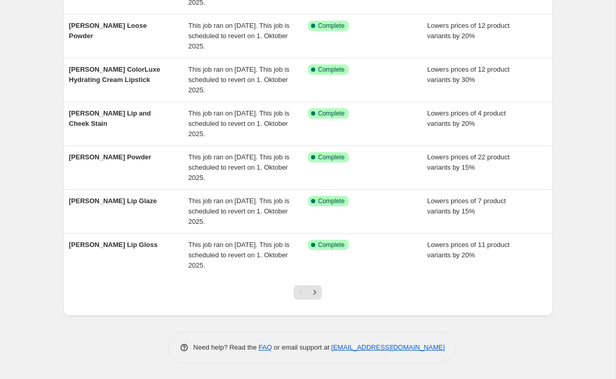
click at [319, 292] on icon "Next" at bounding box center [315, 292] width 10 height 10
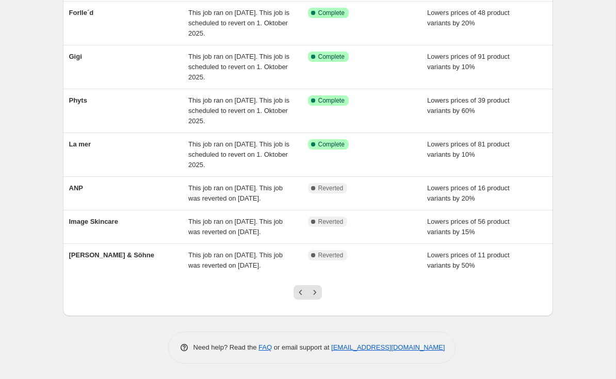
click at [107, 251] on span "[PERSON_NAME] & Söhne" at bounding box center [111, 255] width 85 height 8
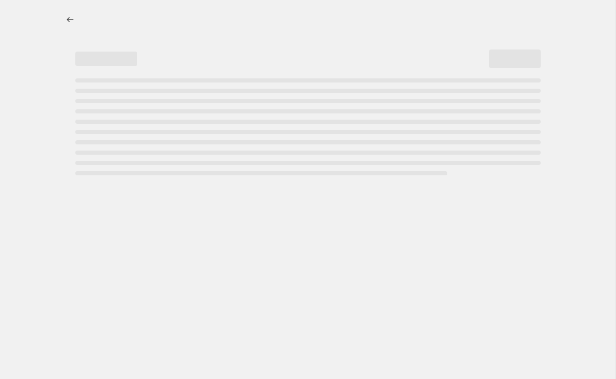
select select "percentage"
select select "vendor"
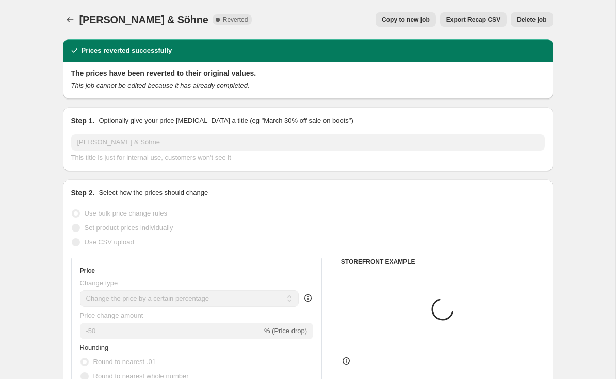
click at [538, 16] on span "Delete job" at bounding box center [531, 19] width 29 height 8
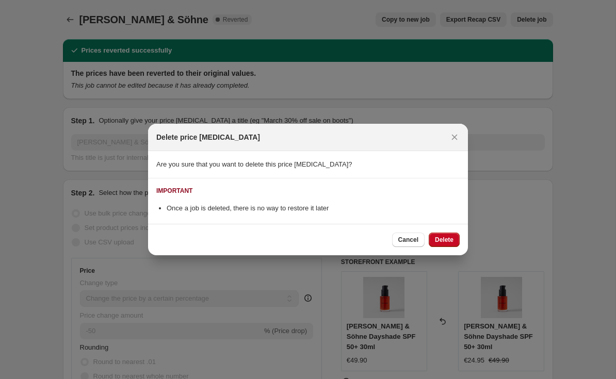
click at [452, 238] on span "Delete" at bounding box center [444, 240] width 19 height 8
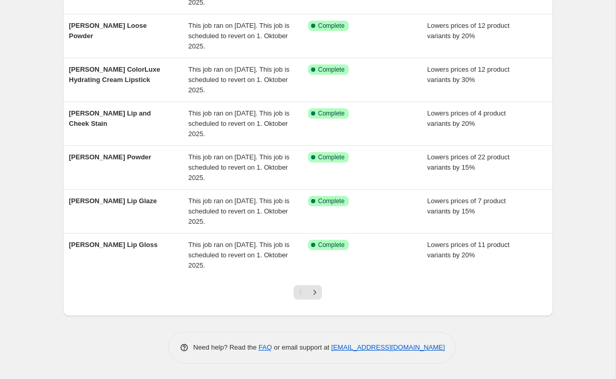
click at [316, 291] on icon "Next" at bounding box center [315, 292] width 10 height 10
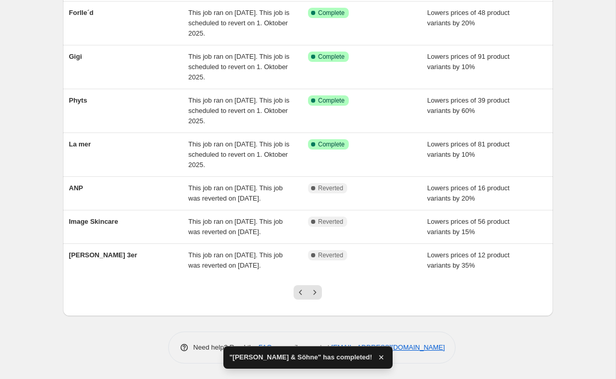
click at [112, 251] on span "[PERSON_NAME] 3er" at bounding box center [103, 255] width 68 height 8
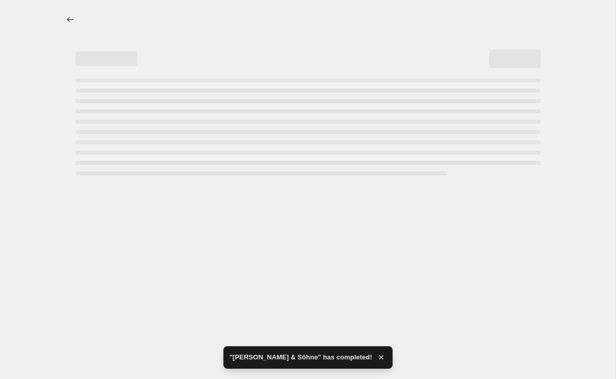
select select "percentage"
select select "tag"
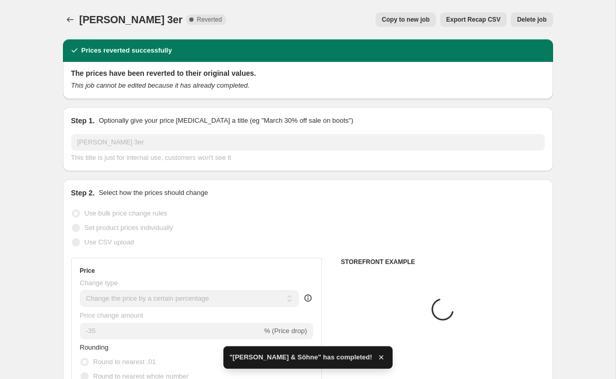
click at [414, 21] on span "Copy to new job" at bounding box center [406, 19] width 48 height 8
select select "percentage"
select select "tag"
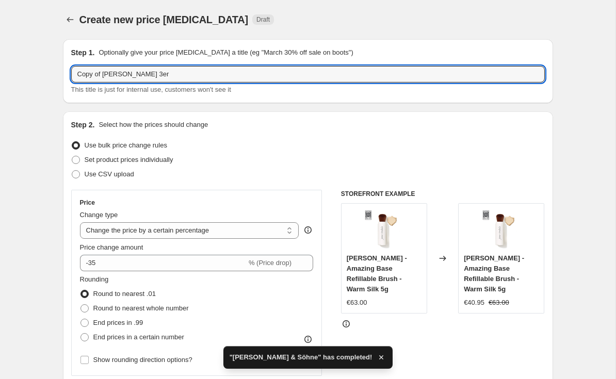
click at [105, 73] on input "Copy of [PERSON_NAME] 3er" at bounding box center [308, 74] width 474 height 17
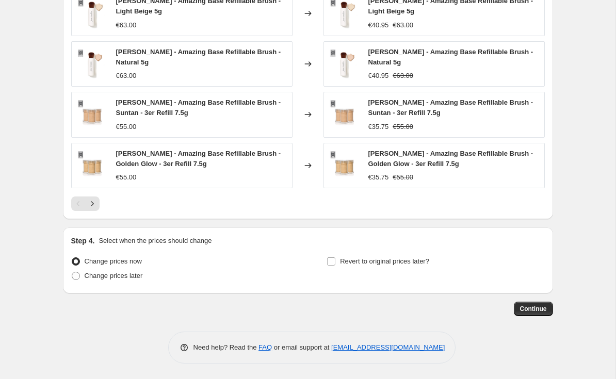
type input "[PERSON_NAME] 3er"
click at [336, 256] on label "Revert to original prices later?" at bounding box center [378, 261] width 103 height 14
click at [335, 257] on input "Revert to original prices later?" at bounding box center [331, 261] width 8 height 8
checkbox input "true"
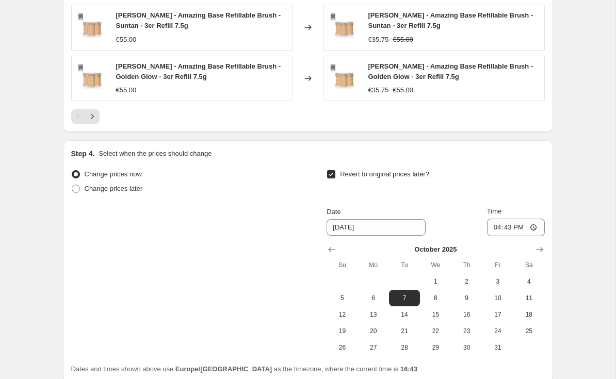
click at [439, 279] on span "1" at bounding box center [435, 282] width 23 height 8
type input "[DATE]"
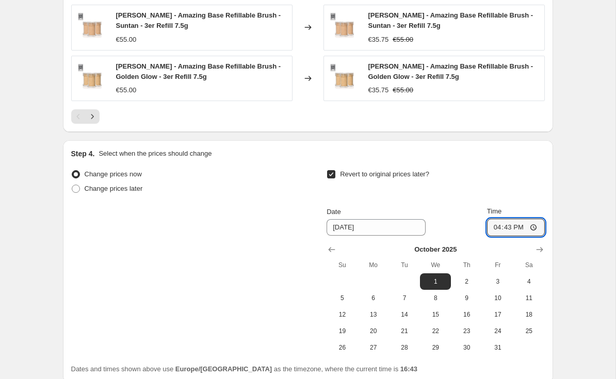
click at [524, 228] on input "16:43" at bounding box center [516, 228] width 58 height 18
type input "03:00"
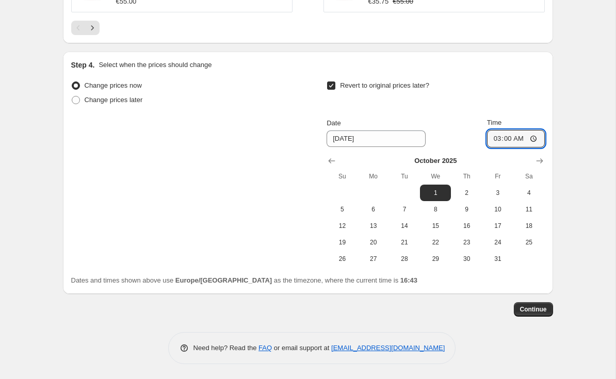
click at [530, 307] on span "Continue" at bounding box center [533, 309] width 27 height 8
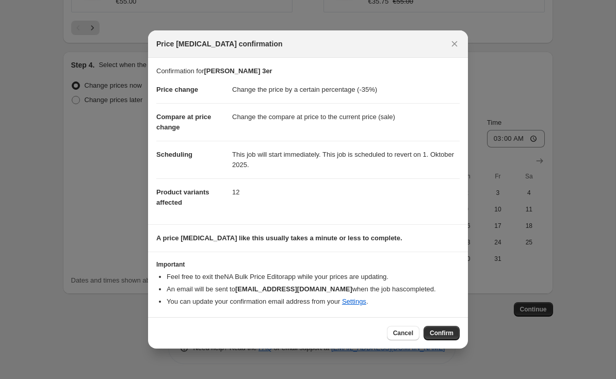
click at [442, 334] on span "Confirm" at bounding box center [442, 333] width 24 height 8
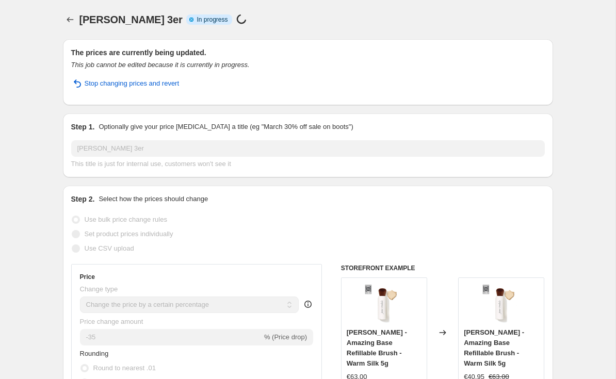
click at [74, 15] on icon "Price change jobs" at bounding box center [70, 19] width 10 height 10
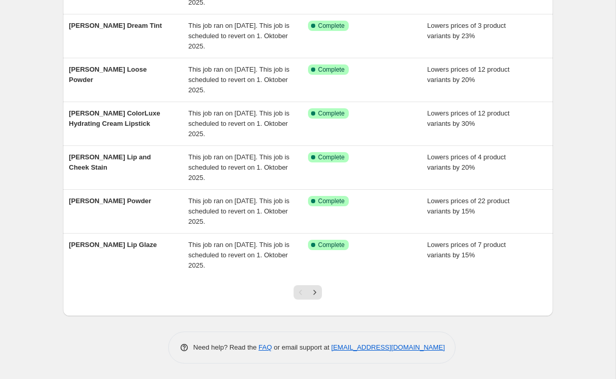
scroll to position [256, 0]
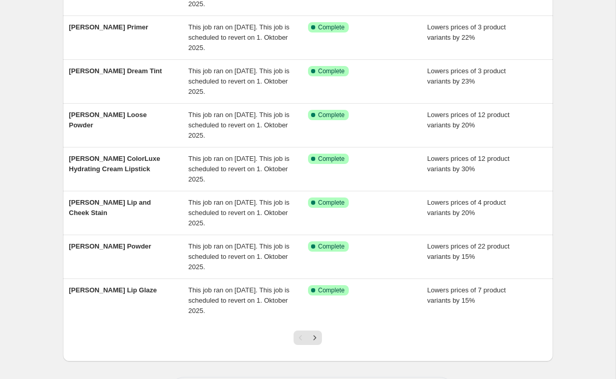
click at [316, 333] on icon "Next" at bounding box center [315, 338] width 10 height 10
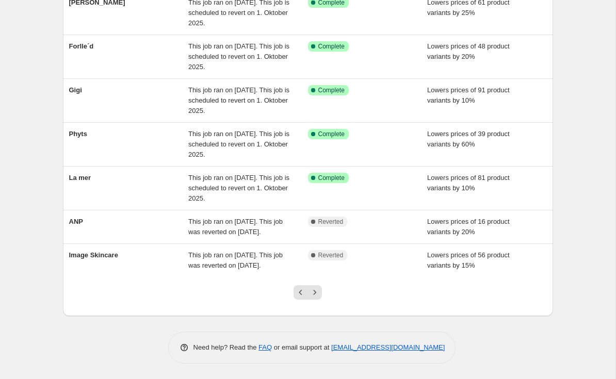
click at [313, 300] on button "Next" at bounding box center [314, 292] width 14 height 14
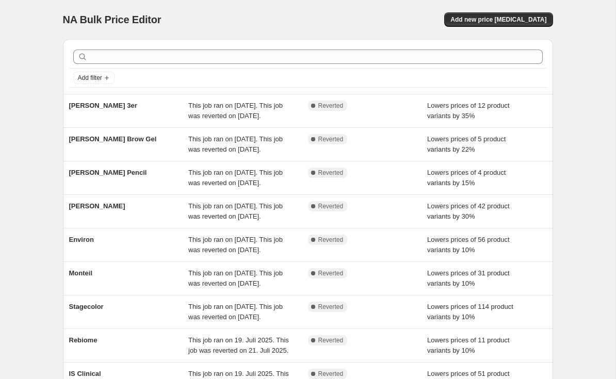
click at [90, 100] on div "[PERSON_NAME] 3er This job ran on [DATE]. This job was reverted on [DATE]. Comp…" at bounding box center [308, 110] width 490 height 33
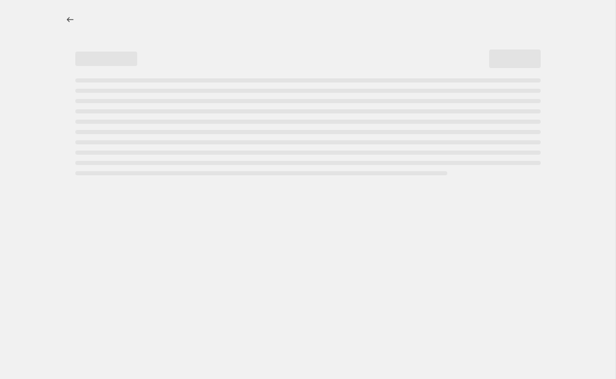
select select "percentage"
select select "tag"
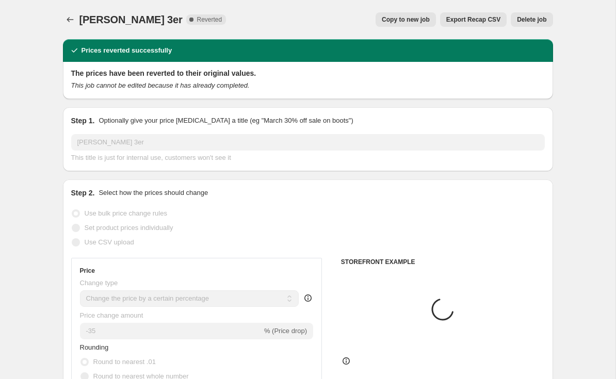
click at [532, 16] on span "Delete job" at bounding box center [531, 19] width 29 height 8
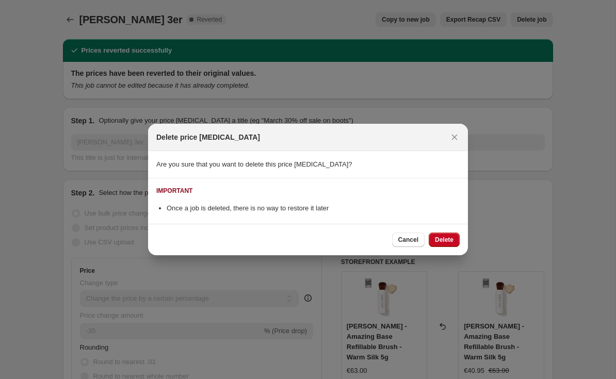
click at [452, 238] on span "Delete" at bounding box center [444, 240] width 19 height 8
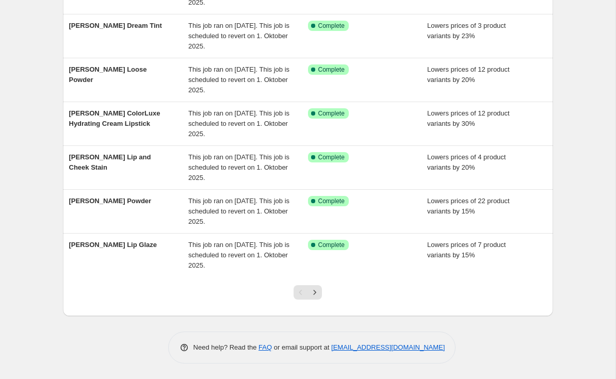
click at [318, 292] on icon "Next" at bounding box center [315, 292] width 10 height 10
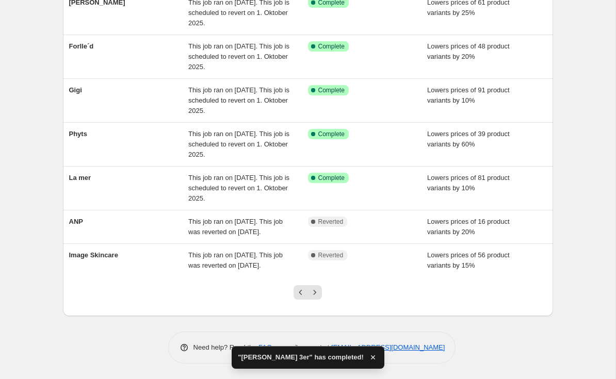
click at [319, 290] on icon "Next" at bounding box center [315, 292] width 10 height 10
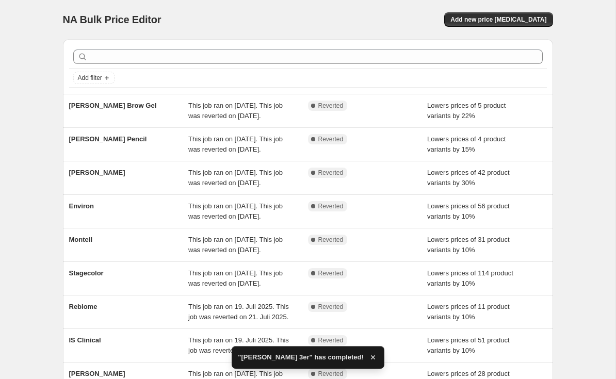
click at [94, 102] on span "[PERSON_NAME] Brow Gel" at bounding box center [113, 106] width 88 height 8
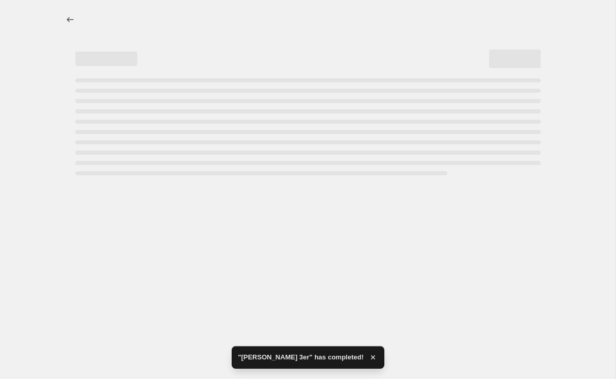
select select "percentage"
select select "tag"
select select "vendor"
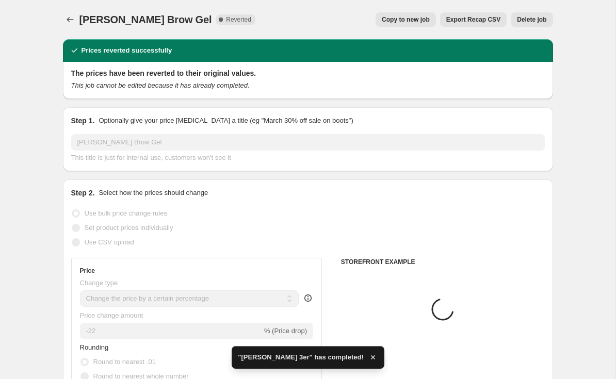
click at [422, 17] on span "Copy to new job" at bounding box center [406, 19] width 48 height 8
select select "percentage"
select select "tag"
select select "vendor"
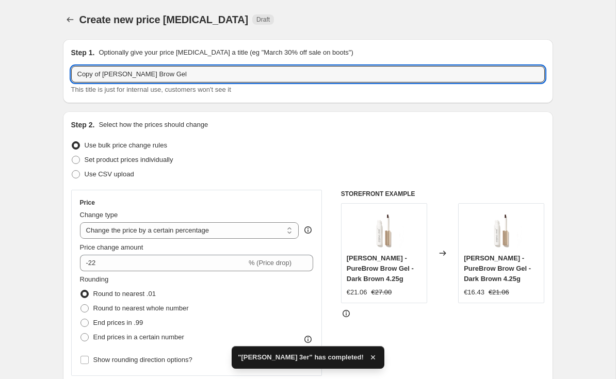
click at [105, 72] on input "Copy of [PERSON_NAME] Brow Gel" at bounding box center [308, 74] width 474 height 17
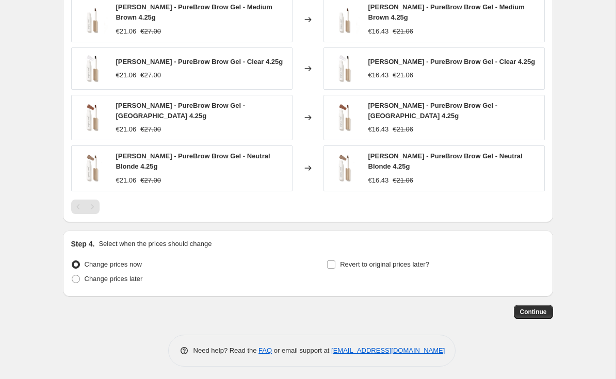
type input "[PERSON_NAME] Brow Gel"
click at [348, 261] on span "Revert to original prices later?" at bounding box center [384, 265] width 89 height 8
click at [335, 261] on input "Revert to original prices later?" at bounding box center [331, 265] width 8 height 8
checkbox input "true"
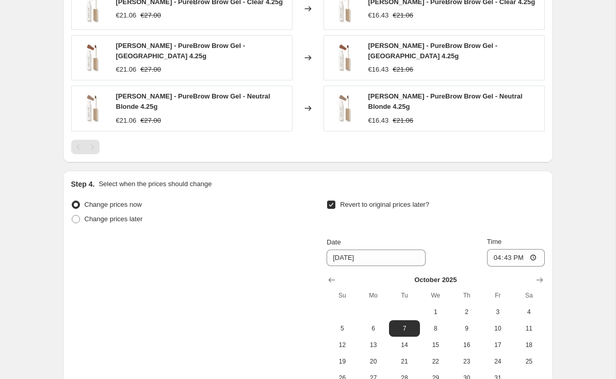
click at [438, 313] on button "1" at bounding box center [435, 312] width 31 height 17
type input "[DATE]"
click at [522, 257] on input "16:43" at bounding box center [516, 258] width 58 height 18
type input "03:00"
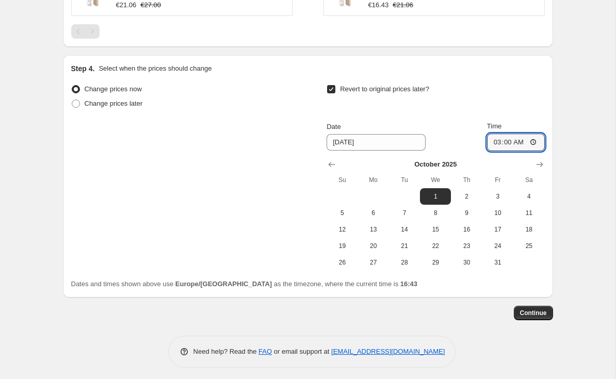
click at [539, 309] on span "Continue" at bounding box center [533, 313] width 27 height 8
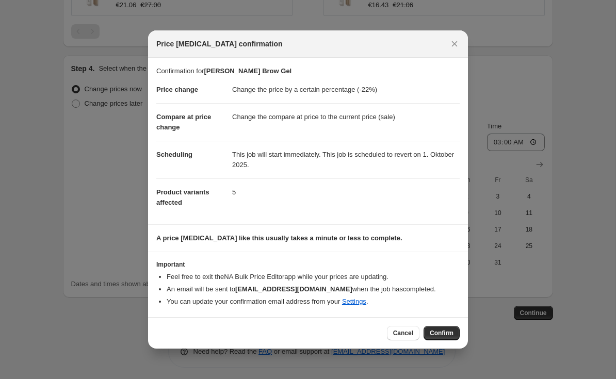
click at [440, 332] on span "Confirm" at bounding box center [442, 333] width 24 height 8
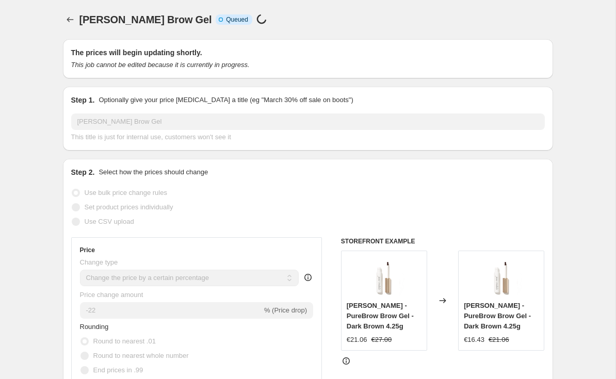
click at [70, 13] on button "Price change jobs" at bounding box center [70, 19] width 14 height 14
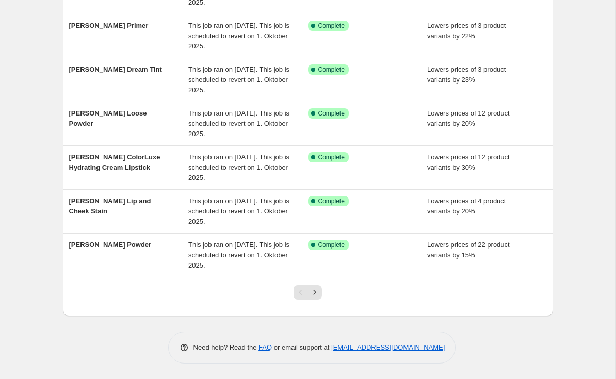
click at [318, 292] on icon "Next" at bounding box center [315, 292] width 10 height 10
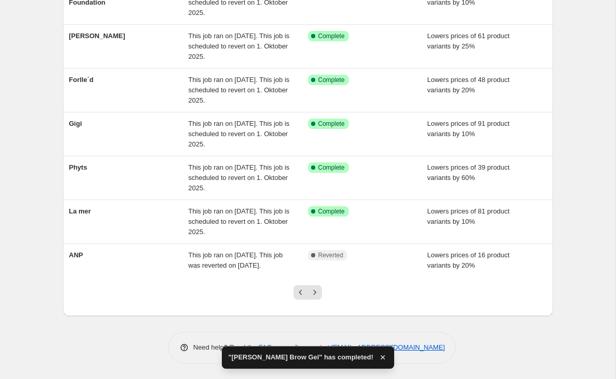
click at [318, 288] on icon "Next" at bounding box center [315, 292] width 10 height 10
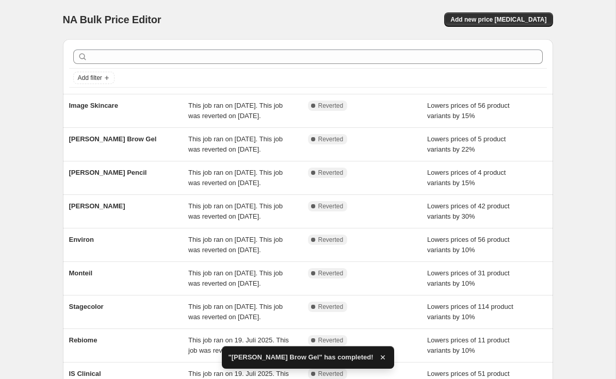
click at [97, 143] on span "[PERSON_NAME] Brow Gel" at bounding box center [113, 139] width 88 height 8
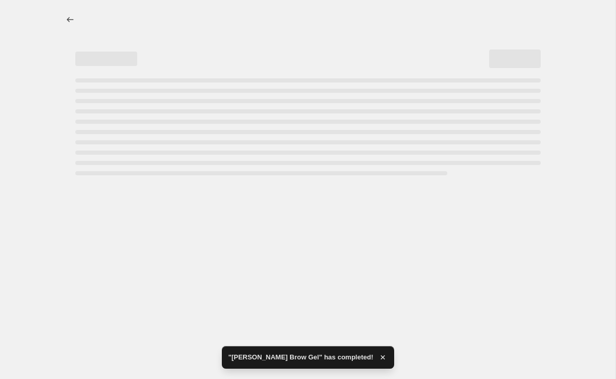
select select "percentage"
select select "tag"
select select "vendor"
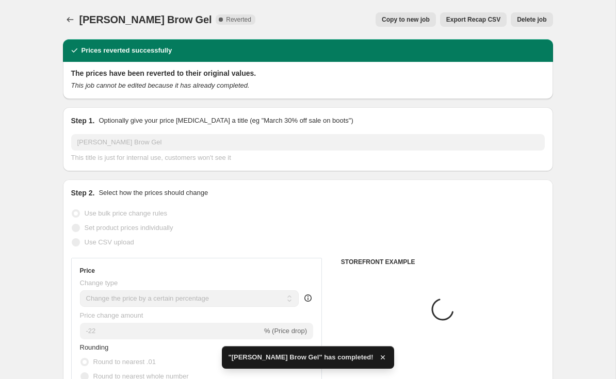
click at [528, 22] on span "Delete job" at bounding box center [531, 19] width 29 height 8
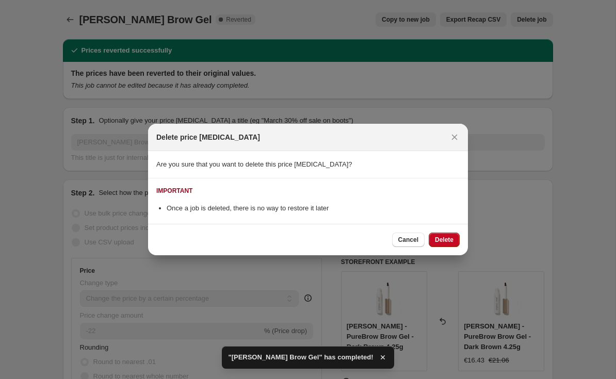
click at [446, 243] on span "Delete" at bounding box center [444, 240] width 19 height 8
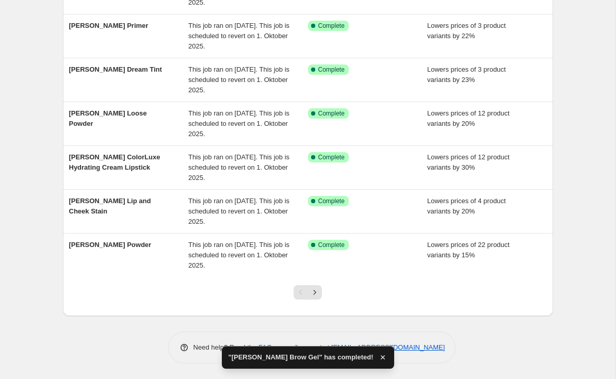
click at [313, 291] on icon "Next" at bounding box center [315, 292] width 10 height 10
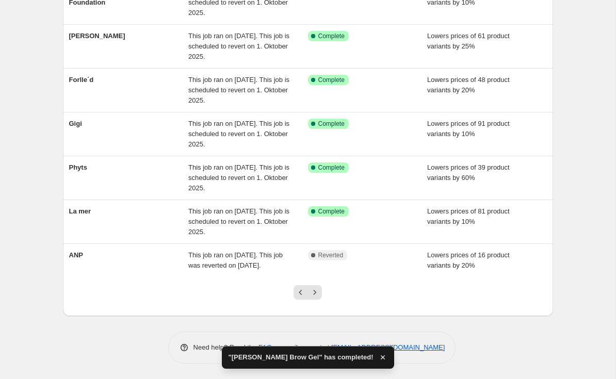
click at [316, 290] on icon "Next" at bounding box center [315, 292] width 10 height 10
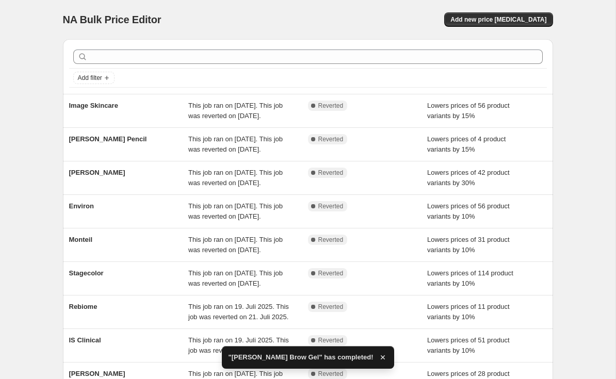
click at [90, 144] on div "[PERSON_NAME] Pencil This job ran on [DATE]. This job was reverted on [DATE]. C…" at bounding box center [308, 144] width 490 height 33
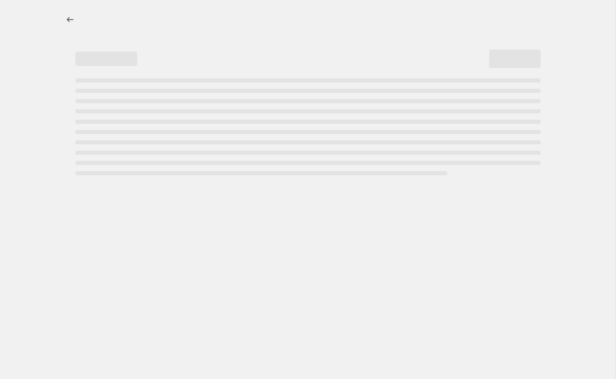
select select "percentage"
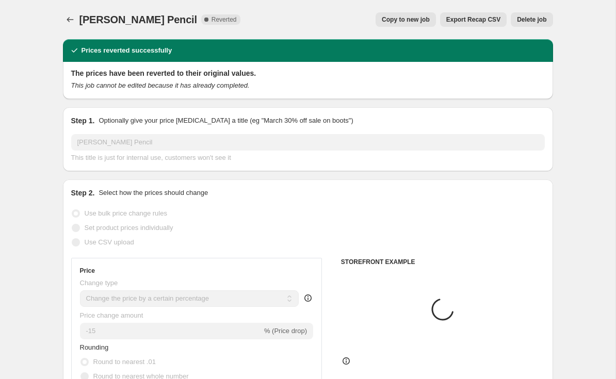
click at [406, 17] on span "Copy to new job" at bounding box center [406, 19] width 48 height 8
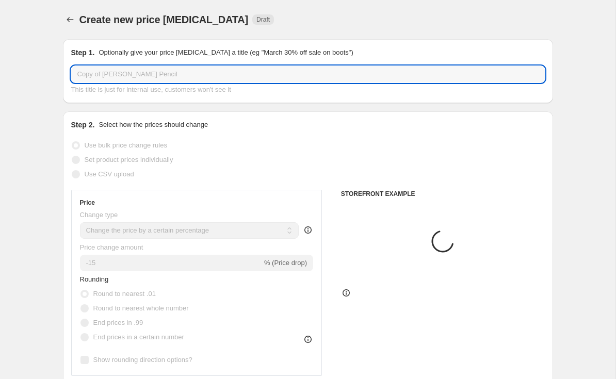
click at [105, 74] on input "Copy of [PERSON_NAME] Pencil" at bounding box center [308, 74] width 474 height 17
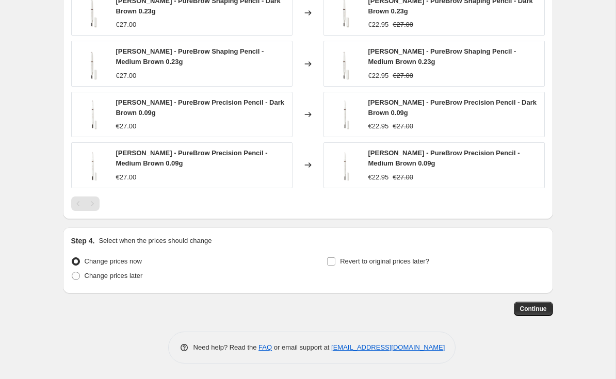
click at [334, 257] on input "Revert to original prices later?" at bounding box center [331, 261] width 8 height 8
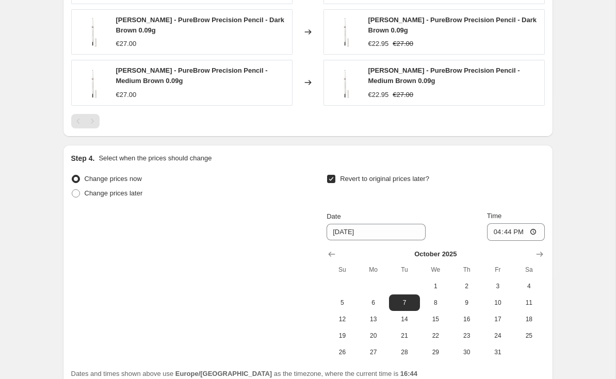
click at [438, 279] on button "1" at bounding box center [435, 286] width 31 height 17
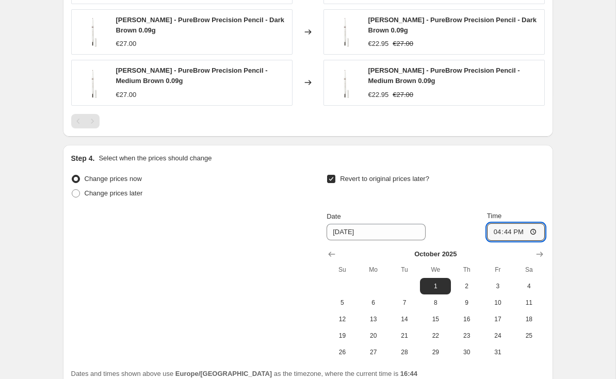
click at [525, 236] on input "16:44" at bounding box center [516, 232] width 58 height 18
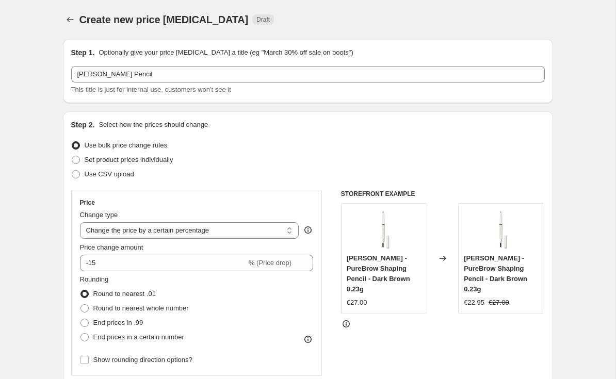
select select "percentage"
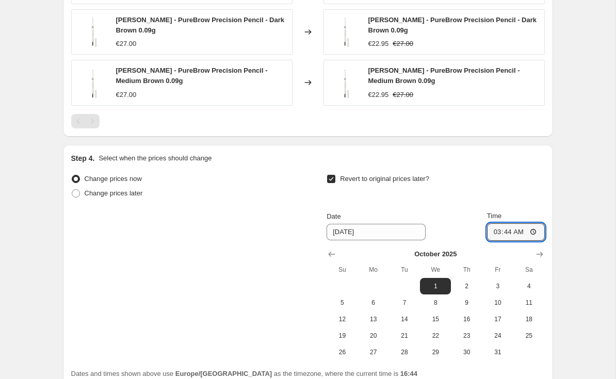
type input "03:00"
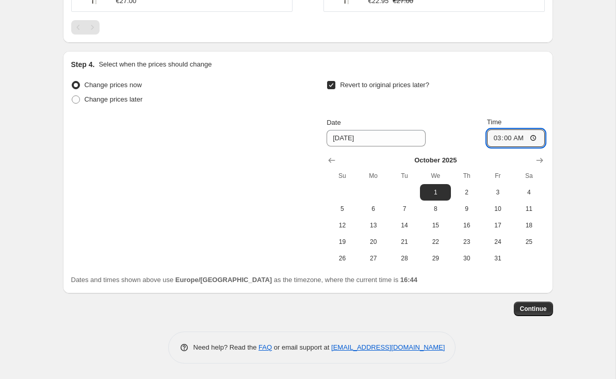
scroll to position [1003, 0]
click at [534, 310] on span "Continue" at bounding box center [533, 309] width 27 height 8
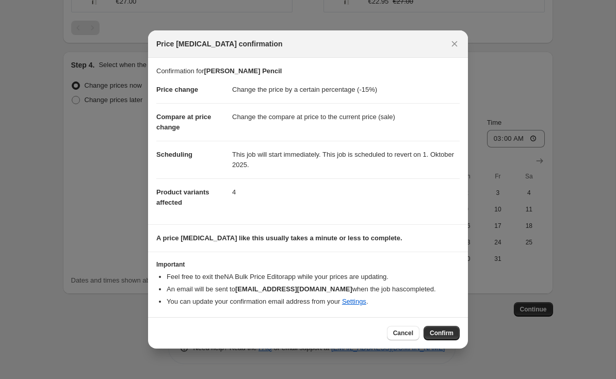
click at [440, 335] on span "Confirm" at bounding box center [442, 333] width 24 height 8
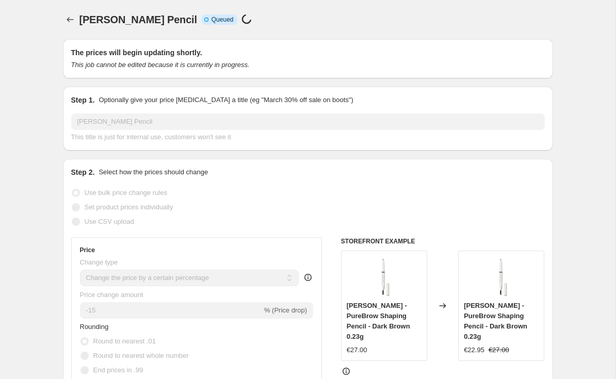
click at [72, 21] on icon "Price change jobs" at bounding box center [70, 19] width 10 height 10
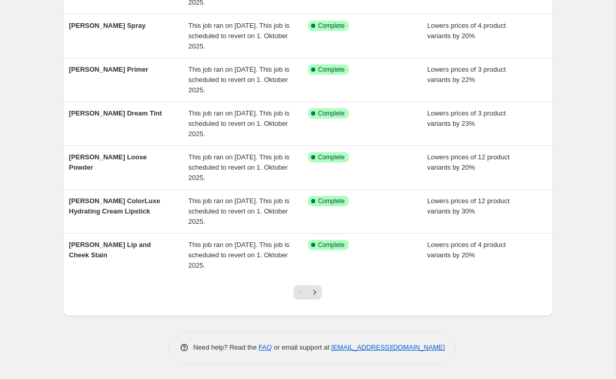
scroll to position [256, 0]
click at [317, 294] on icon "Next" at bounding box center [315, 292] width 10 height 10
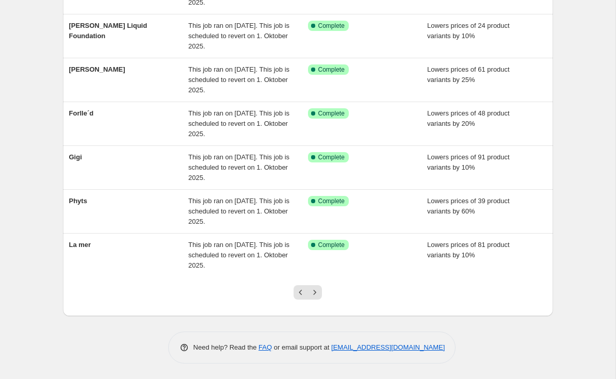
scroll to position [255, 0]
click at [317, 288] on icon "Next" at bounding box center [315, 292] width 10 height 10
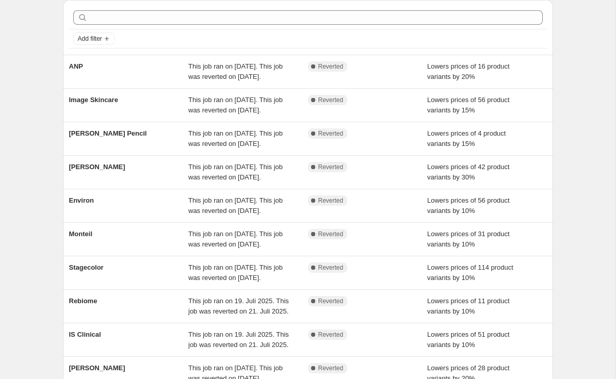
scroll to position [39, 0]
click at [97, 138] on span "[PERSON_NAME] Pencil" at bounding box center [108, 134] width 78 height 8
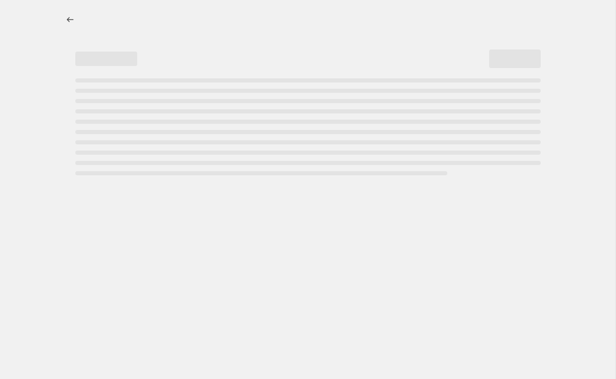
select select "percentage"
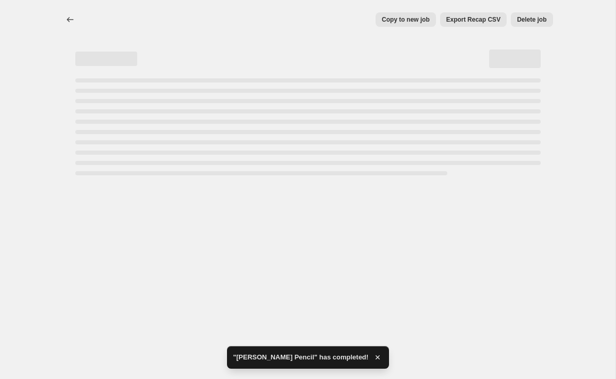
click at [536, 12] on button "Delete job" at bounding box center [532, 19] width 42 height 14
select select "percentage"
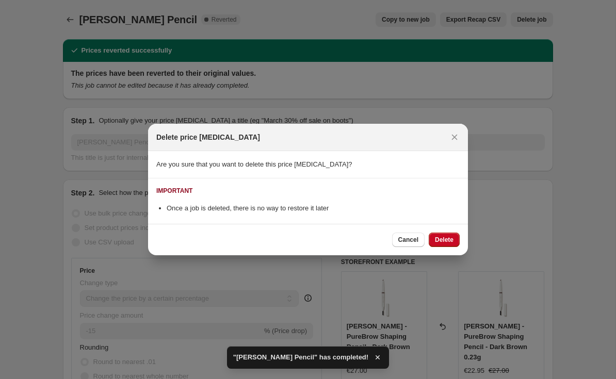
click at [444, 238] on span "Delete" at bounding box center [444, 240] width 19 height 8
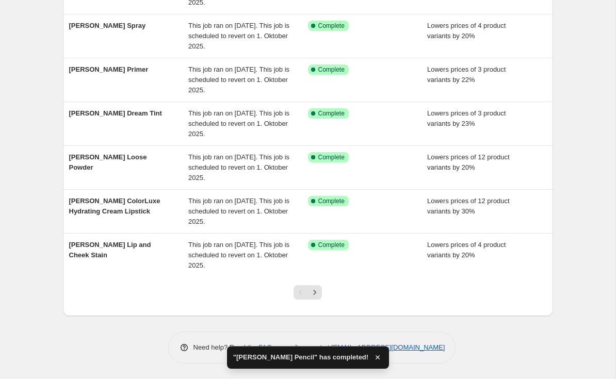
scroll to position [256, 0]
click at [317, 292] on icon "Next" at bounding box center [315, 292] width 10 height 10
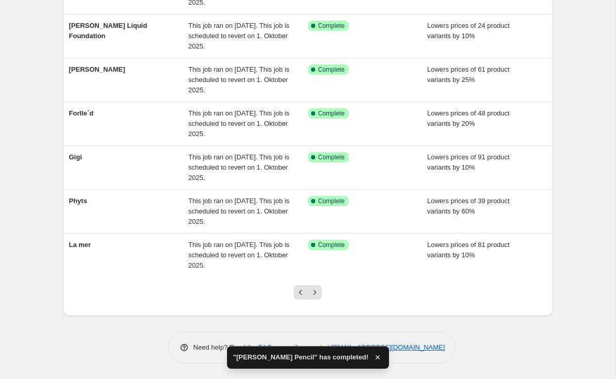
click at [315, 288] on icon "Next" at bounding box center [315, 292] width 10 height 10
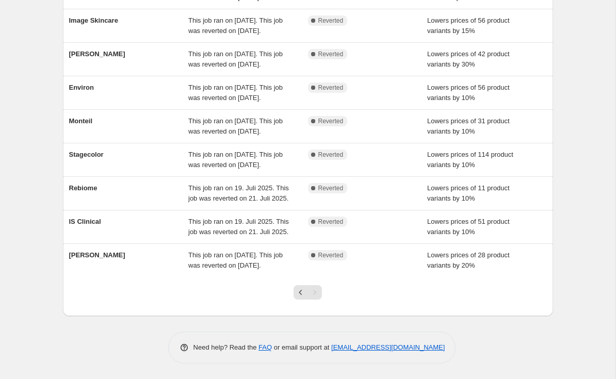
scroll to position [211, 0]
click at [91, 151] on span "Stagecolor" at bounding box center [86, 155] width 35 height 8
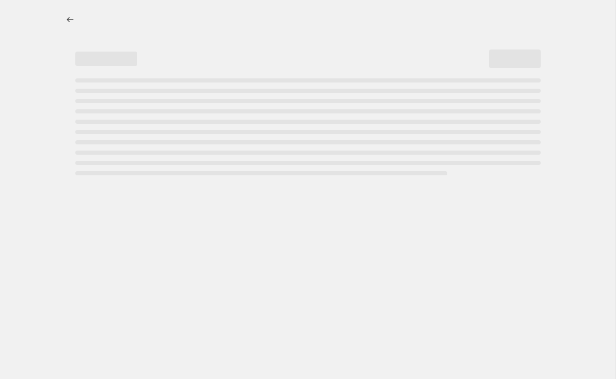
select select "percentage"
select select "vendor"
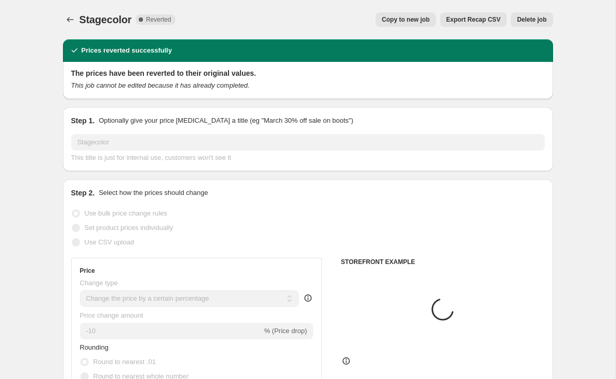
click at [394, 19] on span "Copy to new job" at bounding box center [406, 19] width 48 height 8
select select "percentage"
select select "vendor"
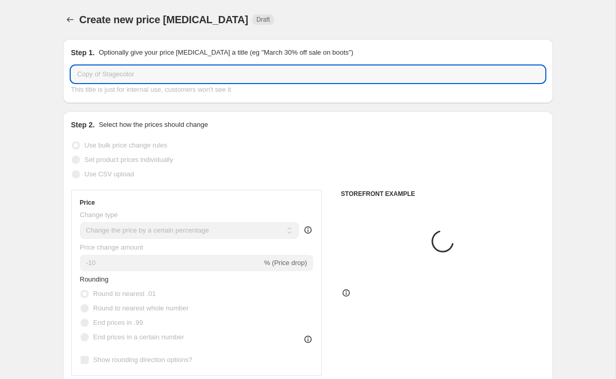
click at [103, 71] on input "Copy of Stagecolor" at bounding box center [308, 74] width 474 height 17
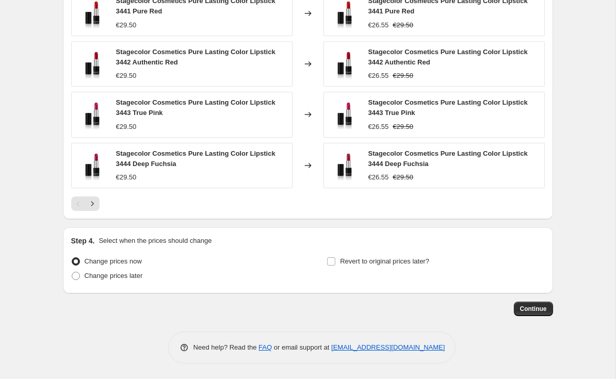
scroll to position [785, 0]
type input "Stagecolor"
click at [334, 258] on input "Revert to original prices later?" at bounding box center [331, 261] width 8 height 8
checkbox input "true"
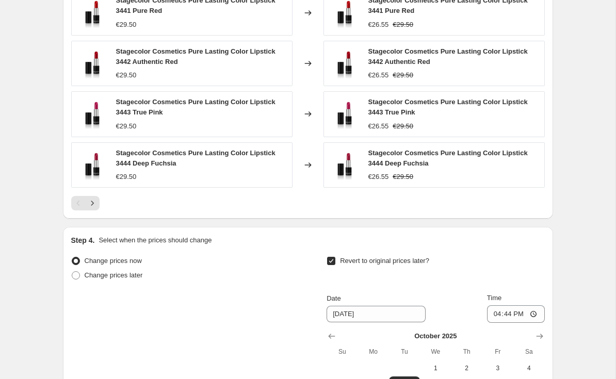
click at [444, 363] on button "1" at bounding box center [435, 368] width 31 height 17
type input "[DATE]"
click at [520, 310] on input "16:44" at bounding box center [516, 314] width 58 height 18
type input "03:00"
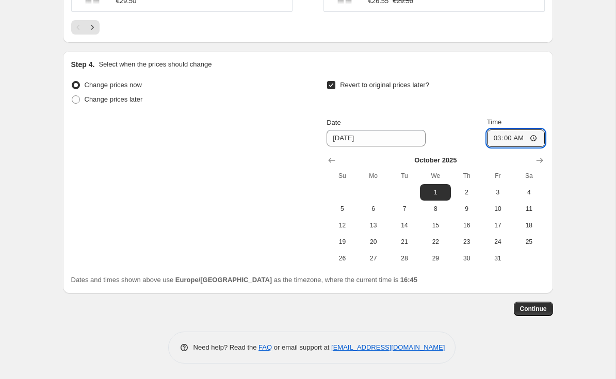
scroll to position [961, 0]
click at [529, 306] on span "Continue" at bounding box center [533, 309] width 27 height 8
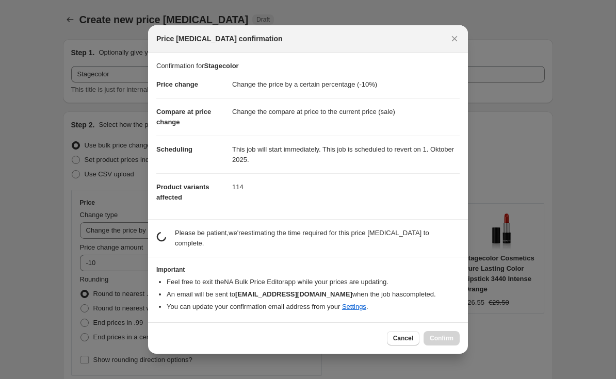
scroll to position [961, 0]
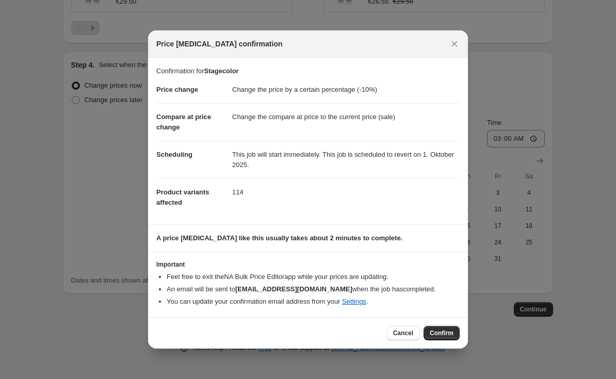
click at [437, 332] on span "Confirm" at bounding box center [442, 333] width 24 height 8
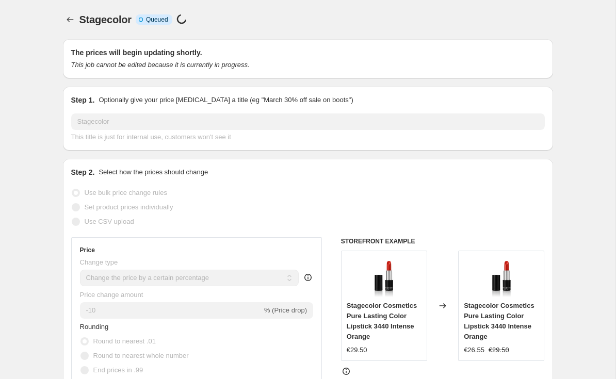
click at [74, 21] on icon "Price change jobs" at bounding box center [70, 19] width 10 height 10
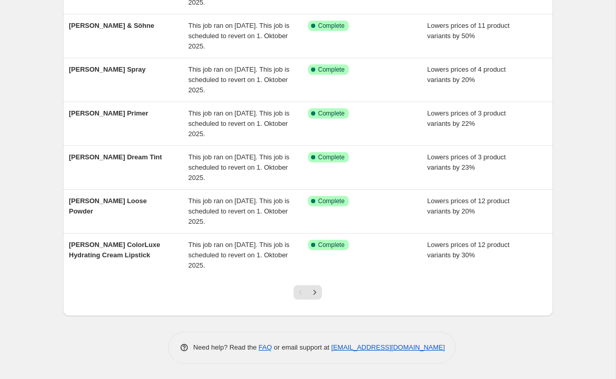
scroll to position [256, 0]
click at [313, 291] on icon "Next" at bounding box center [315, 292] width 10 height 10
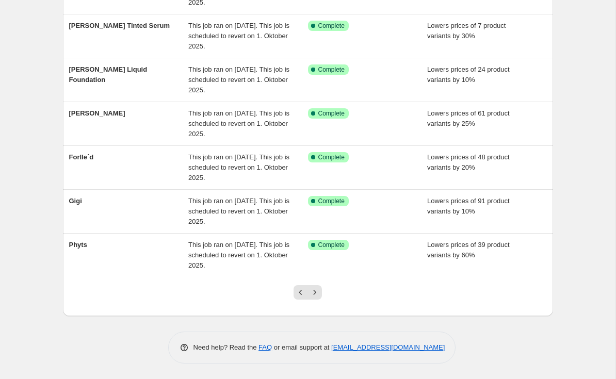
scroll to position [255, 0]
click at [317, 291] on icon "Next" at bounding box center [315, 292] width 10 height 10
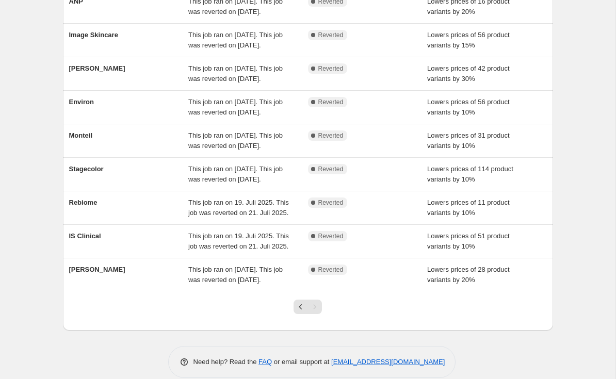
scroll to position [150, 0]
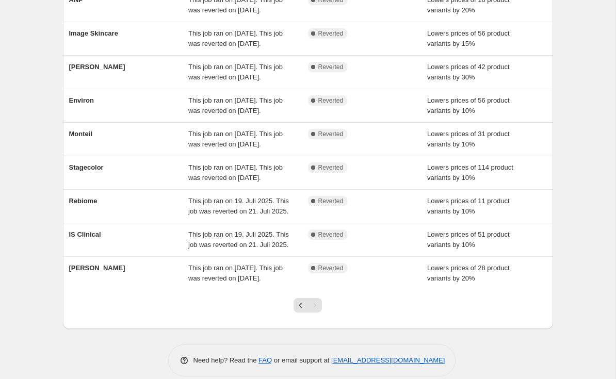
click at [91, 183] on div "Stagecolor" at bounding box center [129, 172] width 120 height 21
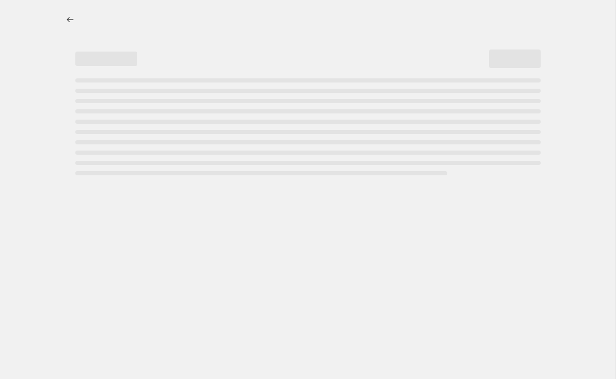
select select "percentage"
select select "vendor"
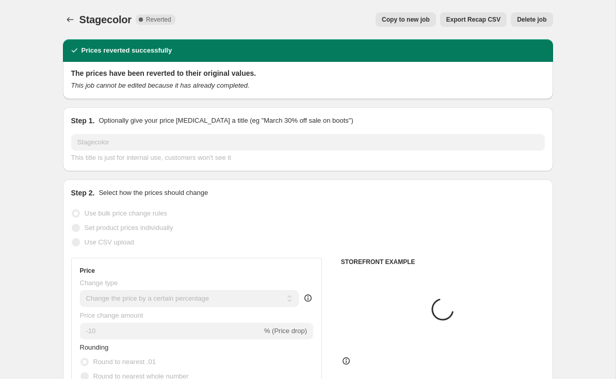
click at [533, 16] on span "Delete job" at bounding box center [531, 19] width 29 height 8
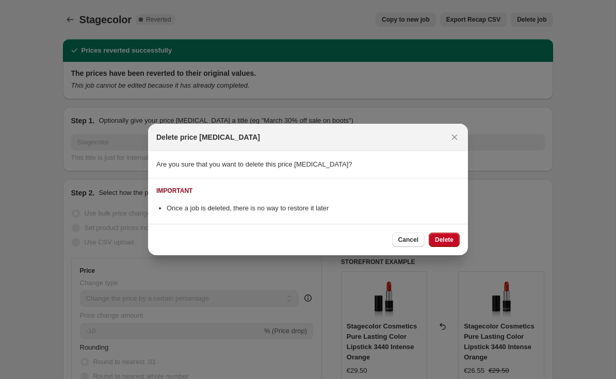
click at [455, 238] on button "Delete" at bounding box center [444, 240] width 31 height 14
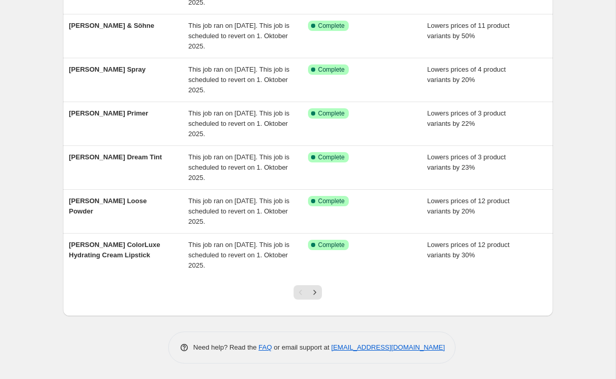
click at [313, 292] on icon "Next" at bounding box center [315, 292] width 10 height 10
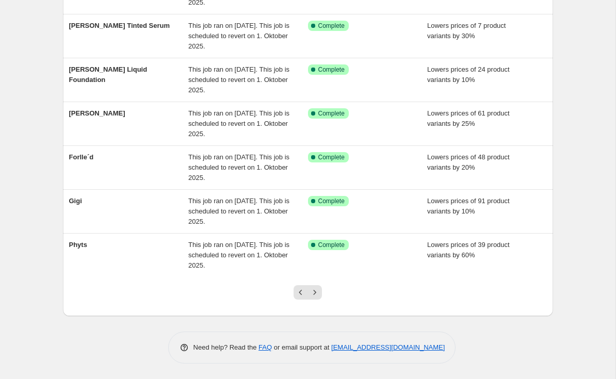
click at [315, 291] on icon "Next" at bounding box center [315, 292] width 10 height 10
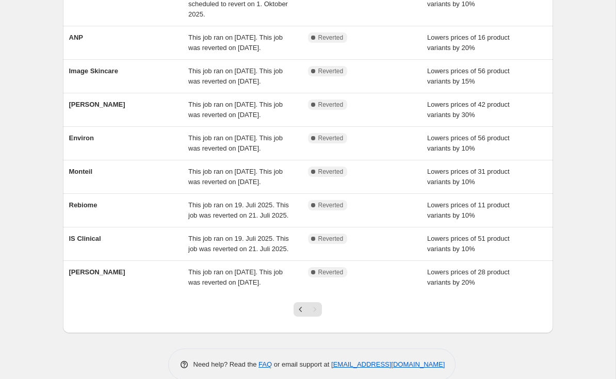
click at [73, 40] on span "ANP" at bounding box center [76, 38] width 14 height 8
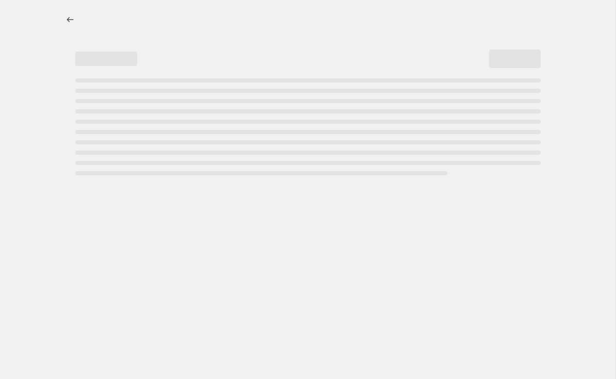
select select "percentage"
select select "vendor"
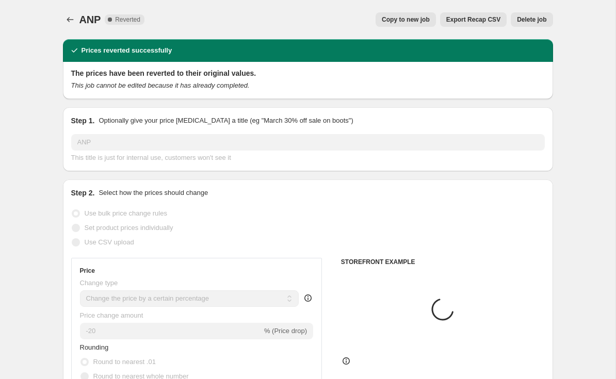
click at [413, 20] on span "Copy to new job" at bounding box center [406, 19] width 48 height 8
select select "percentage"
select select "vendor"
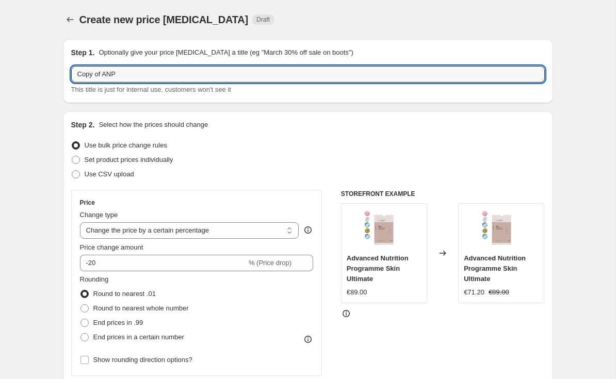
click at [108, 74] on input "Copy of ANP" at bounding box center [308, 74] width 474 height 17
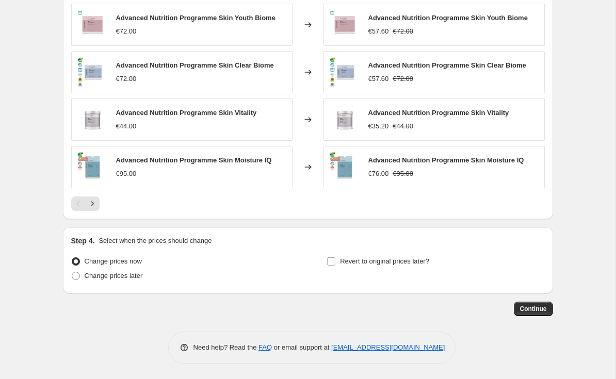
type input "ANP"
click at [330, 259] on input "Revert to original prices later?" at bounding box center [331, 261] width 8 height 8
checkbox input "true"
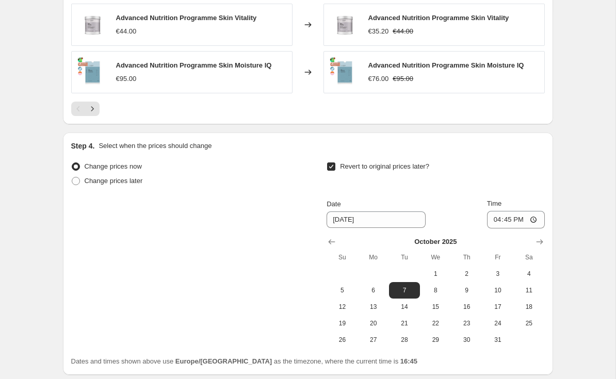
click at [440, 272] on span "1" at bounding box center [435, 274] width 23 height 8
type input "[DATE]"
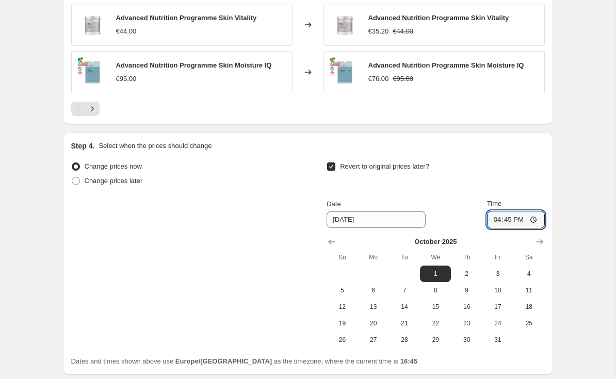
click at [530, 223] on input "16:45" at bounding box center [516, 220] width 58 height 18
type input "03:00"
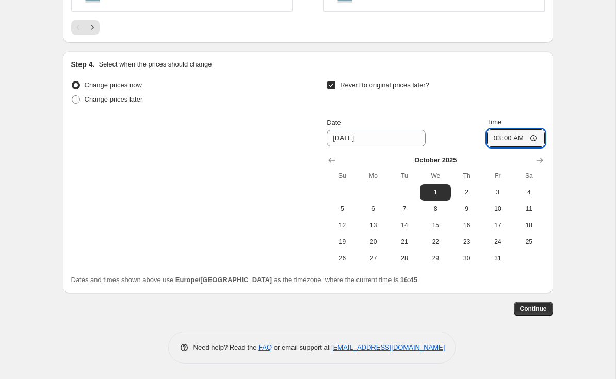
scroll to position [944, 0]
click at [539, 312] on span "Continue" at bounding box center [533, 309] width 27 height 8
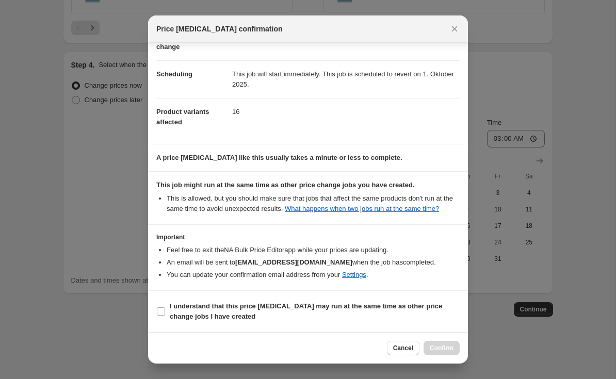
scroll to position [76, 0]
click at [393, 302] on b "I understand that this price [MEDICAL_DATA] may run at the same time as other p…" at bounding box center [306, 311] width 272 height 18
click at [165, 307] on input "I understand that this price [MEDICAL_DATA] may run at the same time as other p…" at bounding box center [161, 311] width 8 height 8
checkbox input "true"
click at [442, 347] on span "Confirm" at bounding box center [442, 348] width 24 height 8
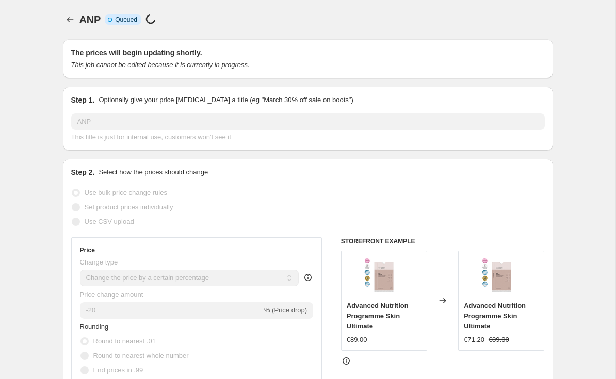
click at [71, 15] on icon "Price change jobs" at bounding box center [70, 19] width 10 height 10
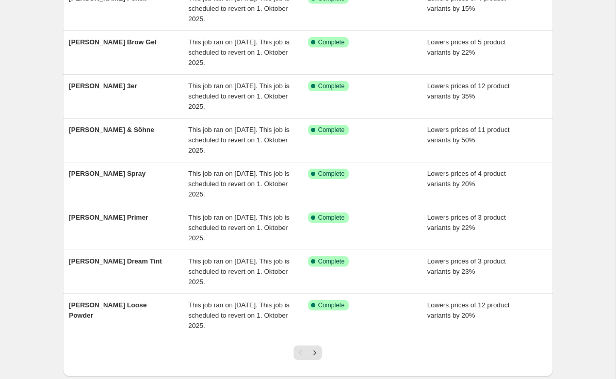
click at [316, 348] on icon "Next" at bounding box center [315, 353] width 10 height 10
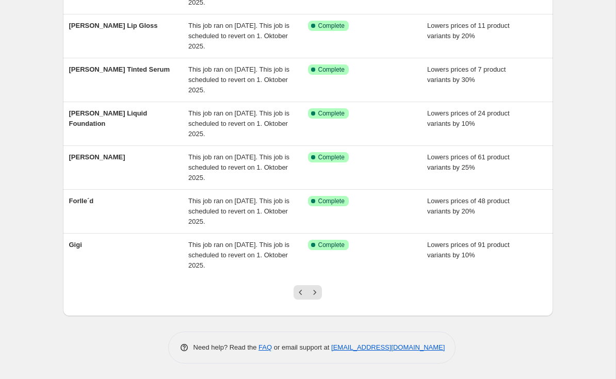
scroll to position [255, 0]
click at [316, 288] on icon "Next" at bounding box center [315, 292] width 10 height 10
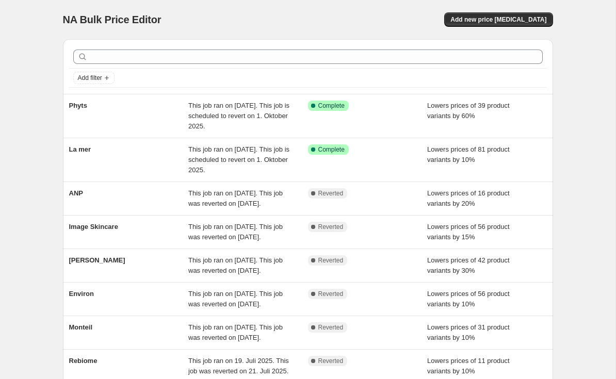
click at [92, 198] on div "ANP" at bounding box center [129, 198] width 120 height 21
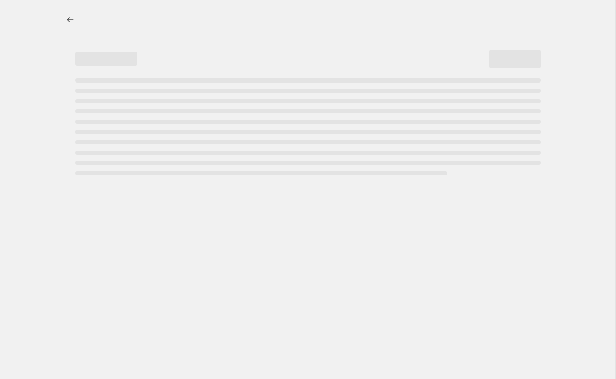
select select "percentage"
select select "vendor"
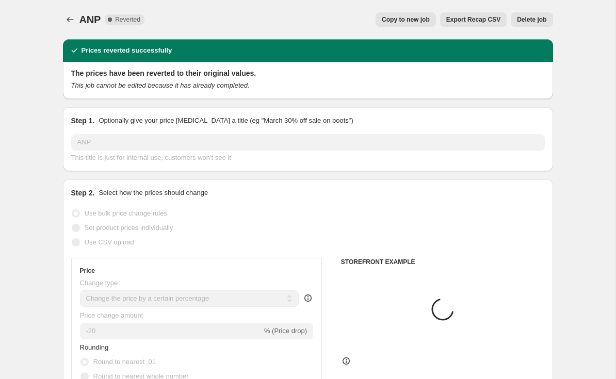
click at [538, 19] on span "Delete job" at bounding box center [531, 19] width 29 height 8
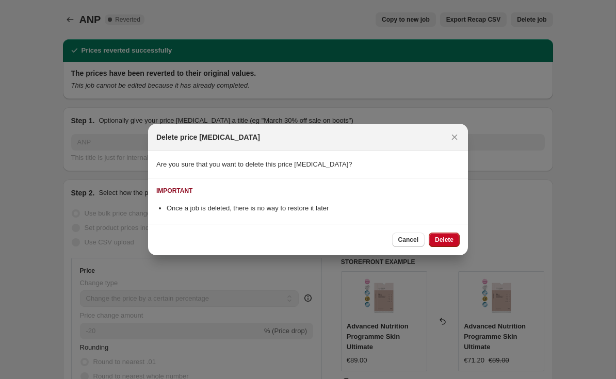
click at [440, 245] on button "Delete" at bounding box center [444, 240] width 31 height 14
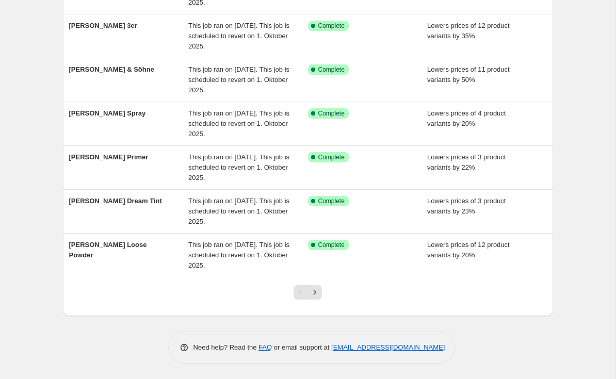
click at [313, 289] on icon "Next" at bounding box center [315, 292] width 10 height 10
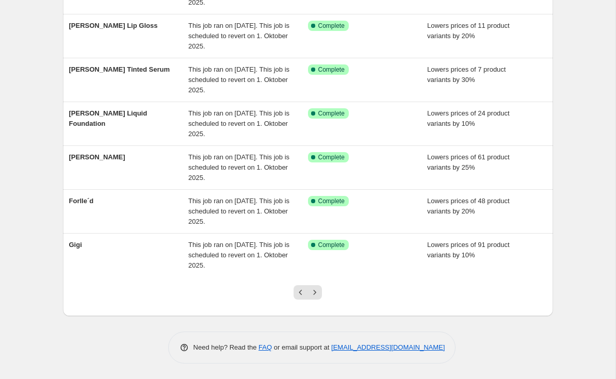
click at [315, 290] on icon "Next" at bounding box center [315, 292] width 10 height 10
